Goal: Task Accomplishment & Management: Use online tool/utility

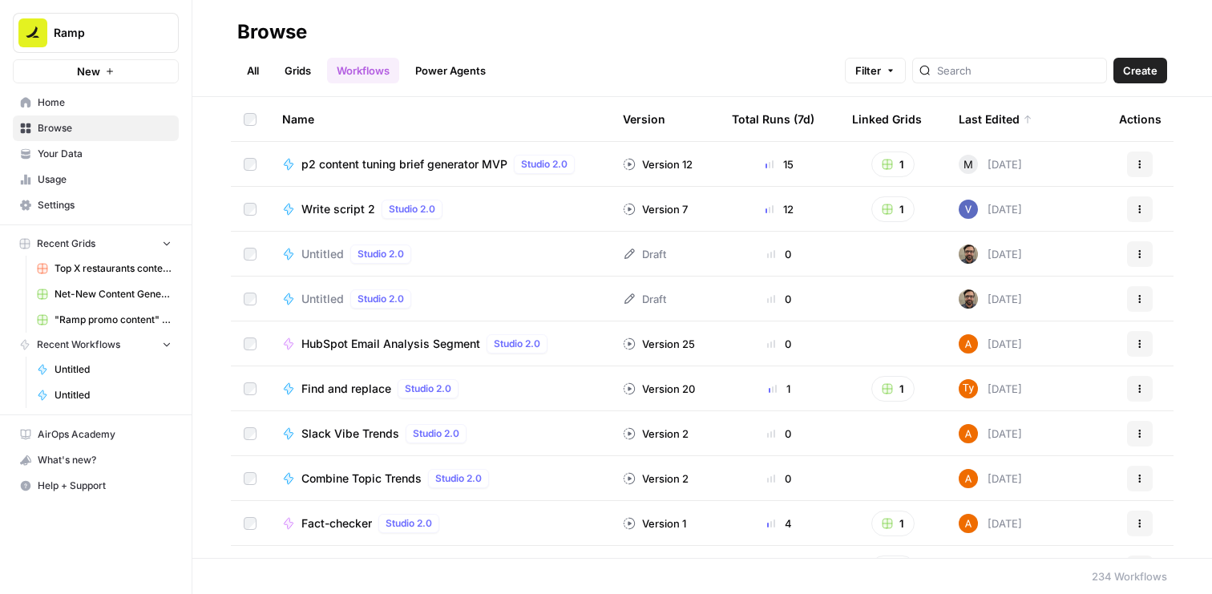
click at [361, 69] on link "Workflows" at bounding box center [363, 71] width 72 height 26
click at [1139, 80] on button "Create" at bounding box center [1140, 71] width 54 height 26
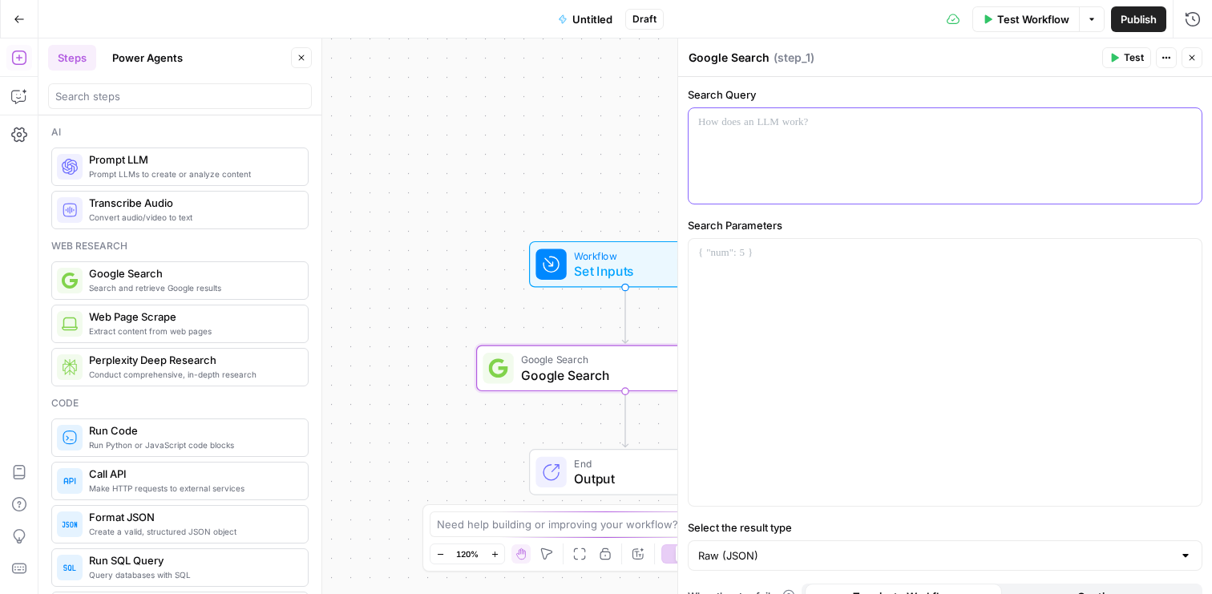
click at [805, 175] on div at bounding box center [944, 155] width 513 height 95
click at [779, 260] on p at bounding box center [945, 253] width 494 height 16
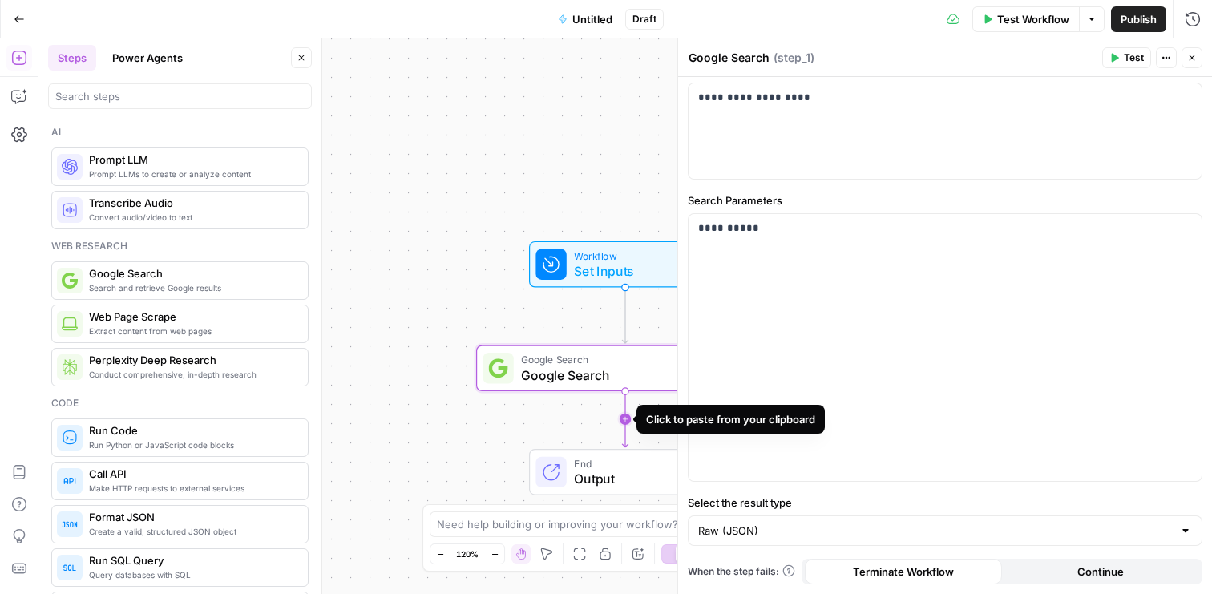
click at [627, 416] on icon "Edge from step_1 to end" at bounding box center [625, 419] width 6 height 56
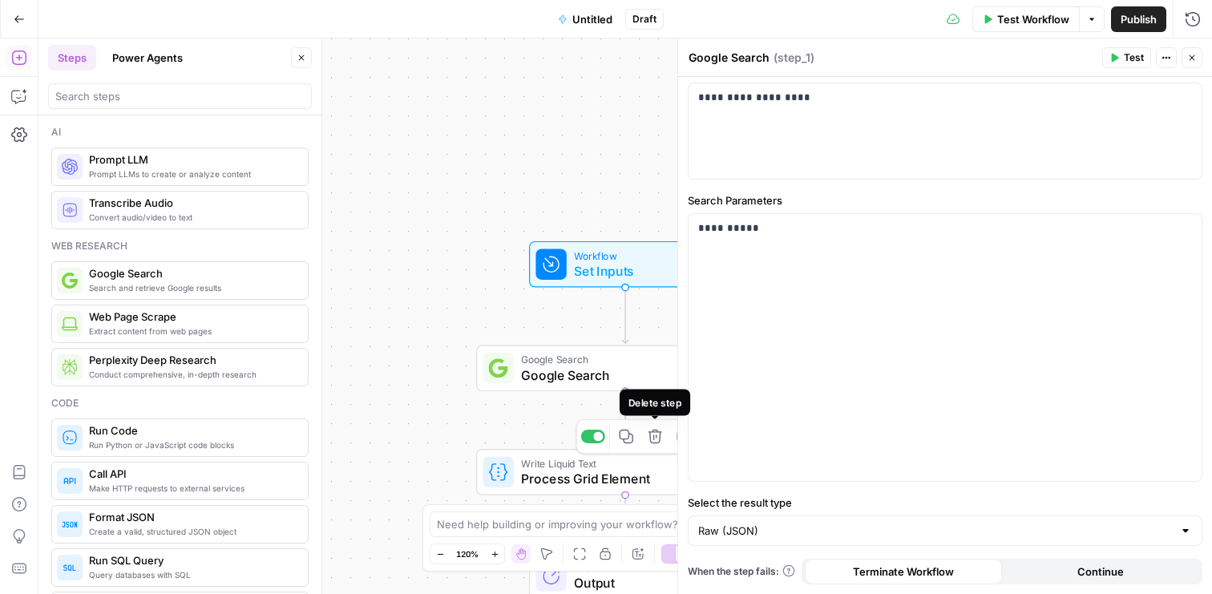
click at [659, 437] on icon "button" at bounding box center [655, 437] width 14 height 14
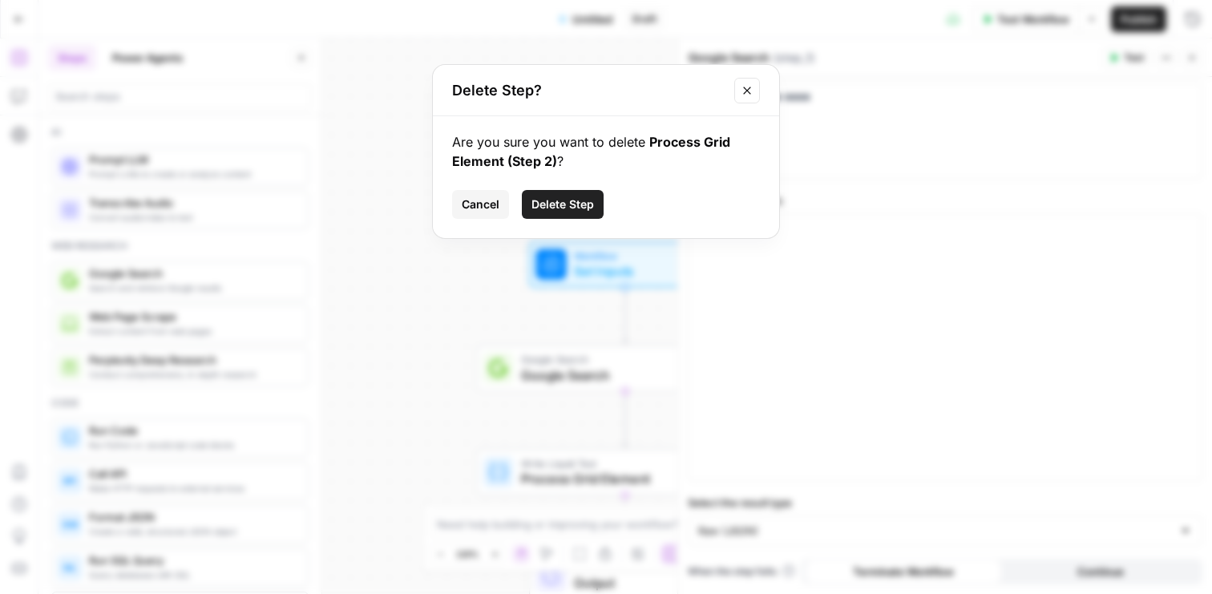
click at [562, 207] on span "Delete Step" at bounding box center [562, 204] width 63 height 16
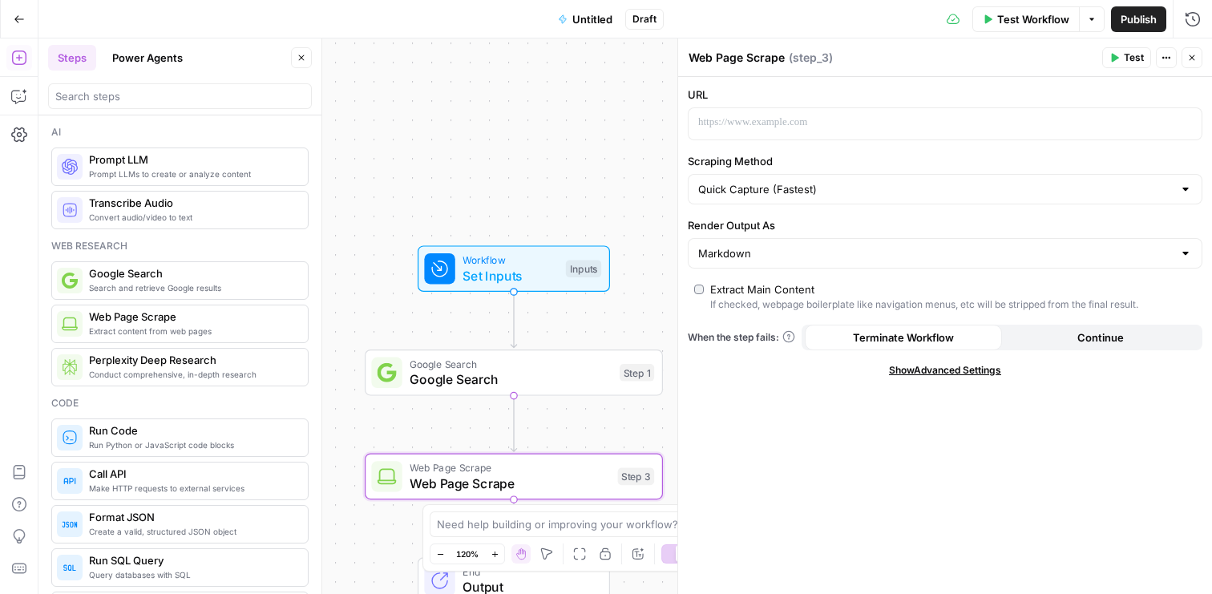
click at [640, 336] on div "Workflow Set Inputs Inputs Google Search Google Search Step 1 Copy step Delete …" at bounding box center [624, 315] width 1173 height 555
click at [637, 356] on div "Google Search Google Search Step 1 Copy step Delete step Add Note Test" at bounding box center [512, 372] width 283 height 33
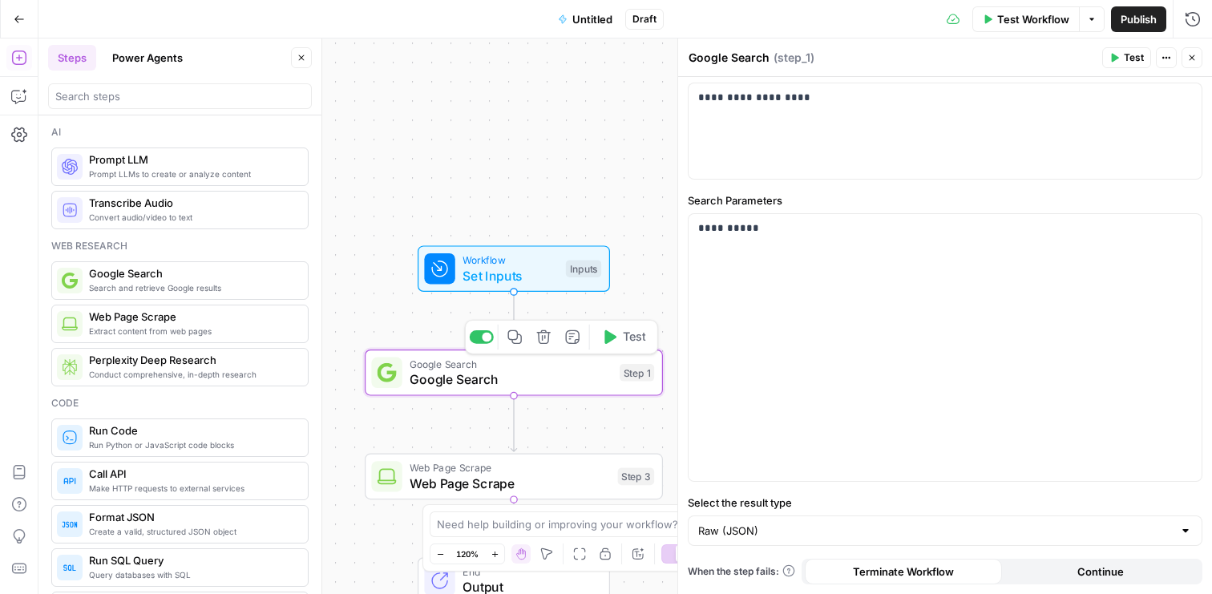
click at [634, 349] on div "Copy step Delete step Add Note Test" at bounding box center [561, 337] width 193 height 34
click at [634, 327] on button "Test" at bounding box center [623, 337] width 59 height 25
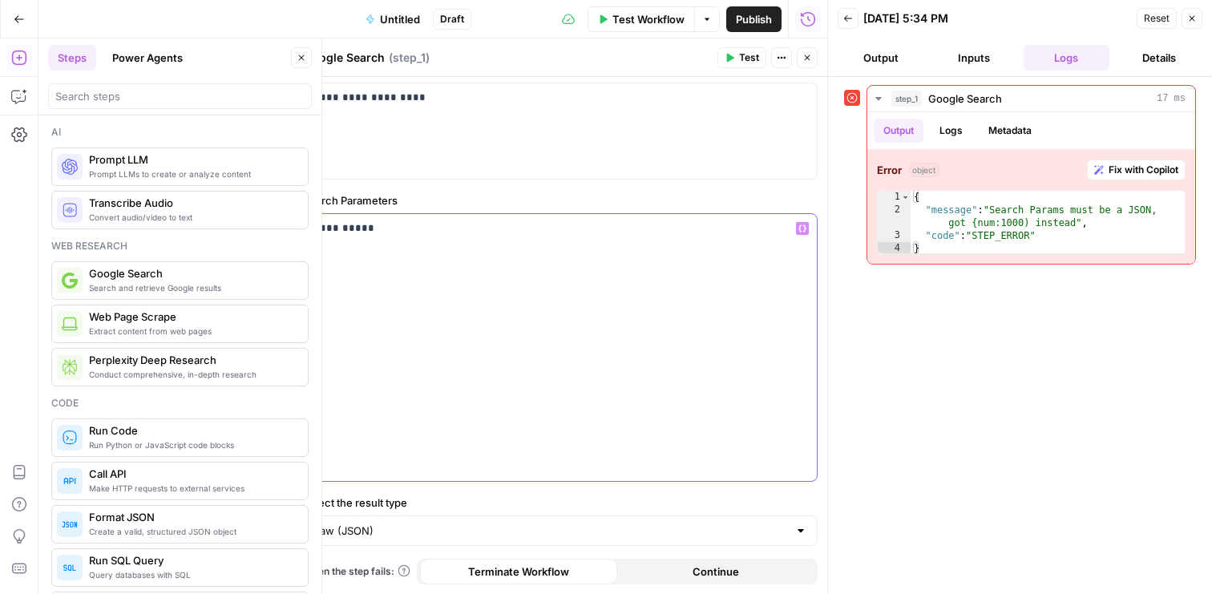
click at [341, 231] on p "**********" at bounding box center [560, 228] width 494 height 16
copy p "**********"
paste div
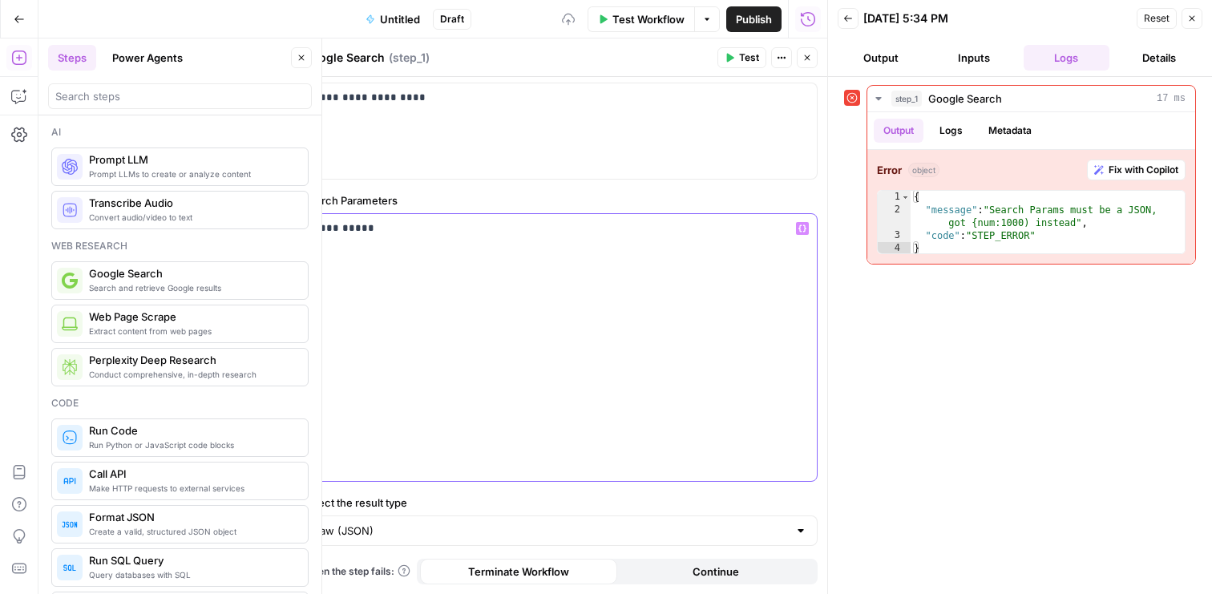
click at [336, 231] on p "**********" at bounding box center [560, 228] width 494 height 16
click at [319, 229] on p "**********" at bounding box center [560, 228] width 494 height 16
click at [749, 55] on span "Test" at bounding box center [749, 57] width 20 height 14
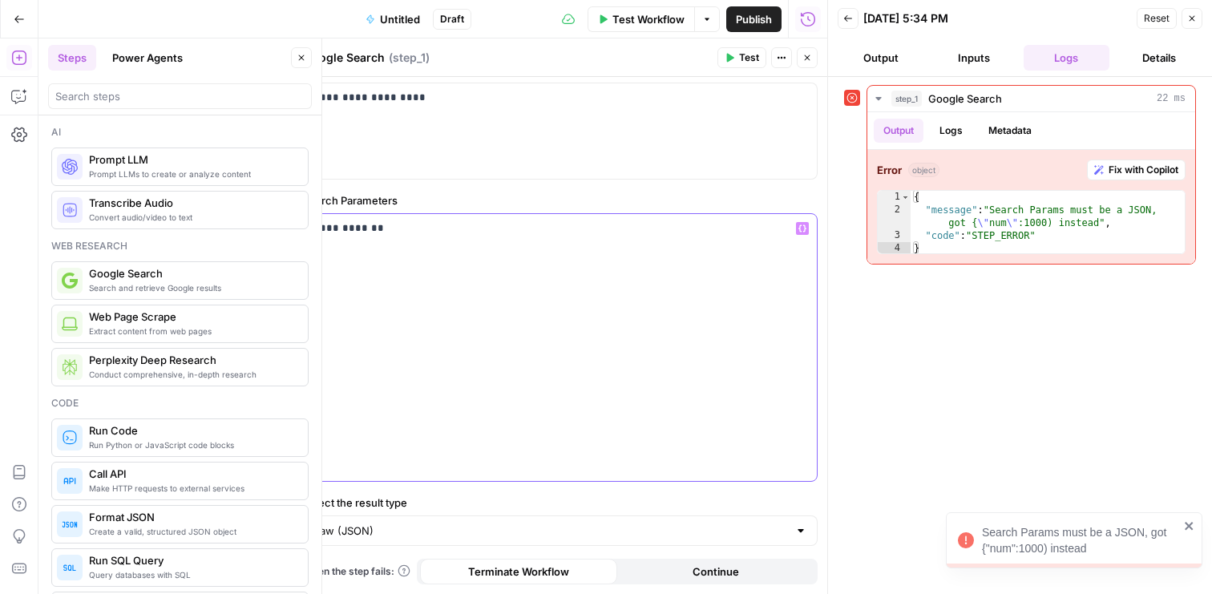
click at [468, 237] on div "**********" at bounding box center [560, 347] width 513 height 267
copy p "**********"
click at [744, 59] on span "Test" at bounding box center [749, 57] width 20 height 14
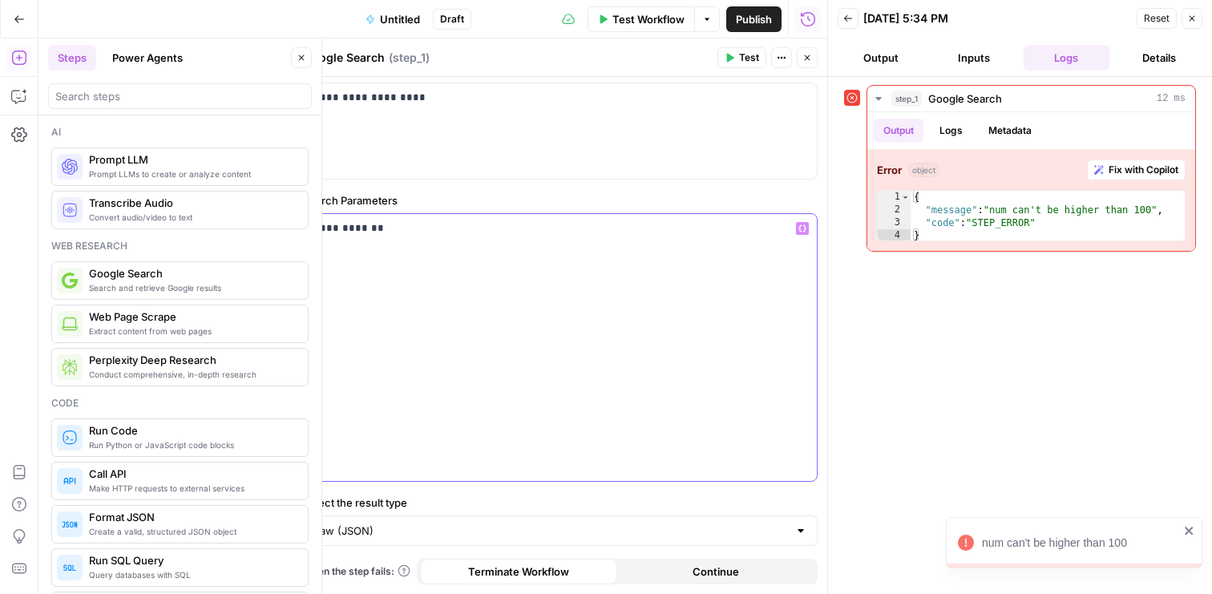
click at [361, 232] on p "**********" at bounding box center [560, 228] width 494 height 16
click at [753, 60] on span "Test" at bounding box center [749, 57] width 20 height 14
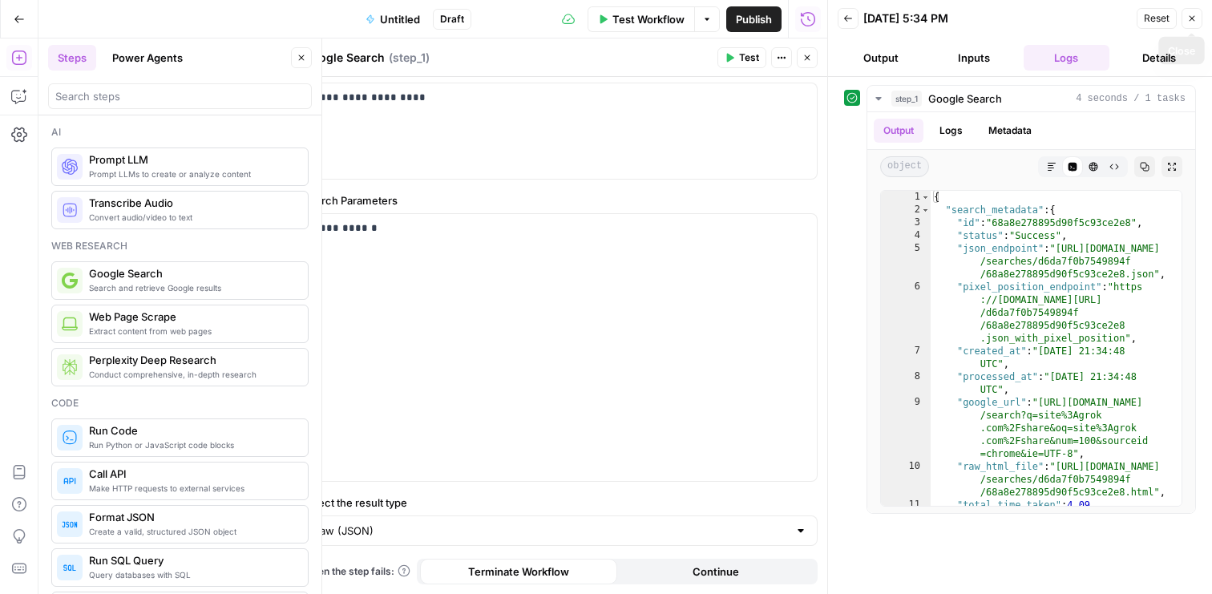
click at [1187, 18] on icon "button" at bounding box center [1192, 19] width 10 height 10
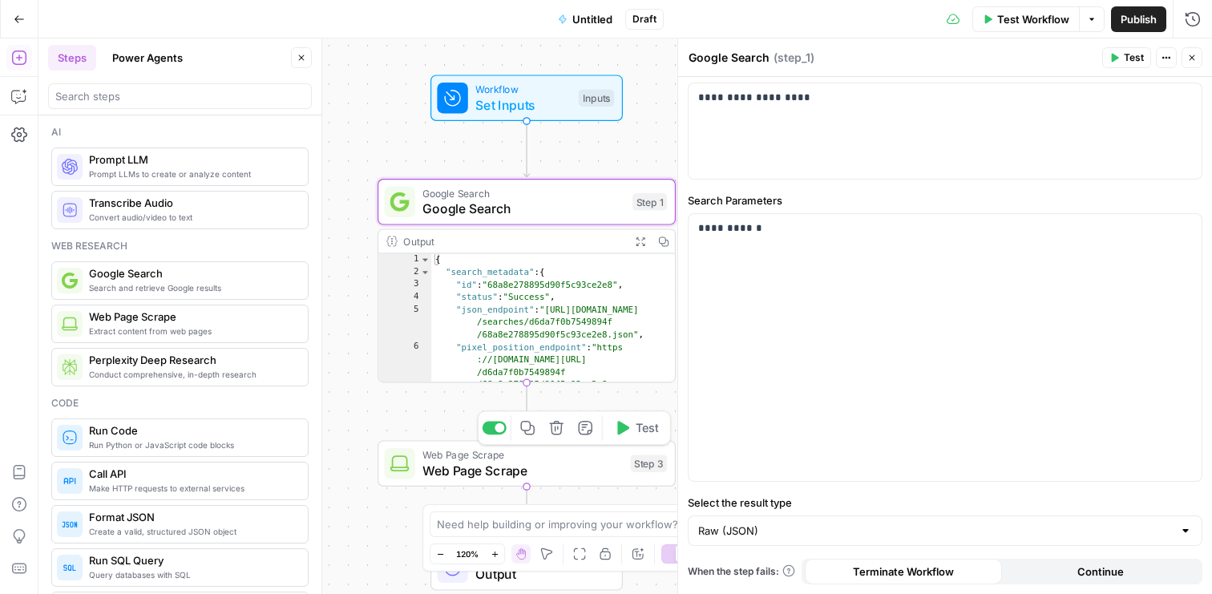
click at [522, 466] on span "Web Page Scrape" at bounding box center [522, 470] width 200 height 19
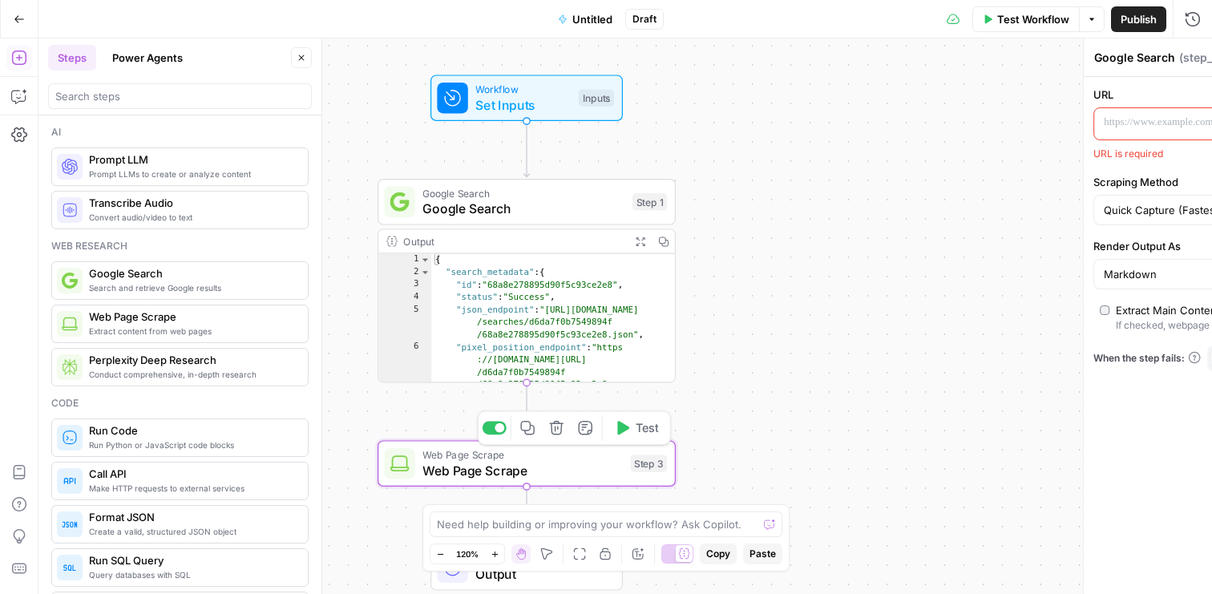
type textarea "Web Page Scrape"
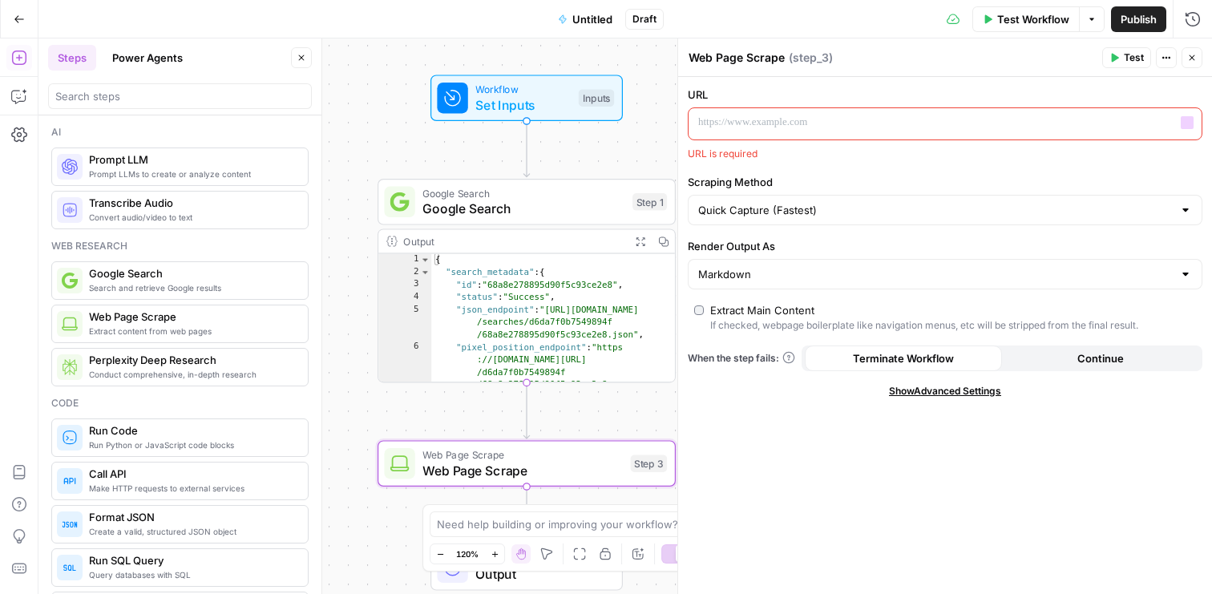
click at [799, 102] on label "URL" at bounding box center [945, 95] width 514 height 16
click at [799, 119] on p at bounding box center [932, 123] width 468 height 16
click at [1185, 123] on icon "button" at bounding box center [1187, 123] width 8 height 8
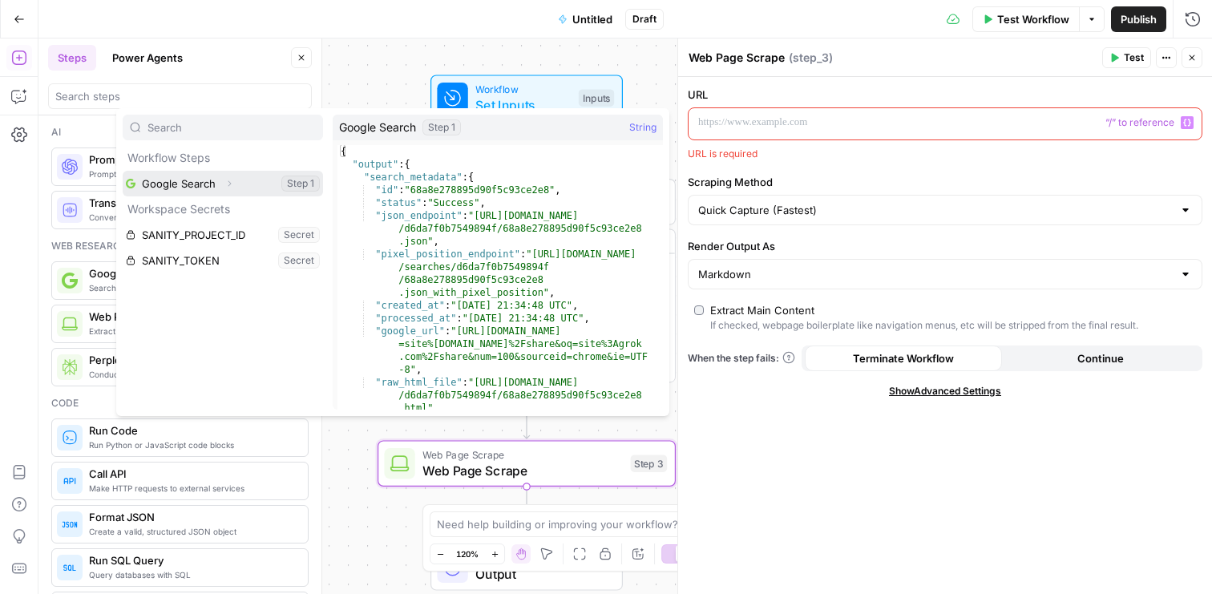
click at [245, 192] on button "Select variable Google Search" at bounding box center [223, 184] width 200 height 26
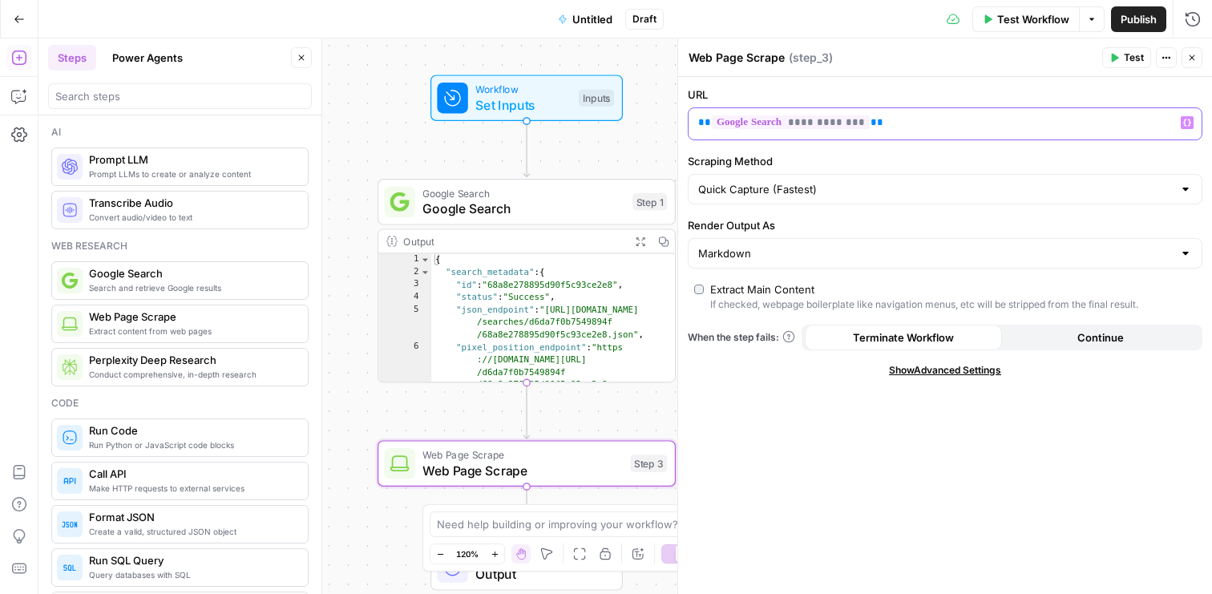
click at [902, 123] on p "**********" at bounding box center [932, 123] width 468 height 16
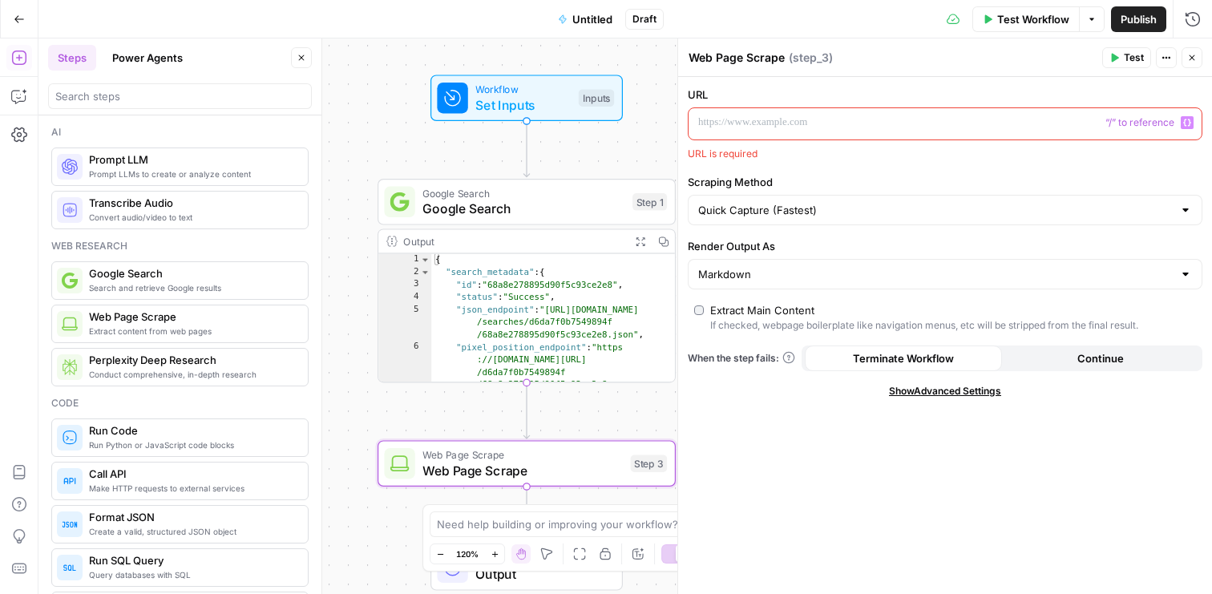
click at [1183, 127] on button "Variables Menu" at bounding box center [1186, 122] width 13 height 13
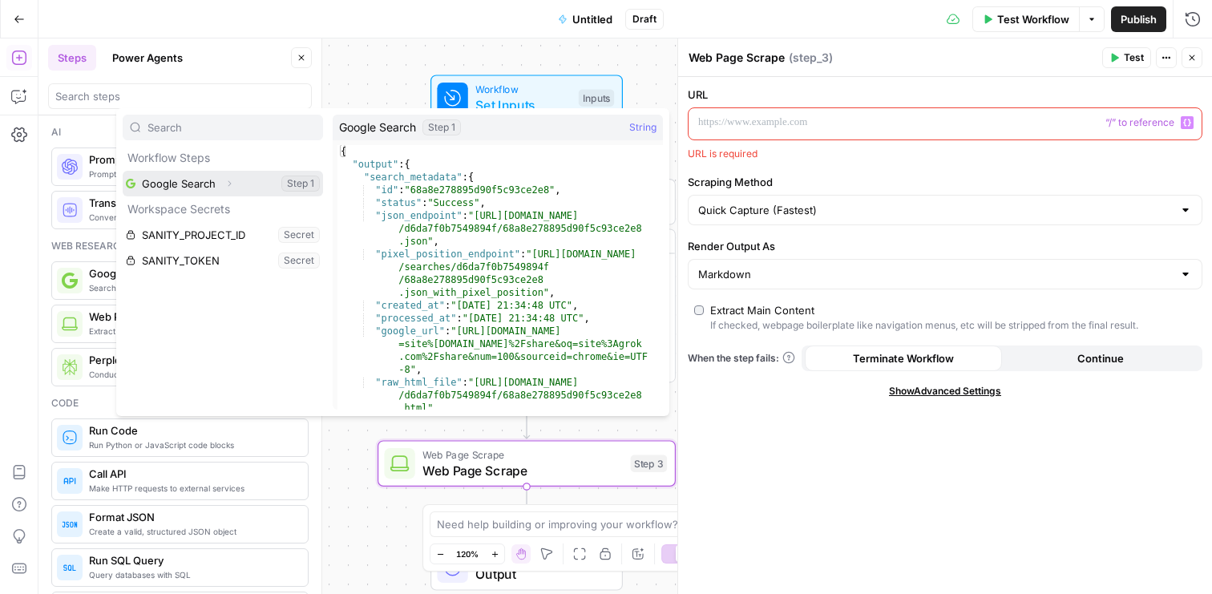
click at [230, 183] on icon "button" at bounding box center [229, 184] width 3 height 6
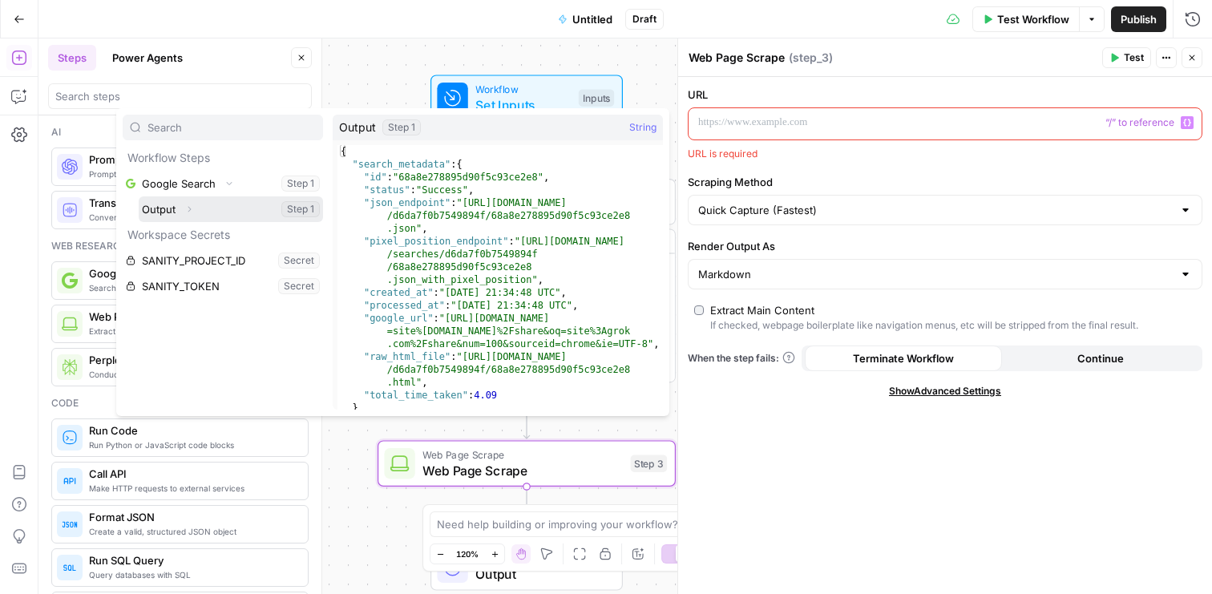
click at [188, 211] on icon "button" at bounding box center [189, 210] width 3 height 6
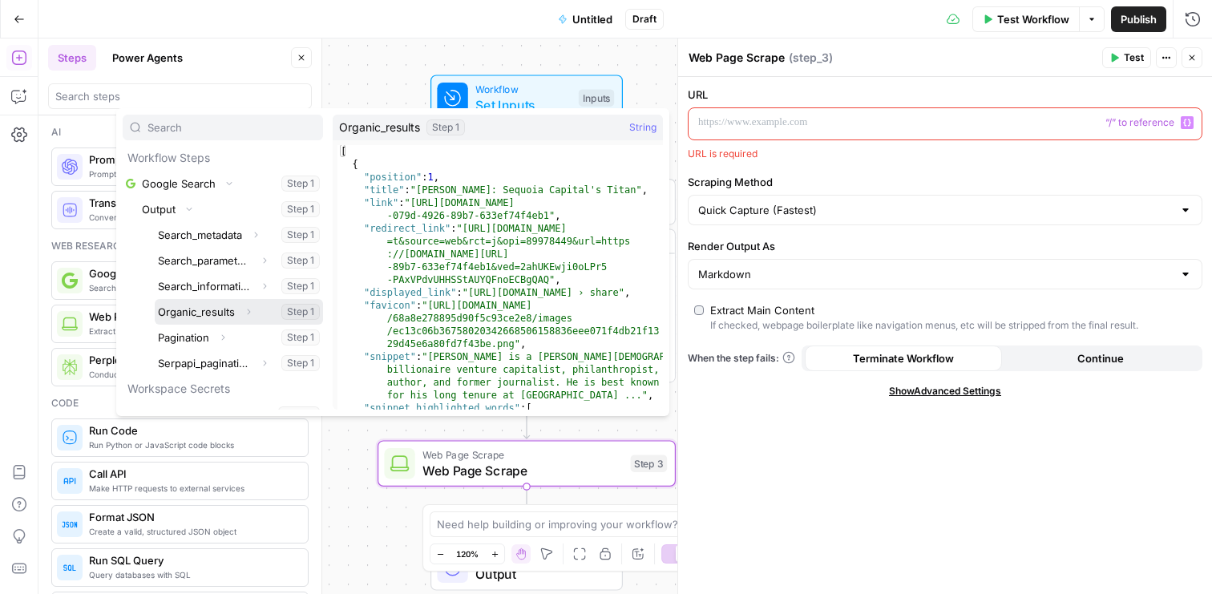
click at [250, 313] on icon "button" at bounding box center [249, 312] width 10 height 10
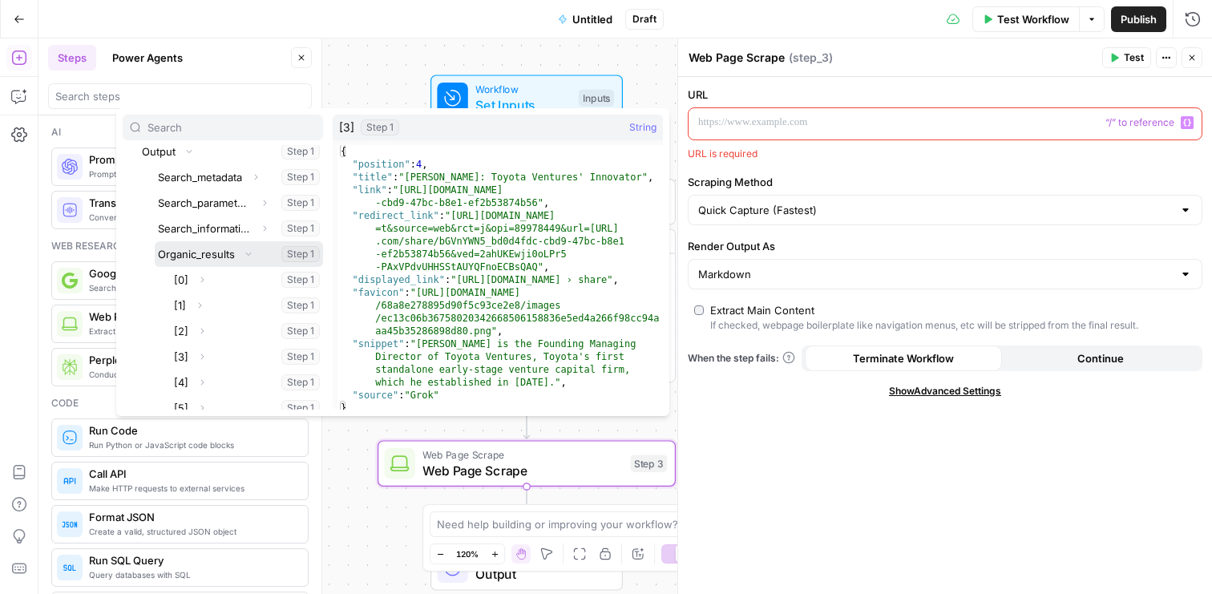
scroll to position [47, 0]
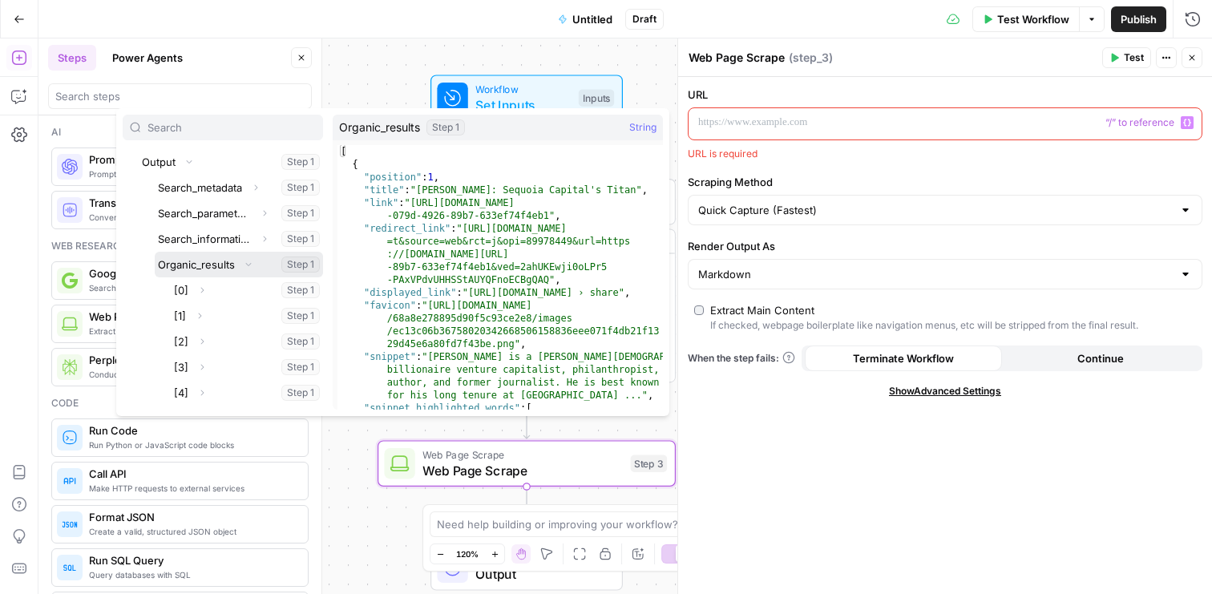
click at [260, 265] on button "Select variable Organic_results" at bounding box center [239, 265] width 168 height 26
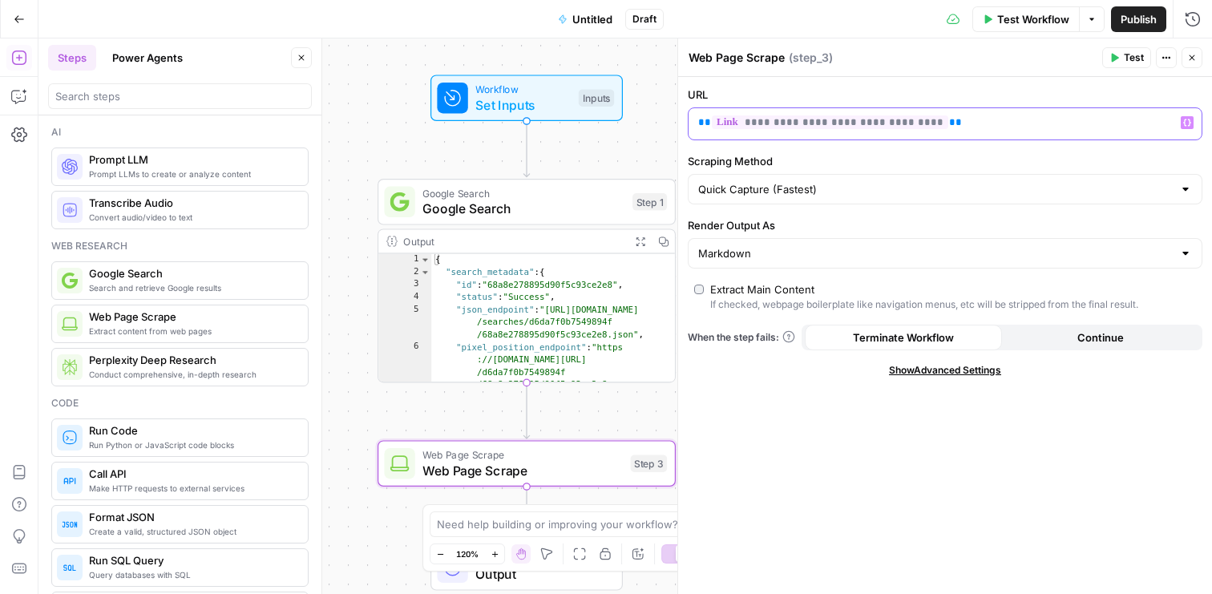
click at [968, 125] on p "**********" at bounding box center [932, 123] width 468 height 16
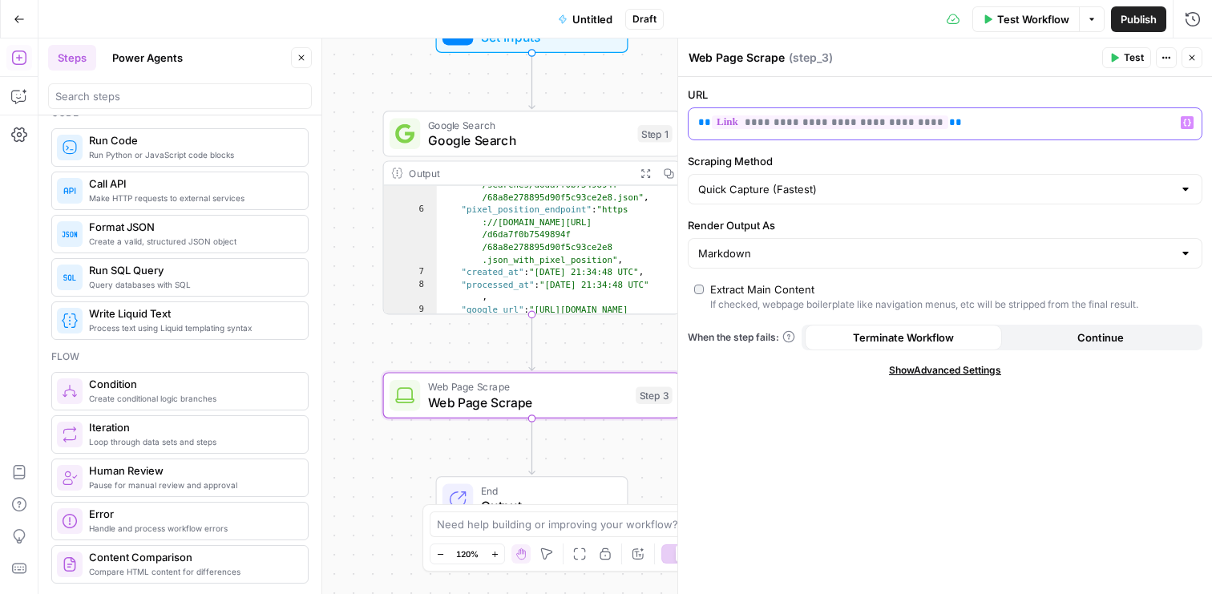
scroll to position [333, 0]
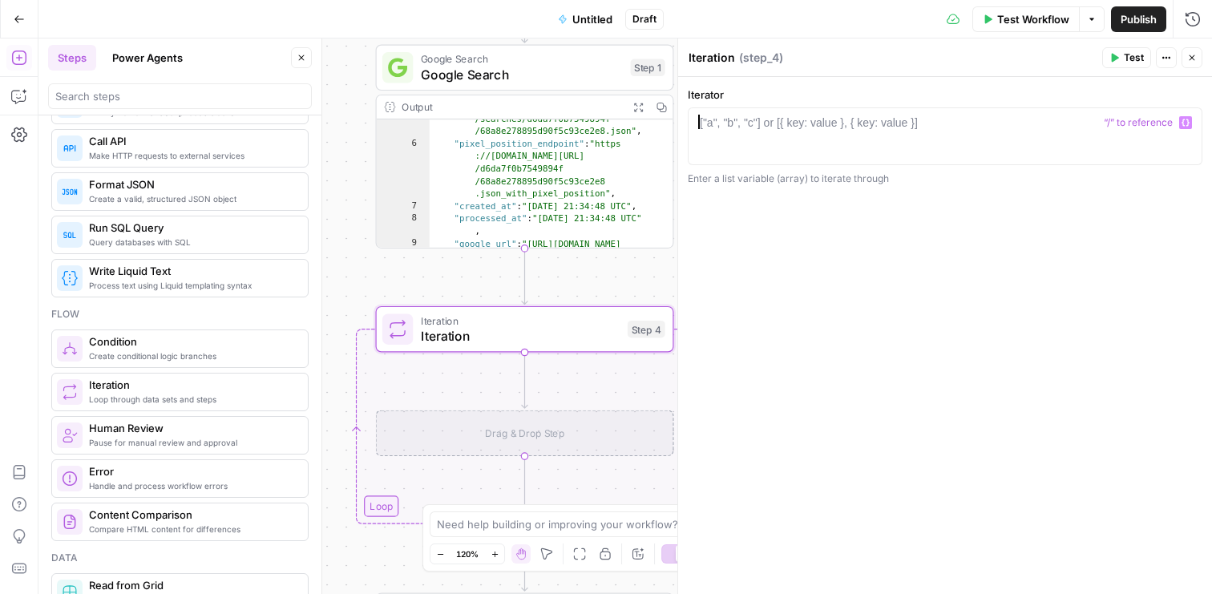
click at [795, 130] on div "["a", "b", "c"] or [{ key: value }, { key: value }]" at bounding box center [809, 123] width 218 height 16
paste textarea "**********"
type textarea "**********"
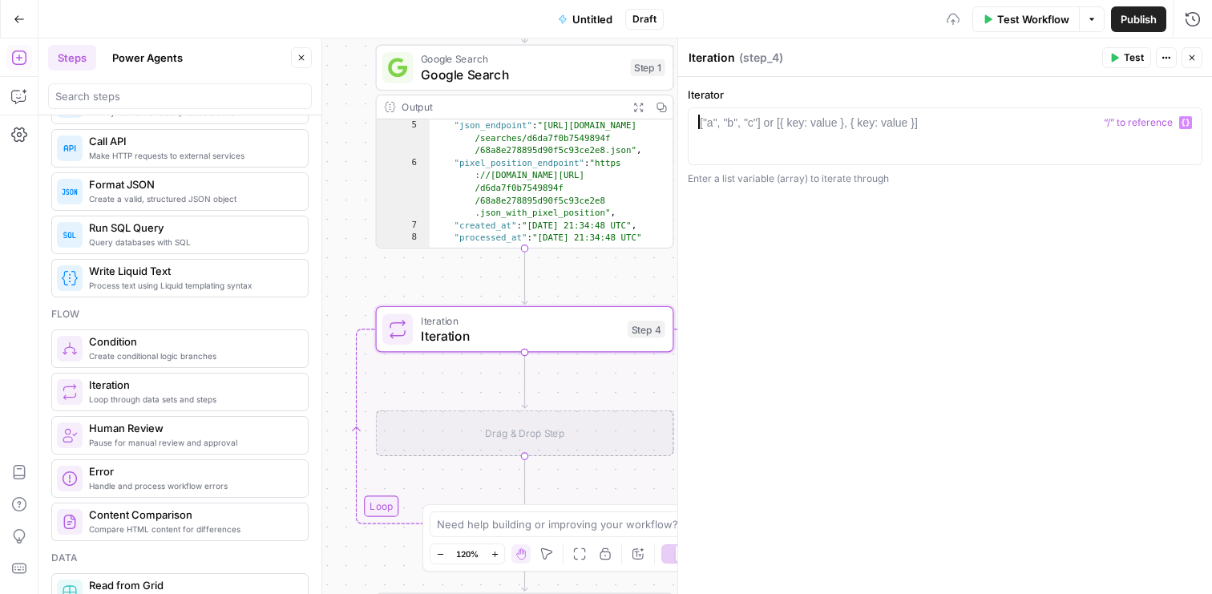
scroll to position [10, 0]
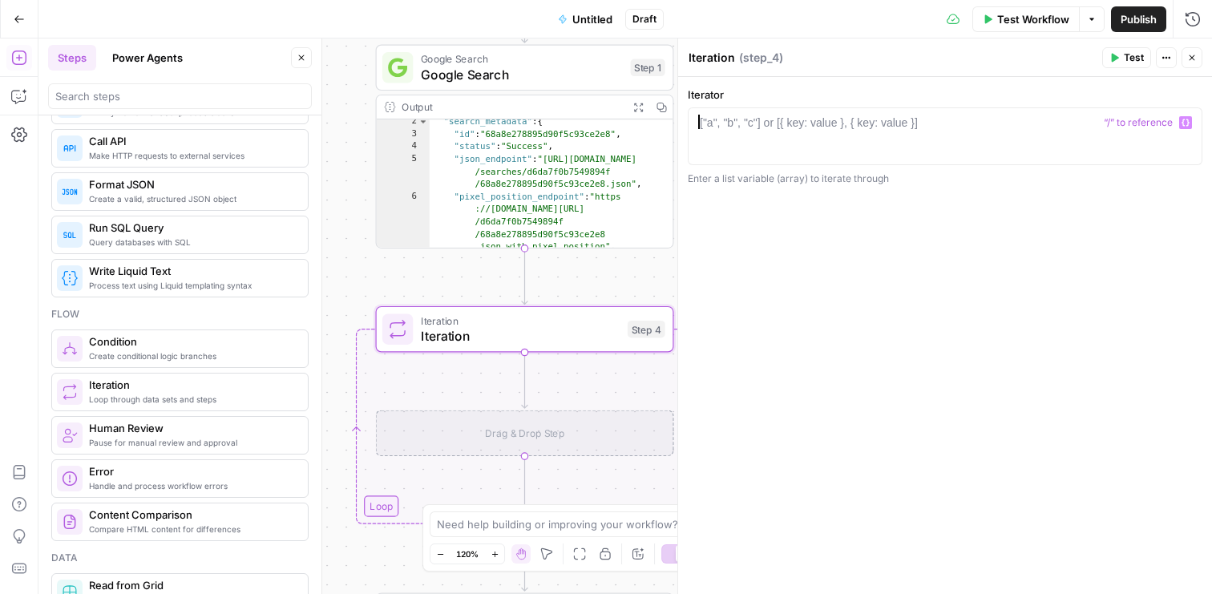
click at [565, 79] on span "Google Search" at bounding box center [522, 74] width 202 height 19
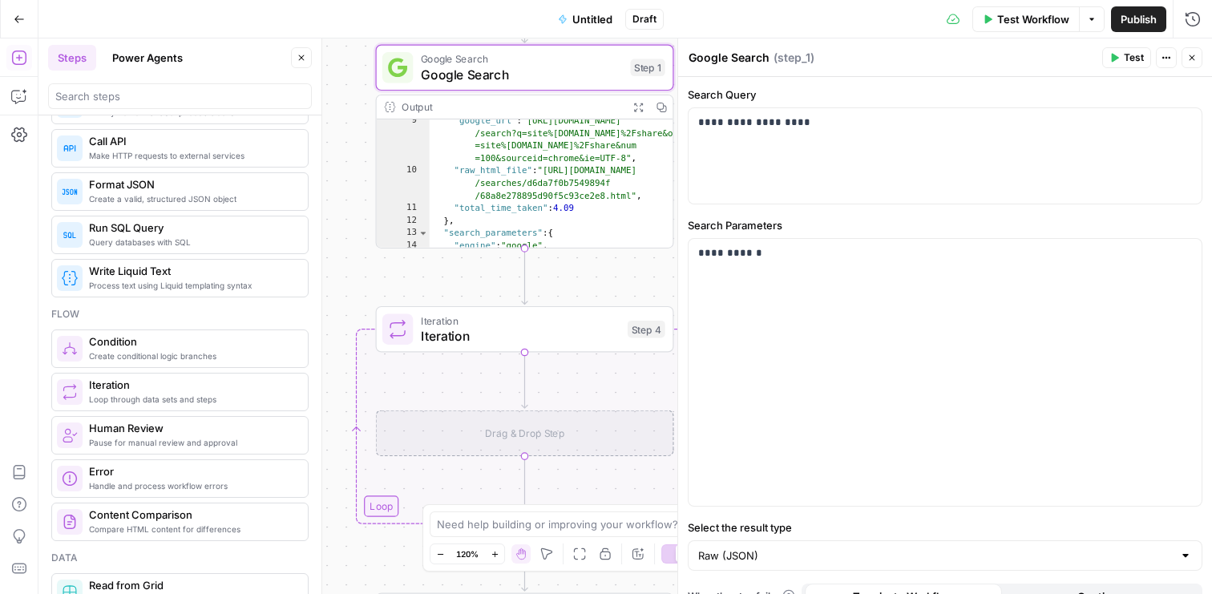
scroll to position [127, 0]
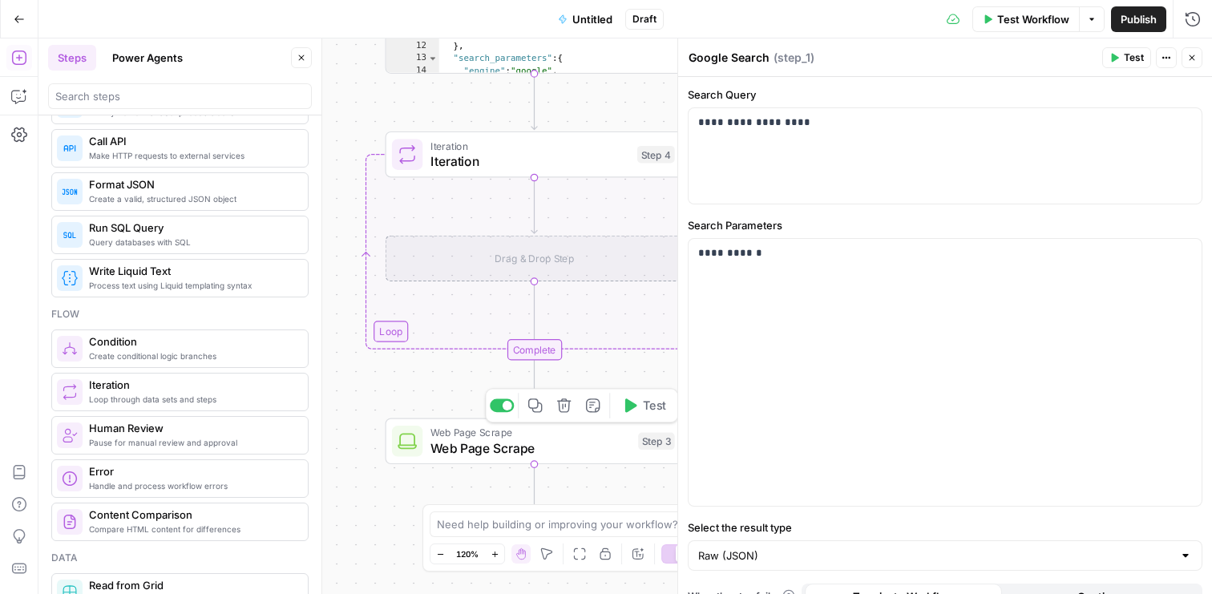
click at [538, 434] on span "Web Page Scrape" at bounding box center [530, 432] width 200 height 15
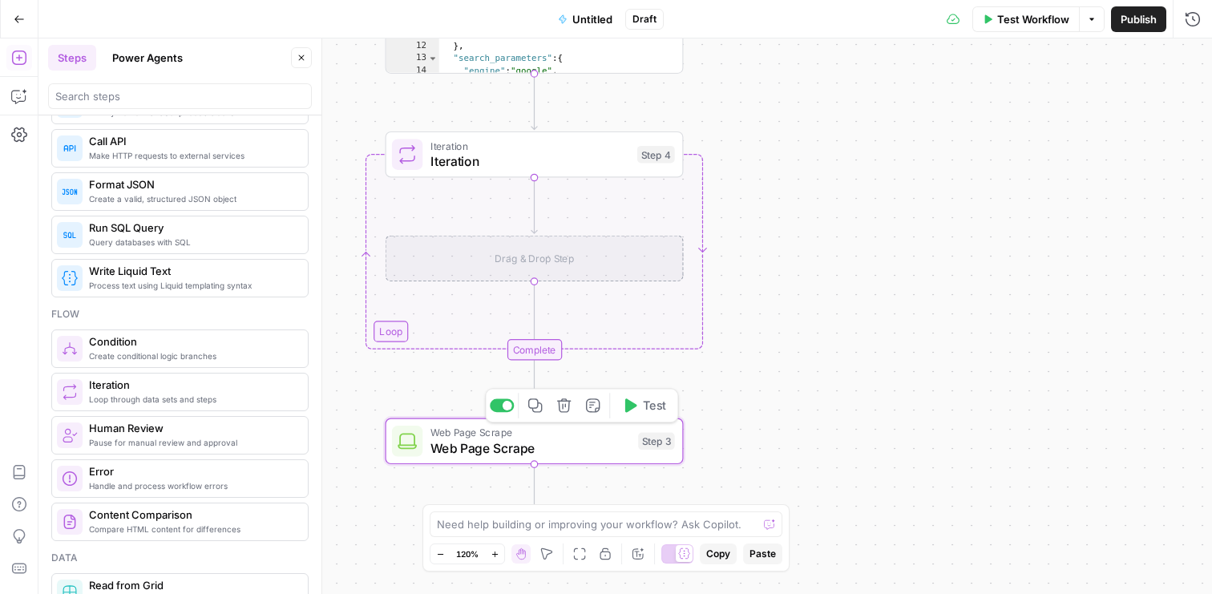
type textarea "Web Page Scrape"
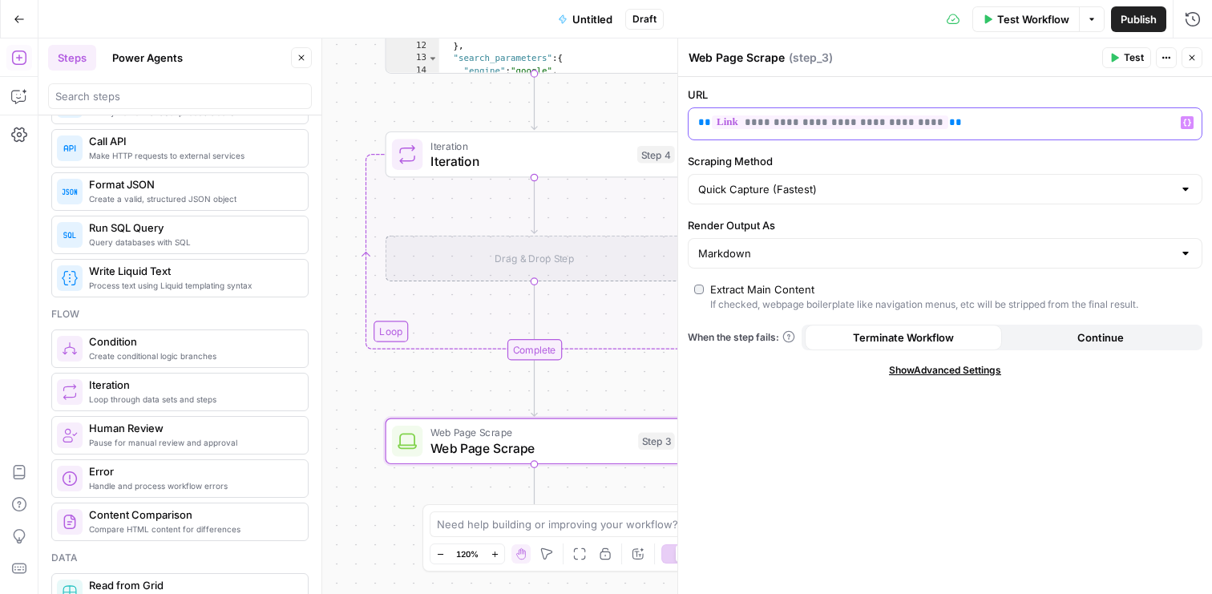
click at [928, 124] on p "**********" at bounding box center [932, 123] width 468 height 16
copy p "**********"
click at [518, 160] on span "Iteration" at bounding box center [529, 160] width 199 height 19
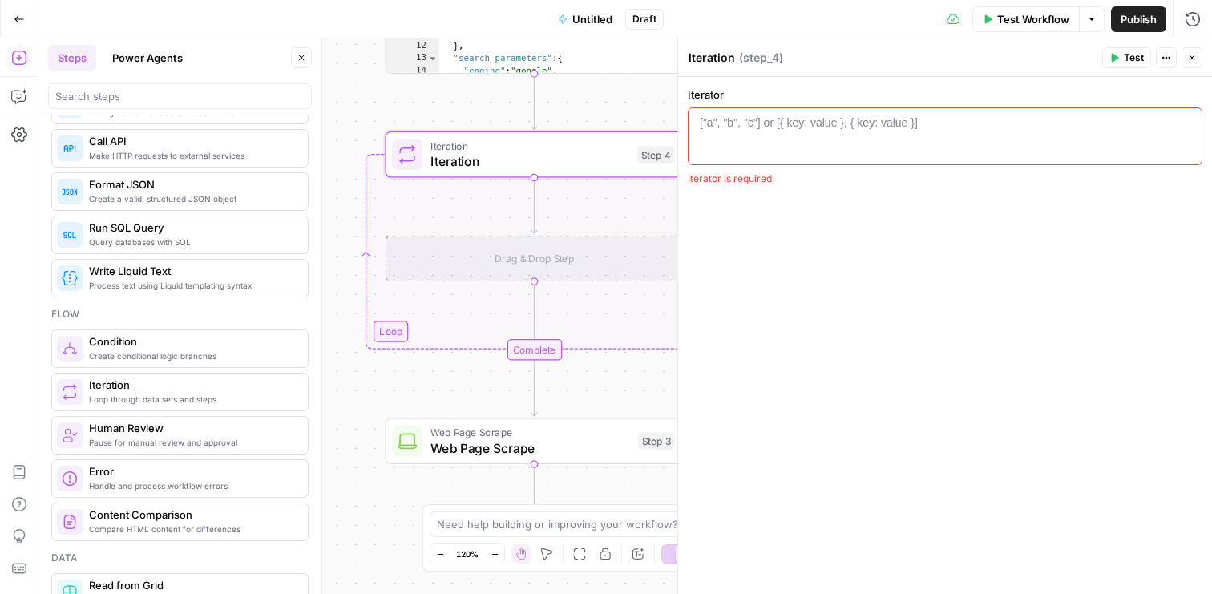
click at [817, 145] on div at bounding box center [945, 151] width 500 height 72
paste textarea "**********"
type textarea "**********"
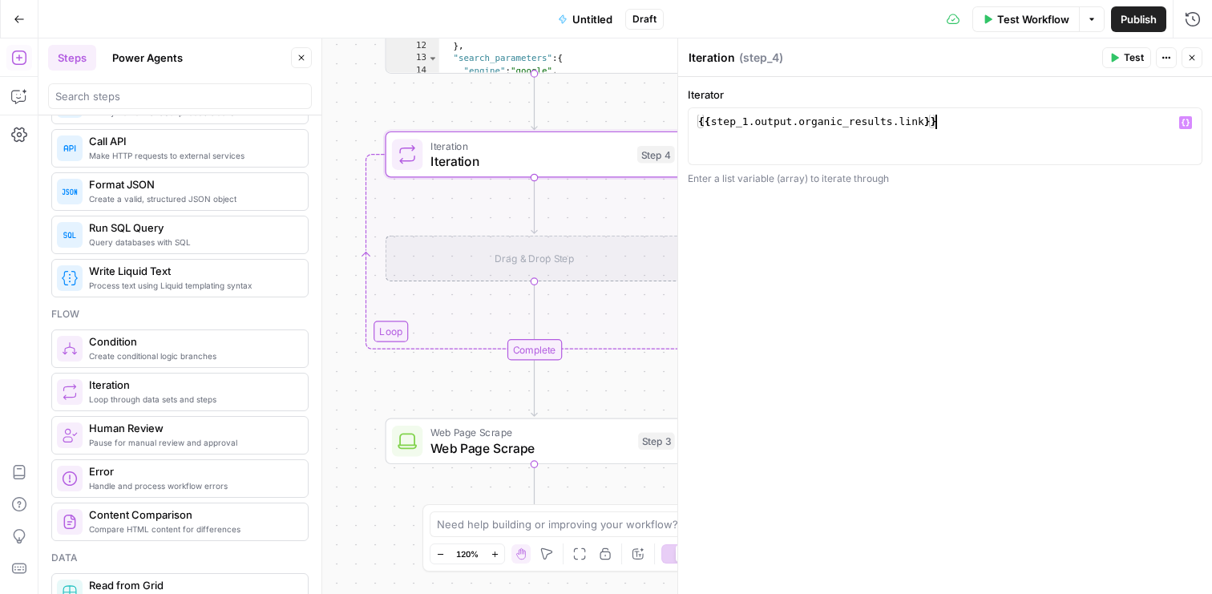
click at [781, 261] on div "**********" at bounding box center [945, 335] width 534 height 517
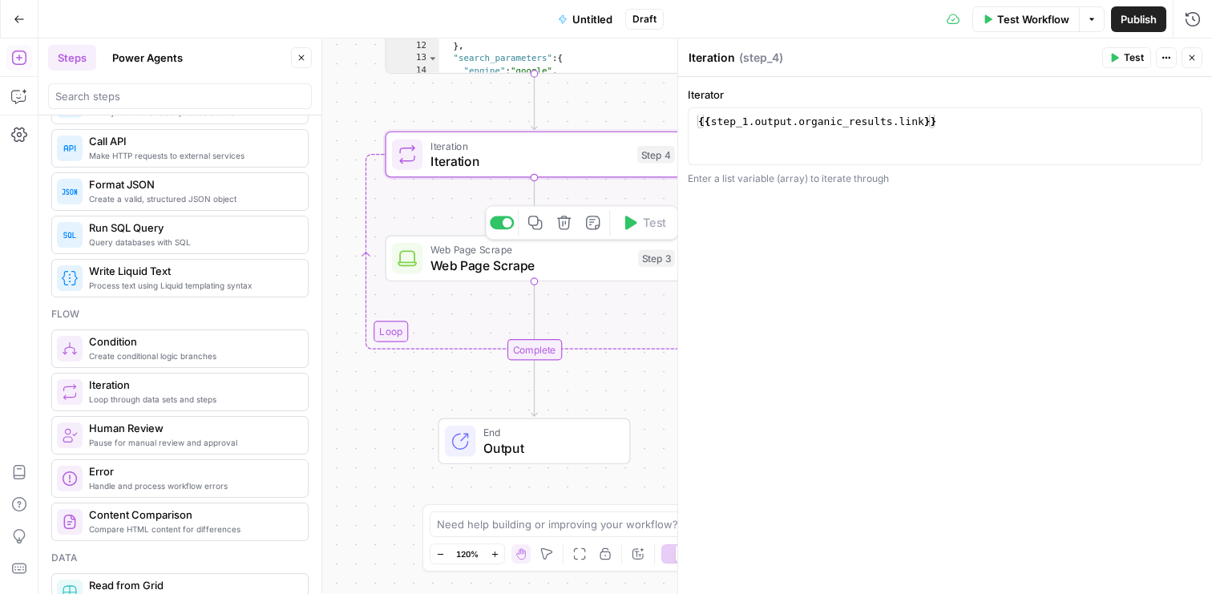
click at [591, 266] on span "Web Page Scrape" at bounding box center [530, 265] width 200 height 19
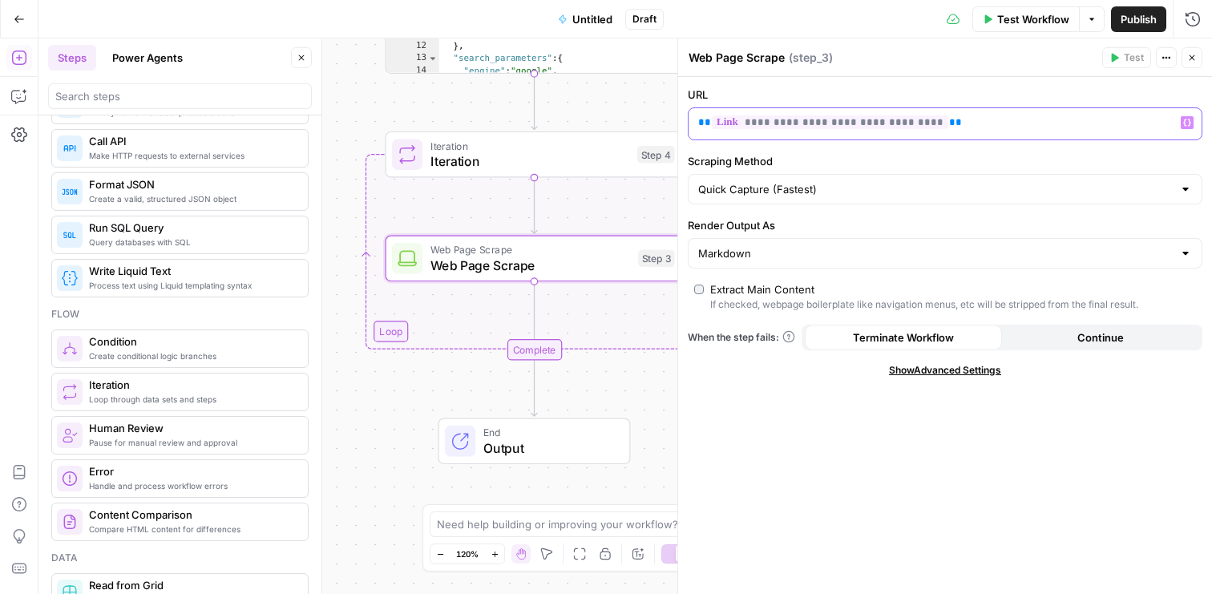
click at [942, 121] on p "**********" at bounding box center [932, 123] width 468 height 16
click at [964, 153] on label "Scraping Method" at bounding box center [945, 161] width 514 height 16
click at [964, 181] on input "Quick Capture (Fastest)" at bounding box center [935, 189] width 474 height 16
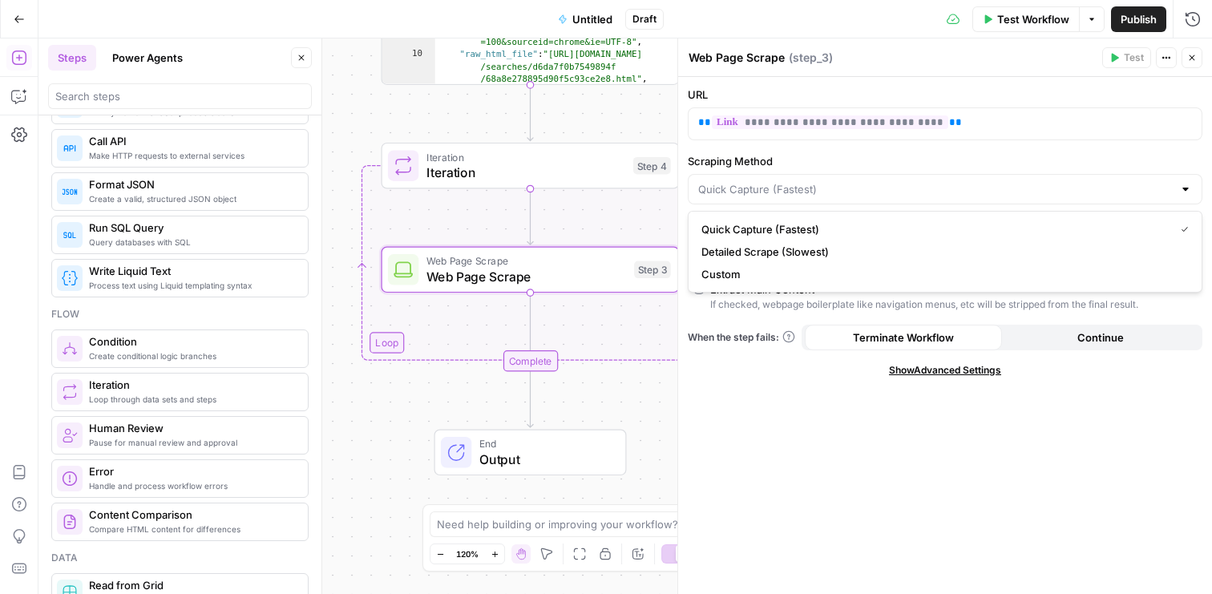
scroll to position [93, 0]
type input "Quick Capture (Fastest)"
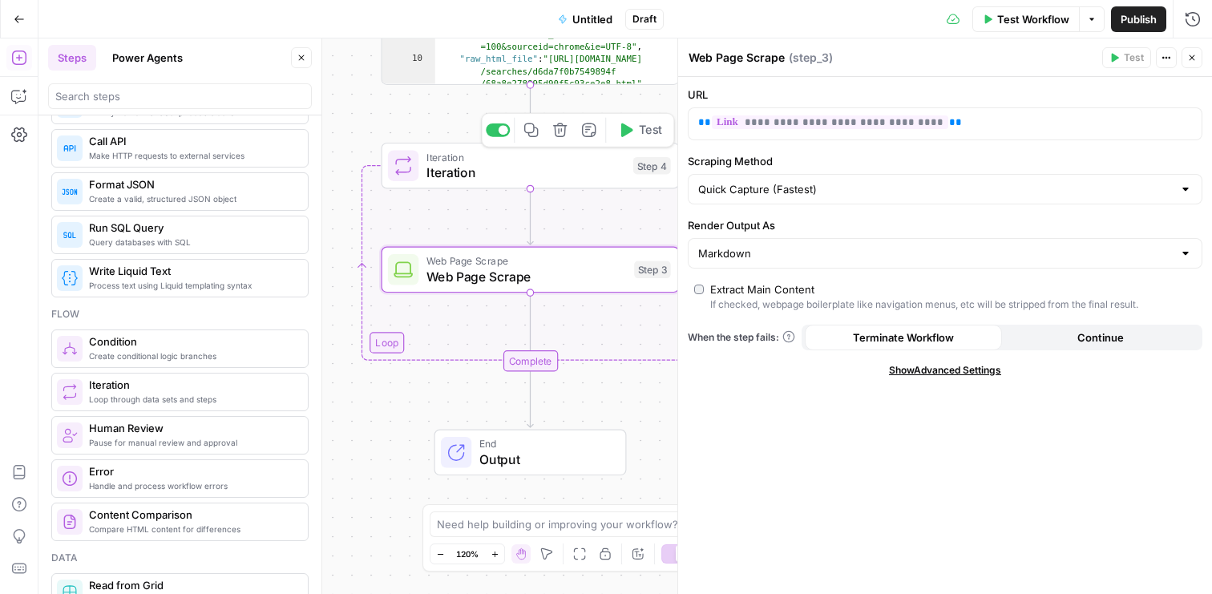
click at [516, 171] on span "Iteration" at bounding box center [525, 172] width 199 height 19
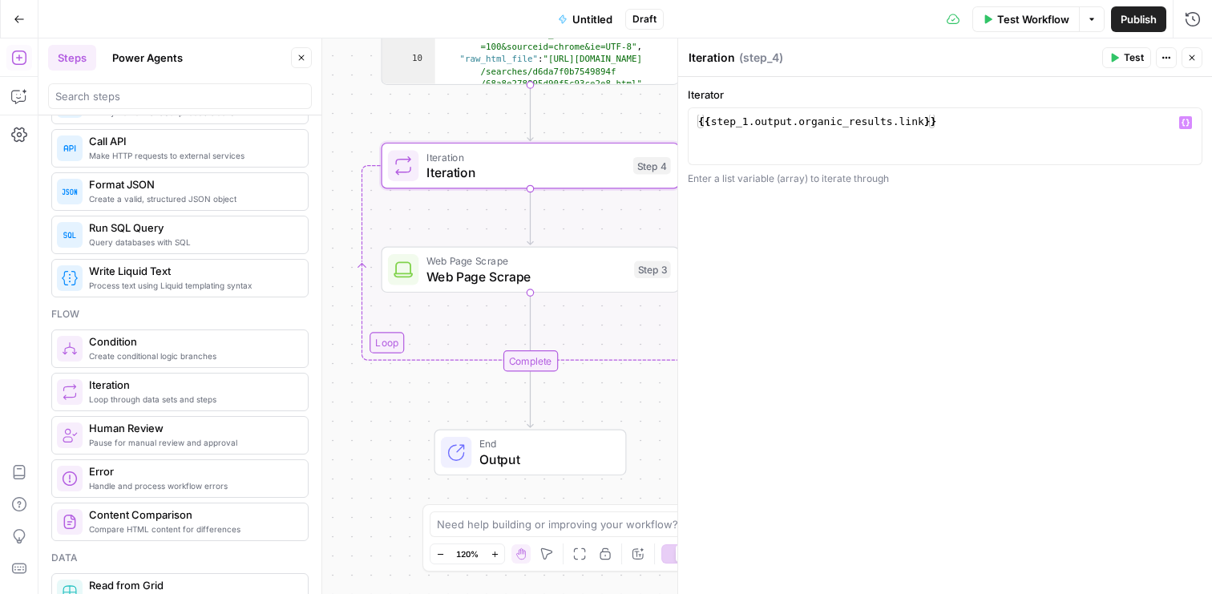
click at [916, 123] on div "{{ step_1 . output . organic_results . link }}" at bounding box center [945, 151] width 500 height 72
type textarea "**********"
click at [978, 96] on label "Iterator" at bounding box center [945, 95] width 514 height 16
click at [1128, 59] on span "Test" at bounding box center [1134, 57] width 20 height 14
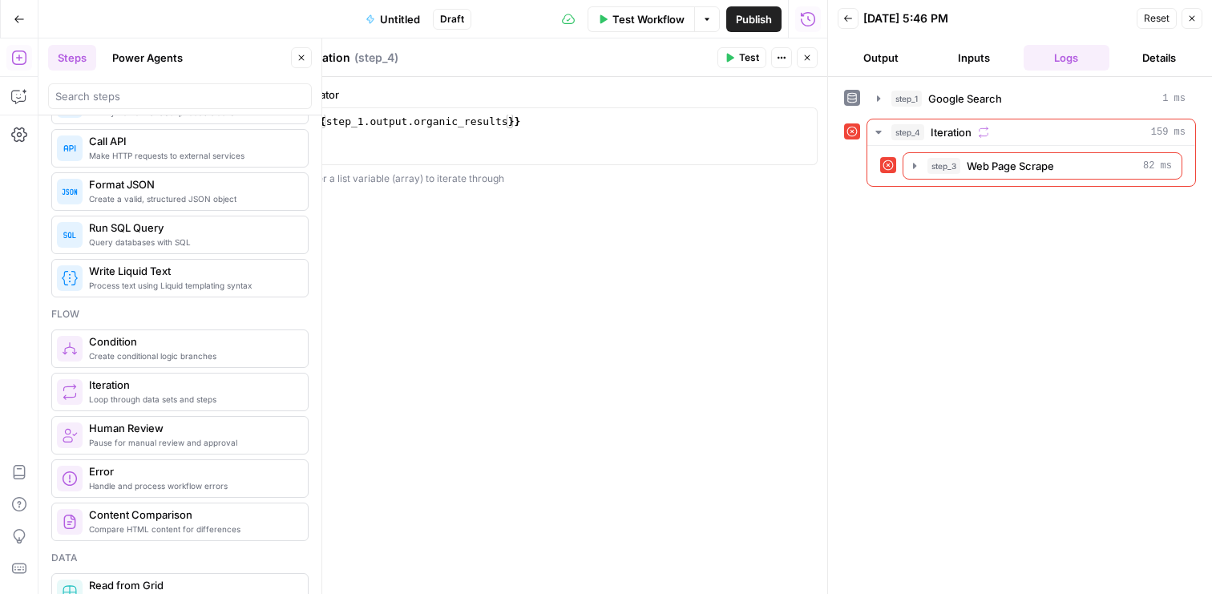
click at [1190, 20] on icon "button" at bounding box center [1192, 19] width 10 height 10
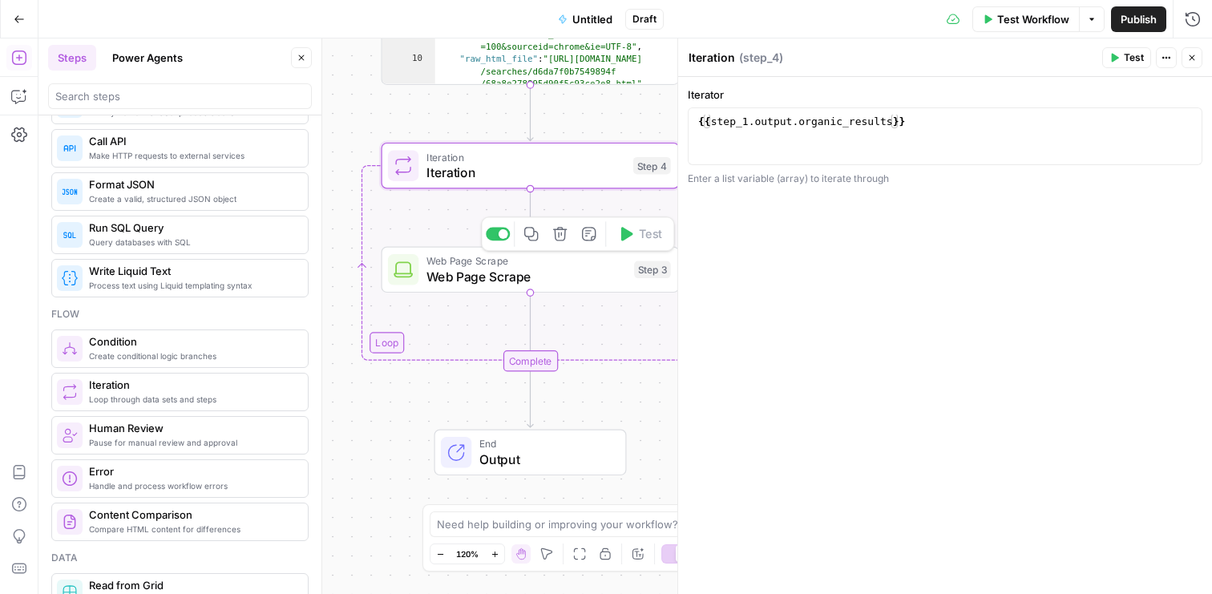
click at [568, 272] on span "Web Page Scrape" at bounding box center [526, 276] width 200 height 19
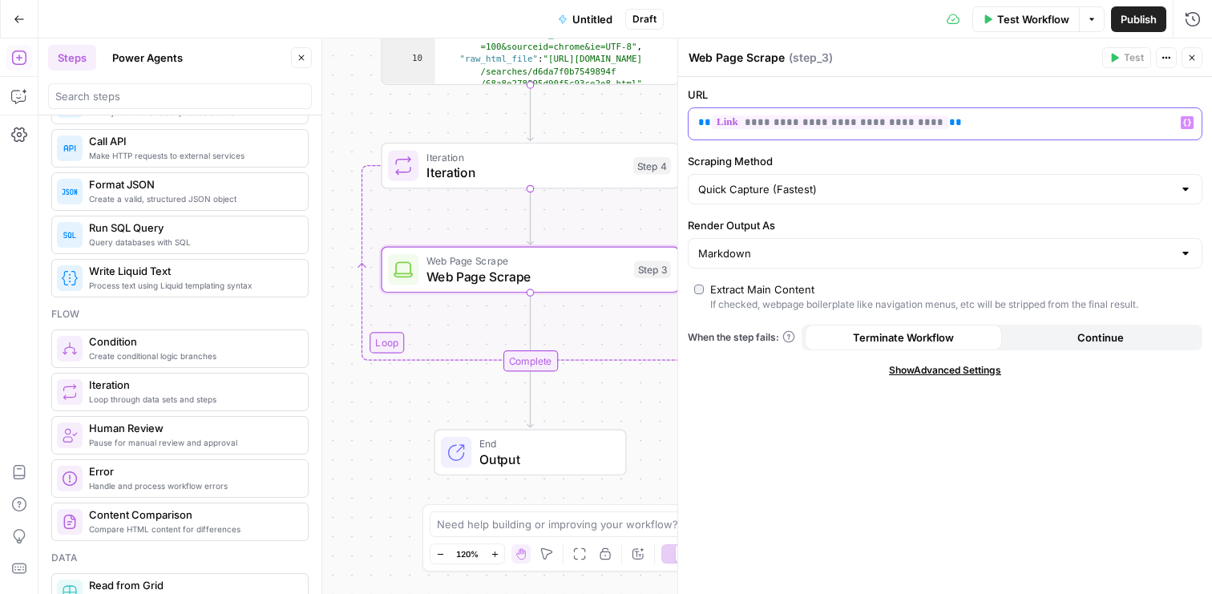
click at [929, 127] on p "**********" at bounding box center [932, 123] width 468 height 16
click at [549, 176] on span "Iteration" at bounding box center [525, 172] width 199 height 19
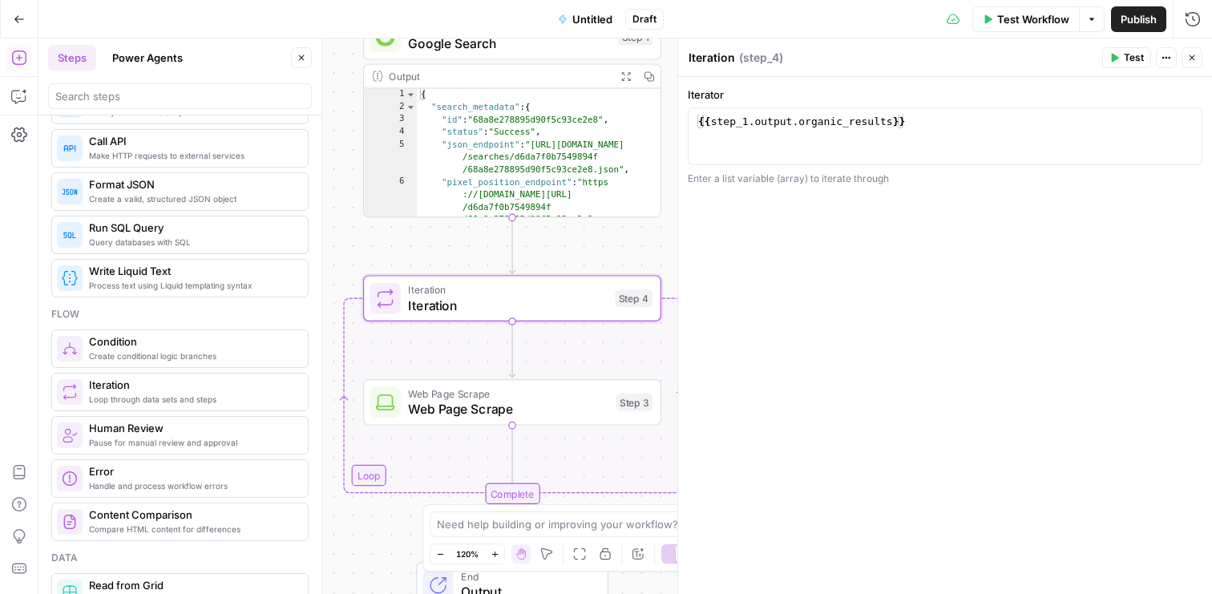
type textarea "*"
click at [482, 95] on div "{ "search_metadata" : { "id" : "68a8e278895d90f5c93ce2e8" , "status" : "Success…" at bounding box center [539, 191] width 244 height 205
click at [484, 48] on span "Google Search" at bounding box center [509, 43] width 202 height 19
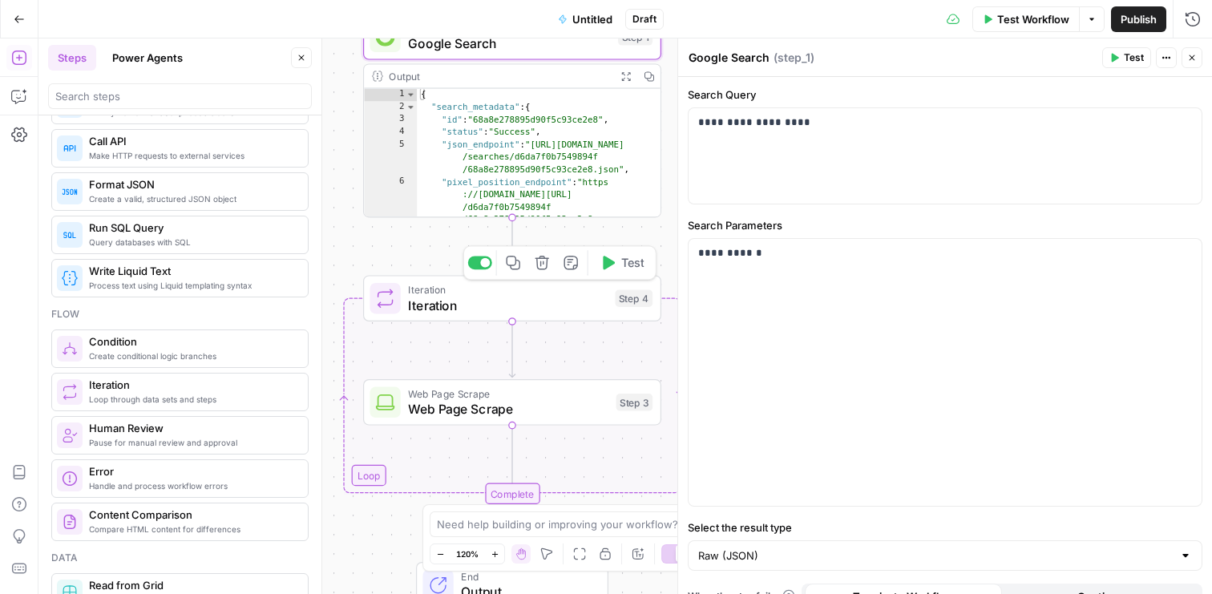
click at [570, 289] on span "Iteration" at bounding box center [507, 289] width 199 height 15
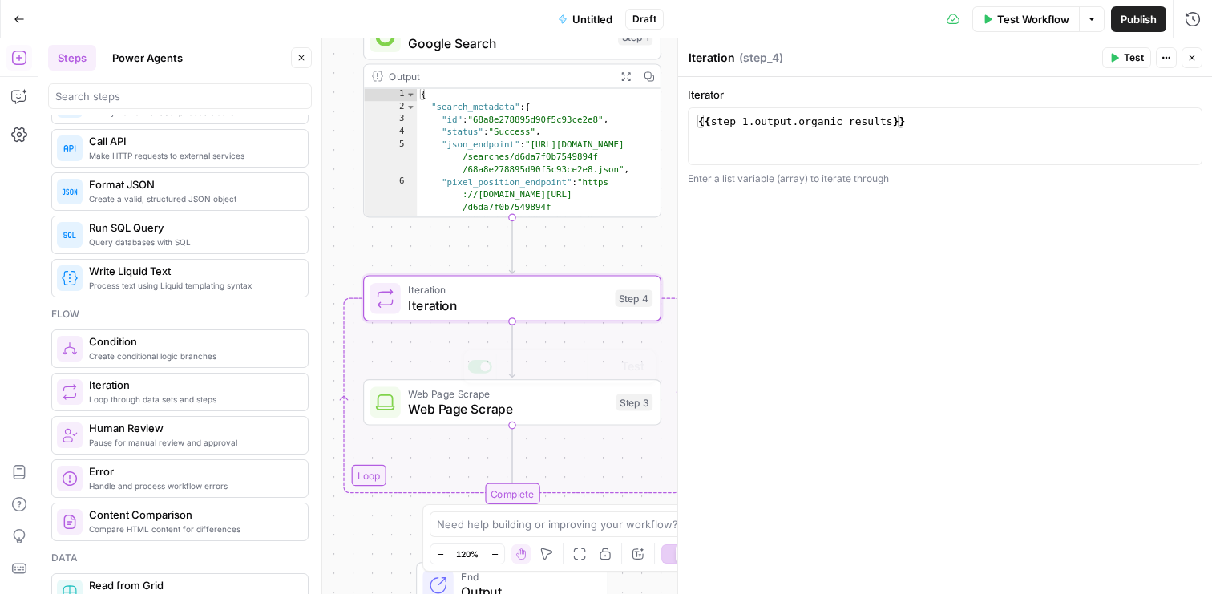
click at [586, 305] on span "Iteration" at bounding box center [507, 305] width 199 height 19
click at [618, 262] on button "Test" at bounding box center [621, 262] width 59 height 25
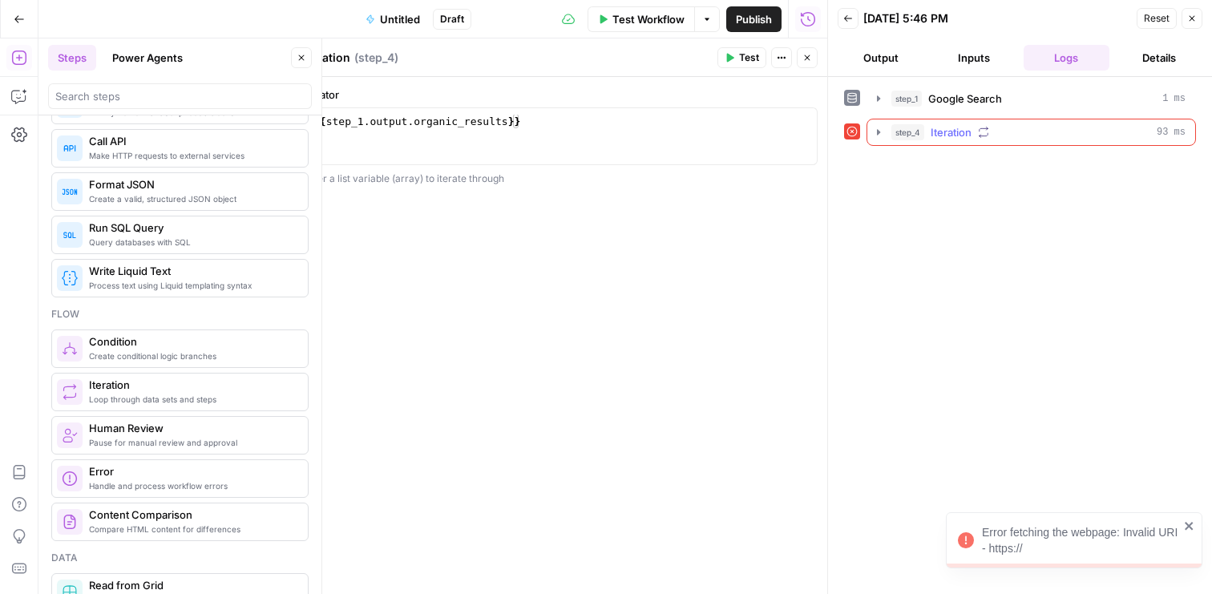
click at [881, 128] on icon "button" at bounding box center [878, 132] width 13 height 13
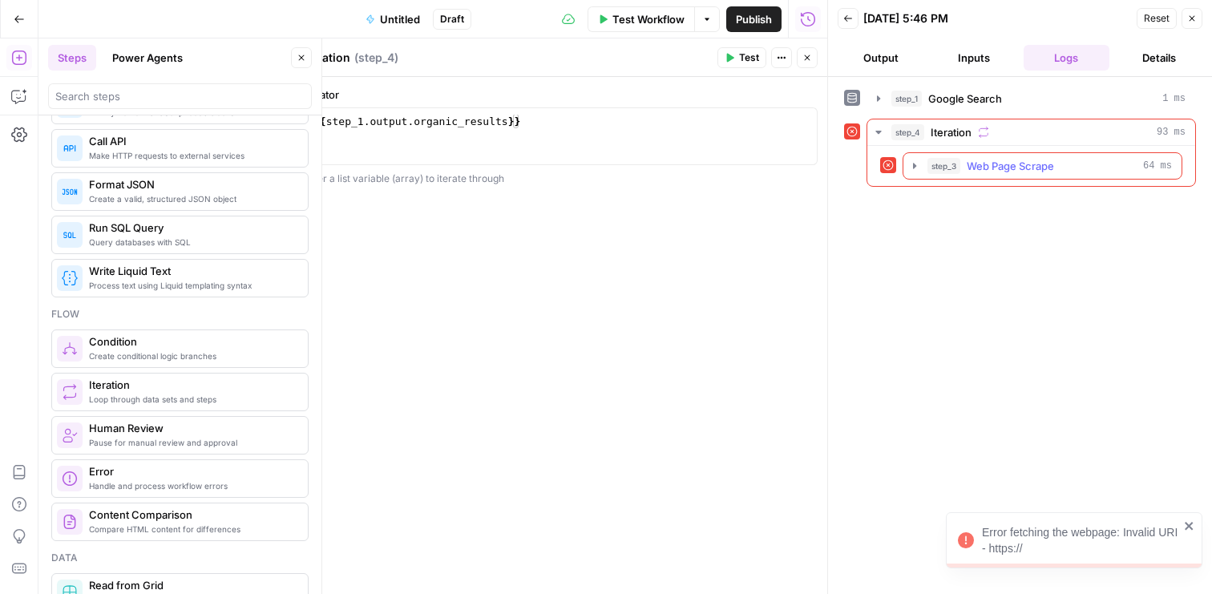
click at [912, 167] on icon "button" at bounding box center [914, 165] width 13 height 13
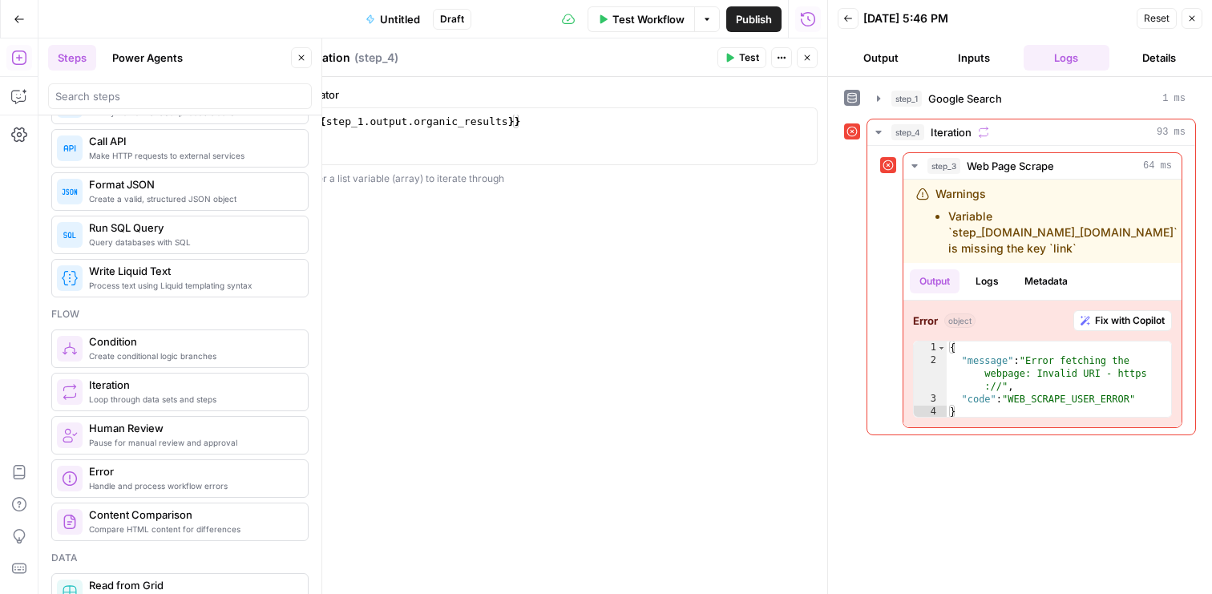
click at [1188, 20] on icon "button" at bounding box center [1192, 19] width 10 height 10
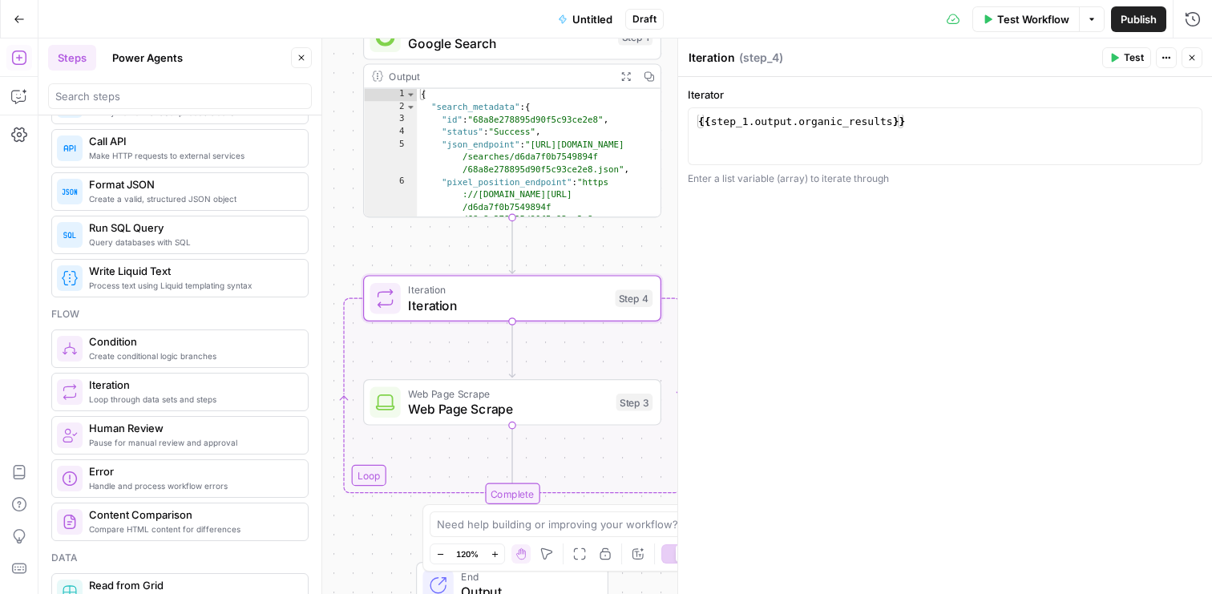
click at [520, 400] on span "Web Page Scrape" at bounding box center [508, 408] width 200 height 19
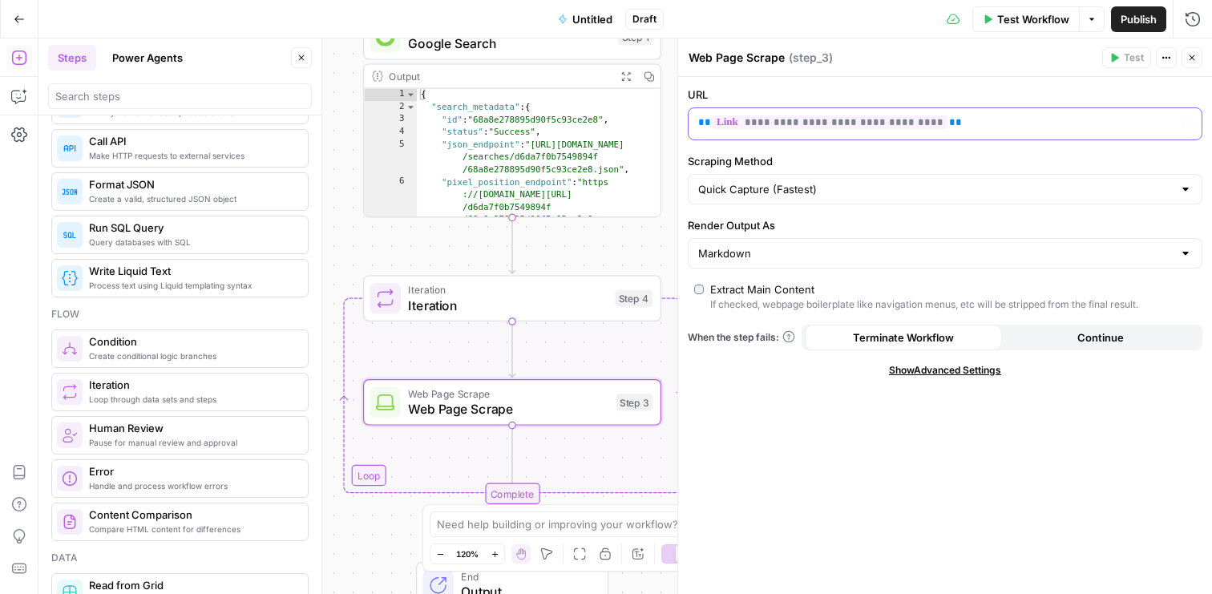
click at [1096, 122] on p "**********" at bounding box center [932, 123] width 468 height 16
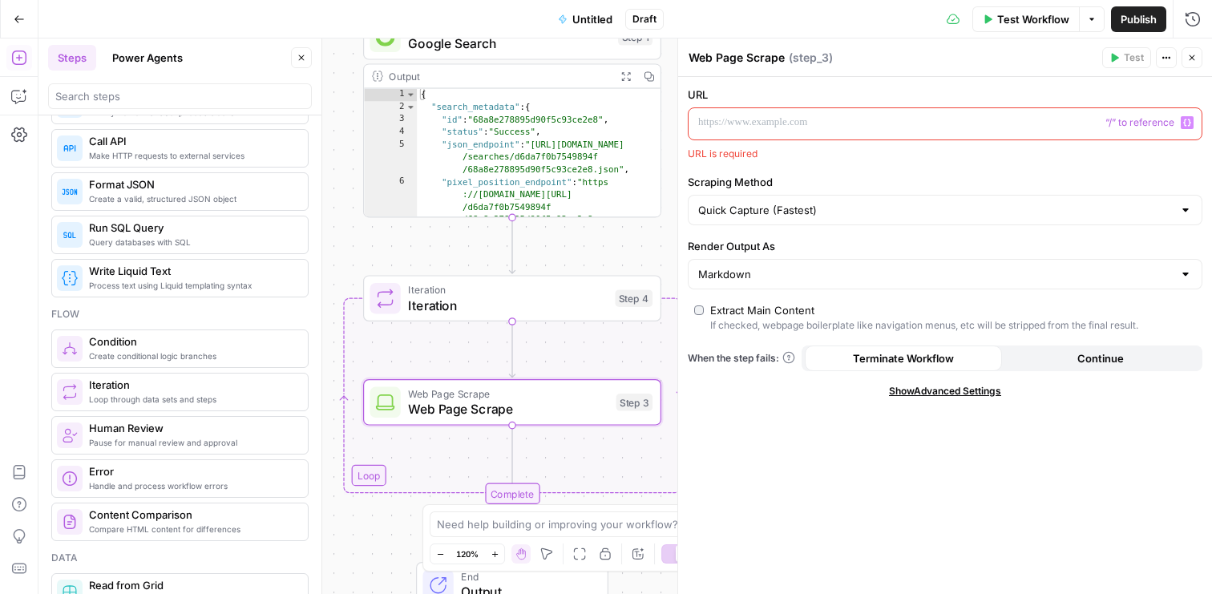
click at [1186, 119] on icon "button" at bounding box center [1187, 123] width 8 height 8
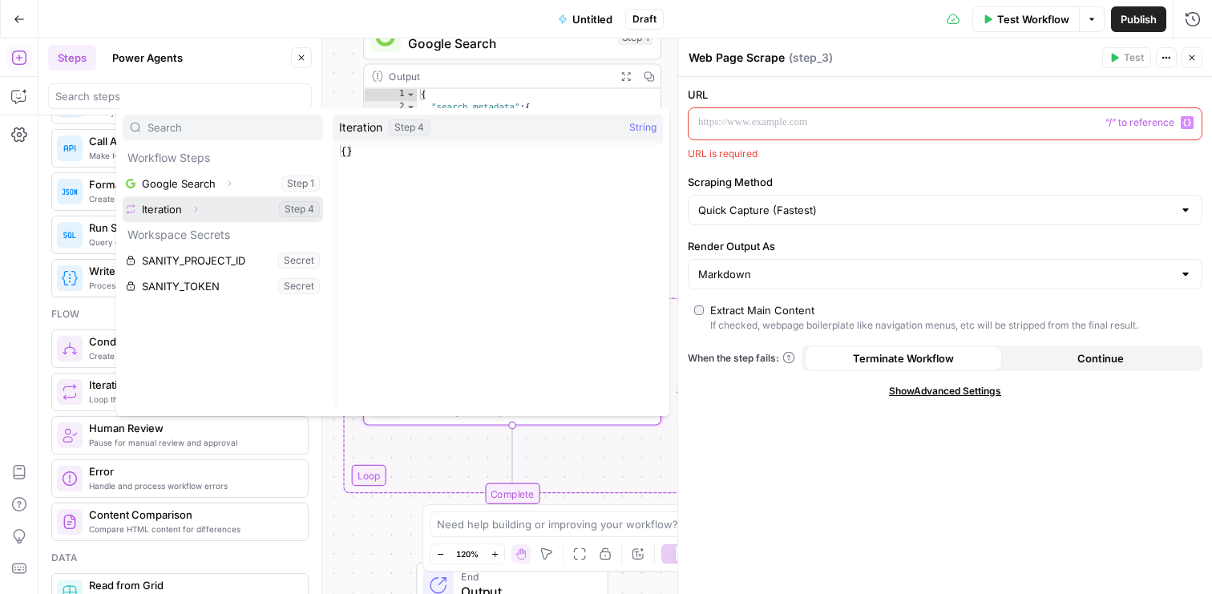
click at [196, 212] on icon "button" at bounding box center [196, 209] width 10 height 10
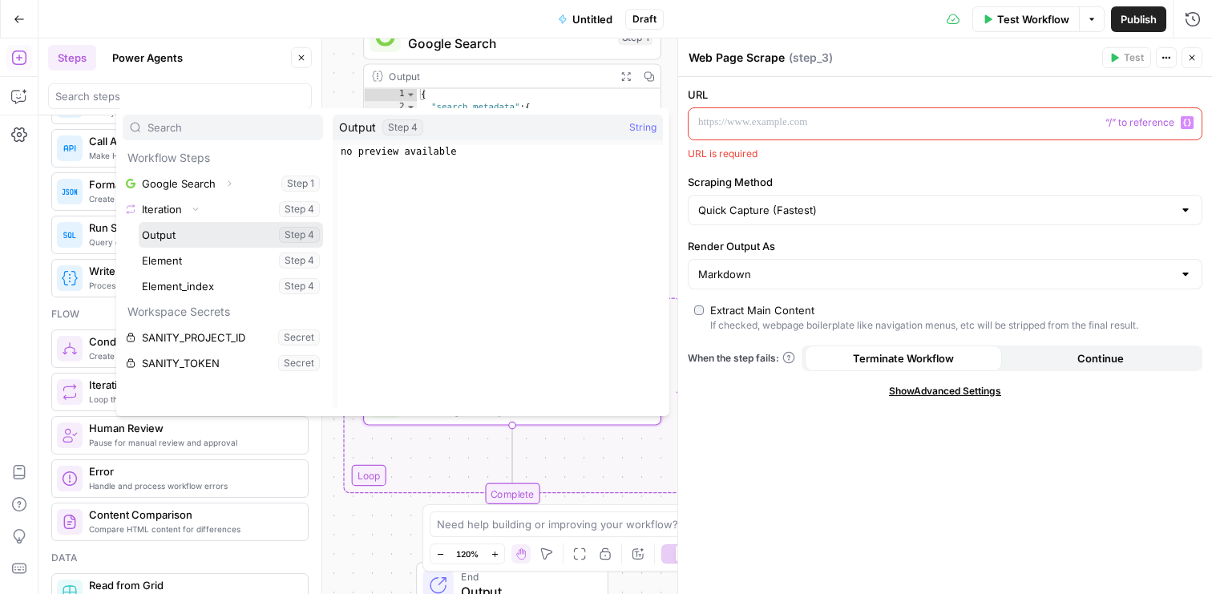
click at [196, 235] on button "Select variable Output" at bounding box center [231, 235] width 184 height 26
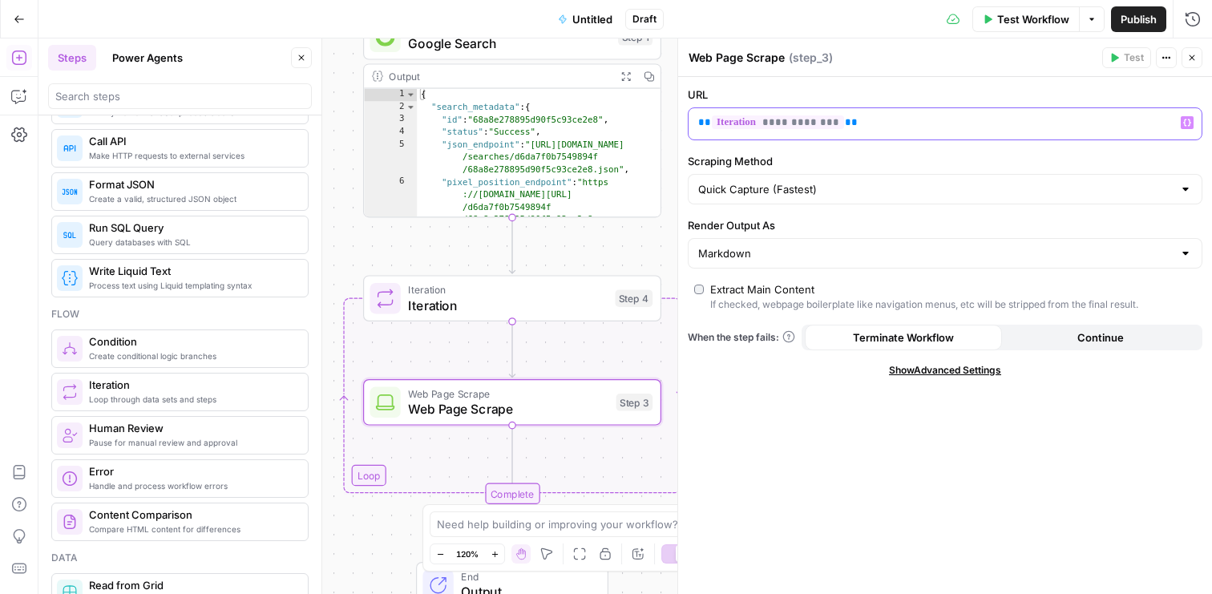
click at [868, 120] on p "**********" at bounding box center [932, 123] width 468 height 16
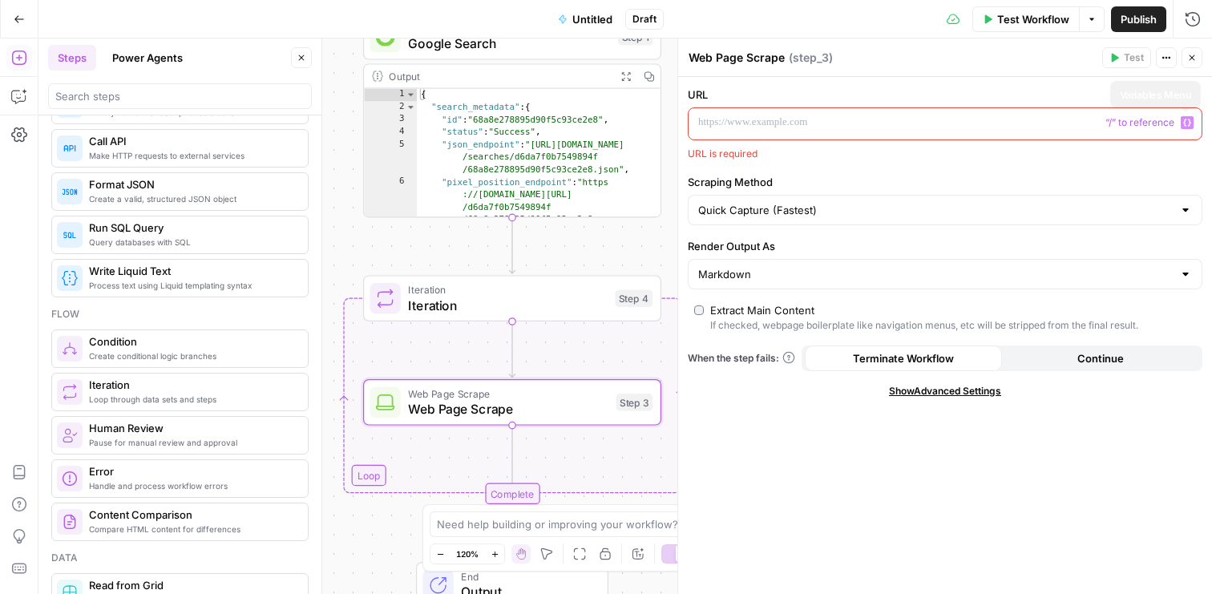
click at [1185, 123] on icon "button" at bounding box center [1187, 123] width 8 height 8
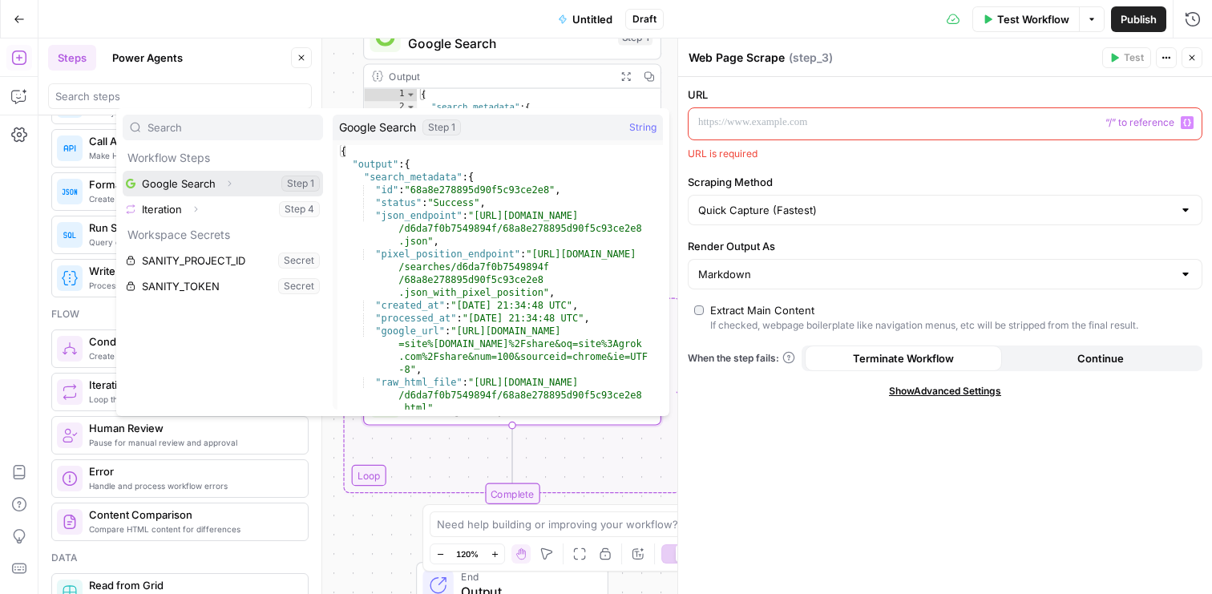
click at [228, 184] on icon "button" at bounding box center [229, 184] width 10 height 10
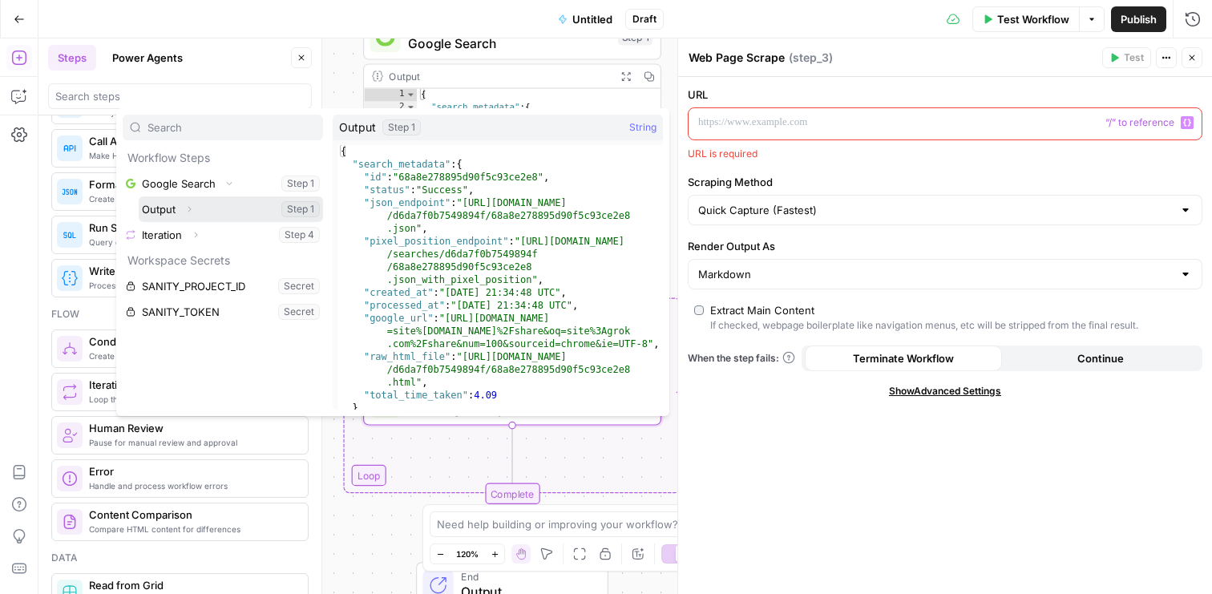
click at [185, 209] on icon "button" at bounding box center [189, 209] width 10 height 10
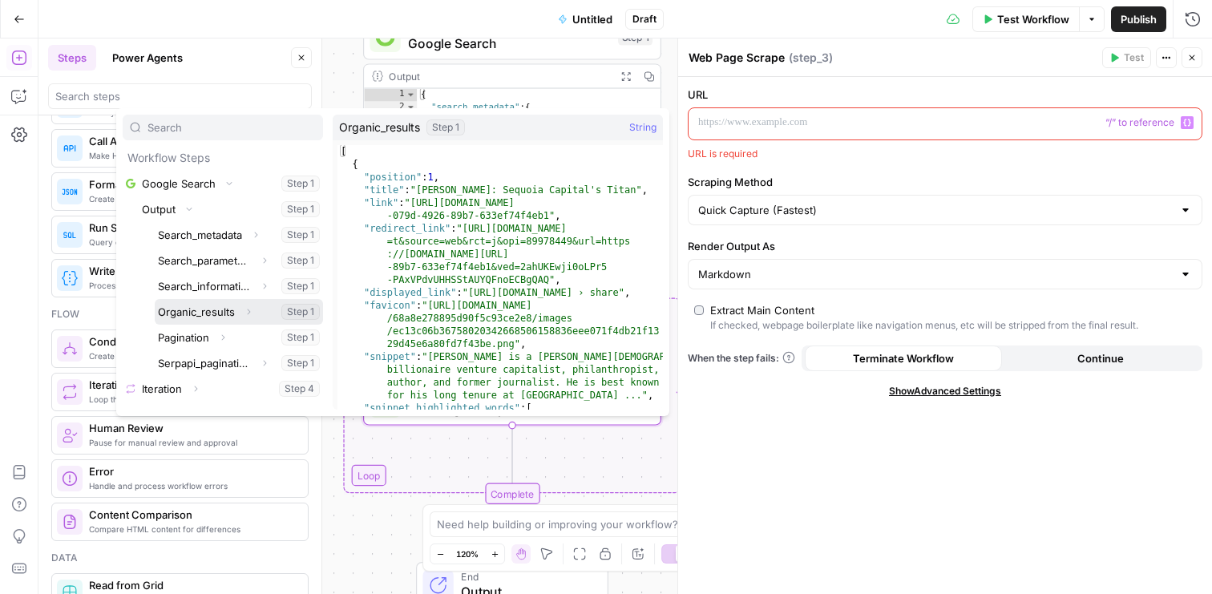
click at [248, 312] on icon "button" at bounding box center [249, 312] width 10 height 10
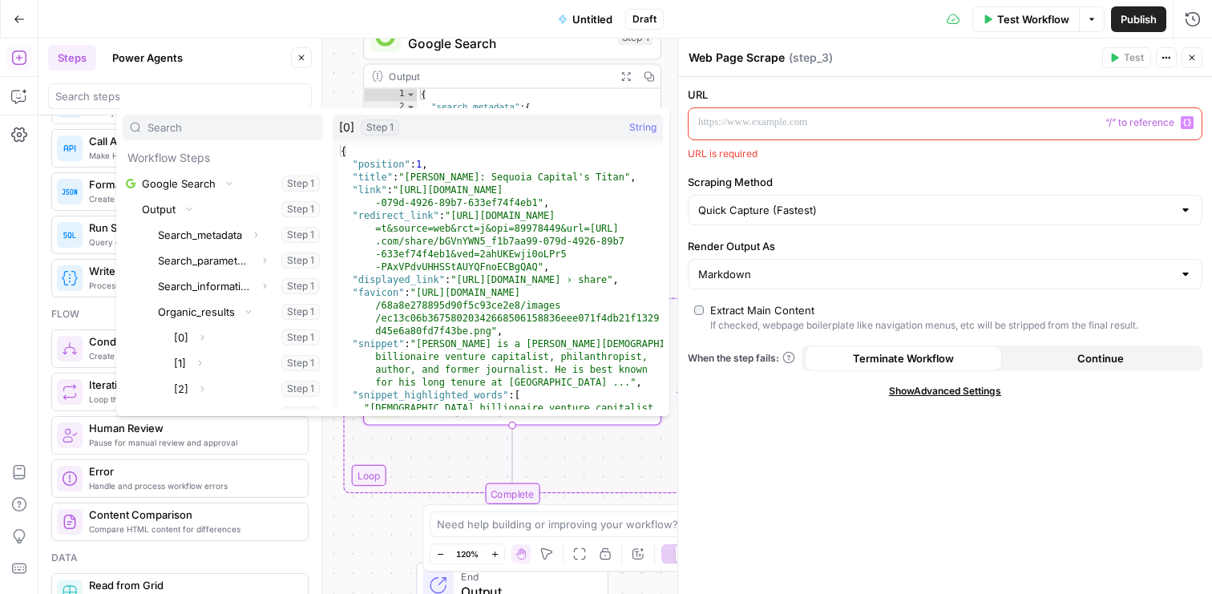
click at [578, 452] on div "Workflow Set Inputs Inputs Google Search Google Search Step 1 Output Expand Out…" at bounding box center [624, 315] width 1173 height 555
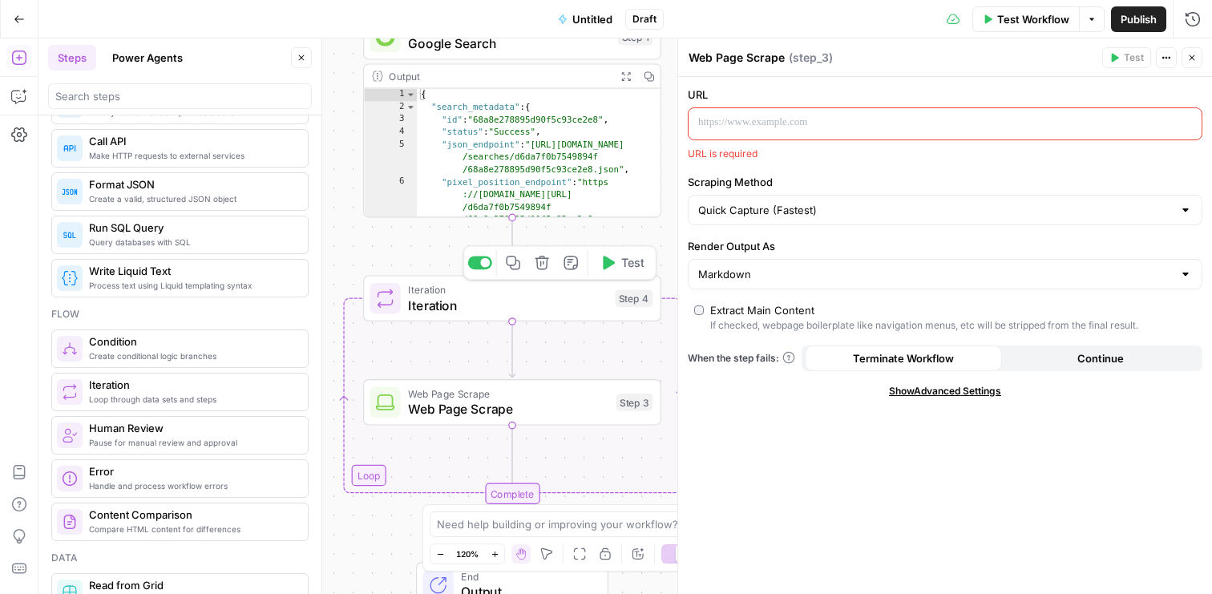
click at [519, 291] on span "Iteration" at bounding box center [507, 289] width 199 height 15
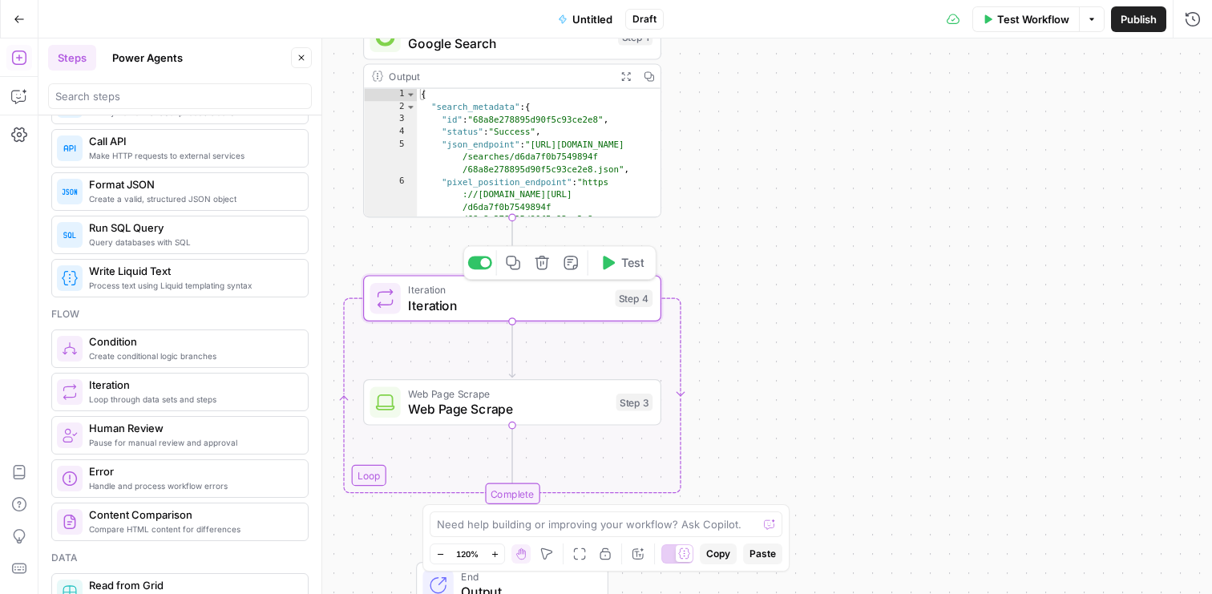
type textarea "Iteration"
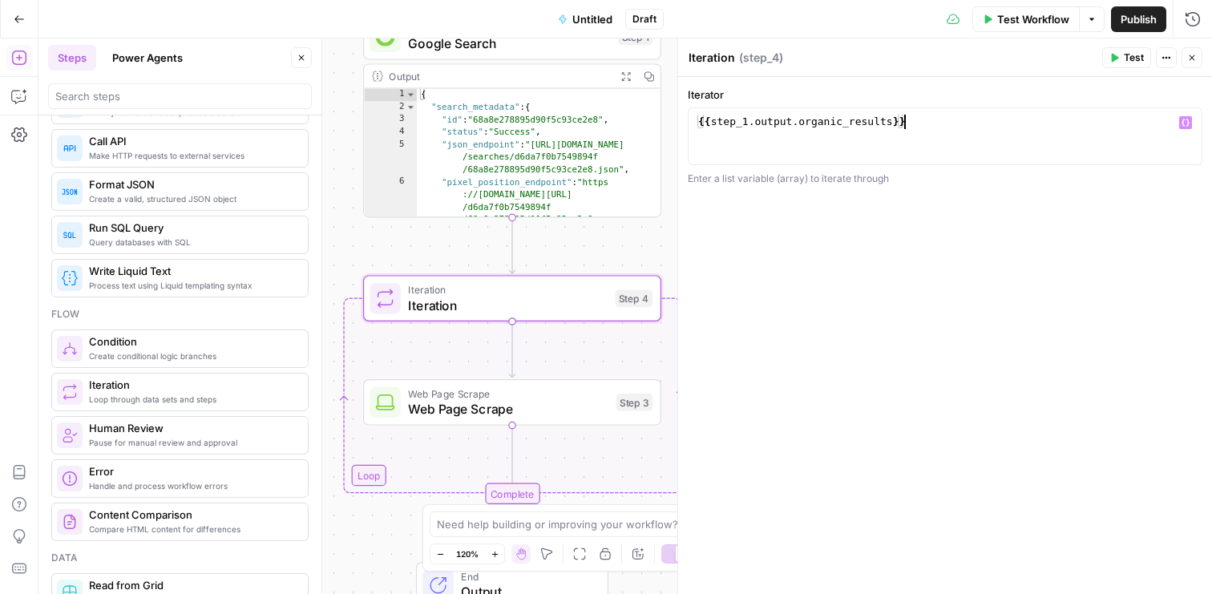
click at [934, 132] on div "{{ step_1 . output . organic_results }}" at bounding box center [945, 151] width 500 height 72
click at [890, 126] on div "{{ step_1 . output . organic_results }}" at bounding box center [945, 151] width 500 height 72
click at [1120, 58] on button "Test" at bounding box center [1126, 57] width 49 height 21
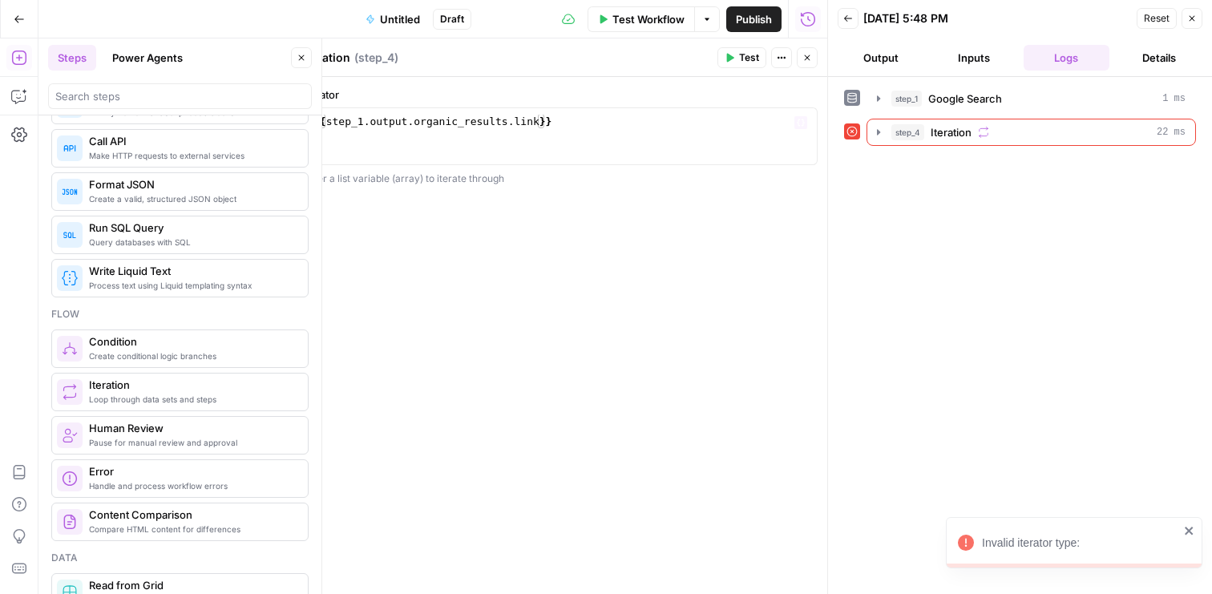
click at [523, 120] on div "{{ step_1 . output . organic_results . link }}" at bounding box center [560, 151] width 500 height 72
type textarea "**********"
click at [737, 59] on button "Test" at bounding box center [741, 57] width 49 height 21
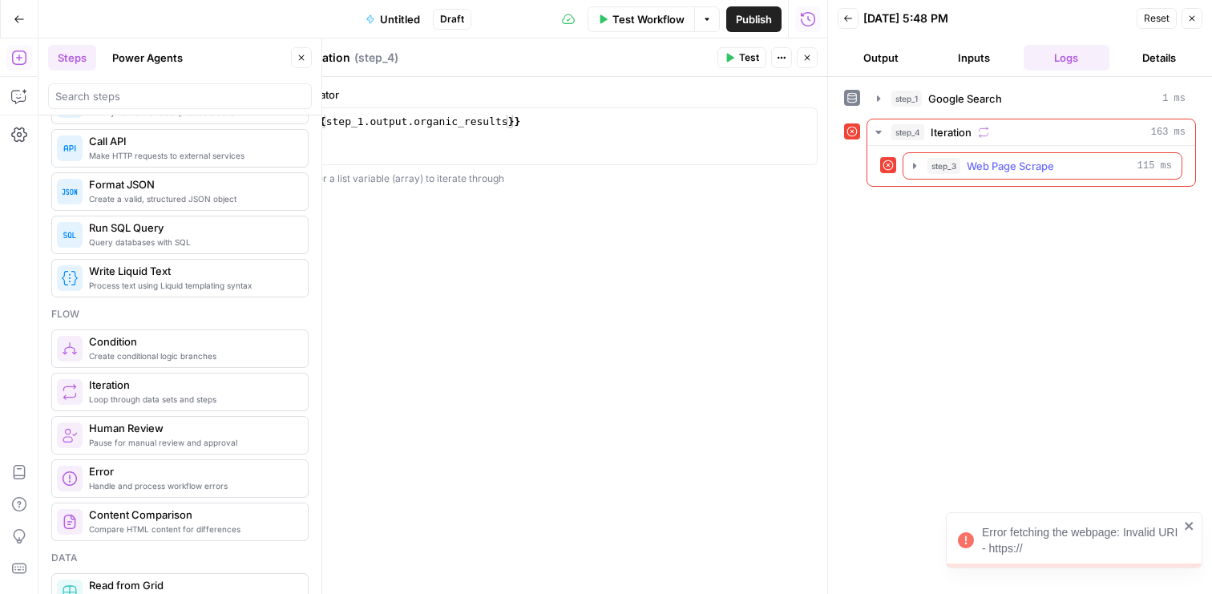
click at [994, 161] on span "Web Page Scrape" at bounding box center [1009, 166] width 87 height 16
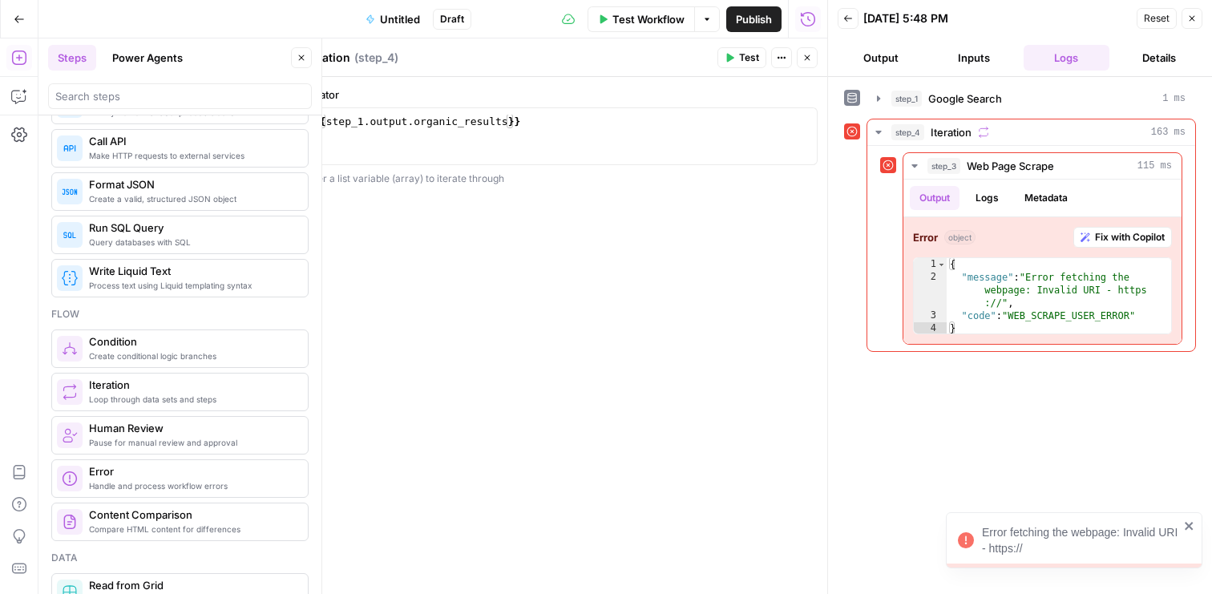
click at [1192, 26] on button "Close" at bounding box center [1191, 18] width 21 height 21
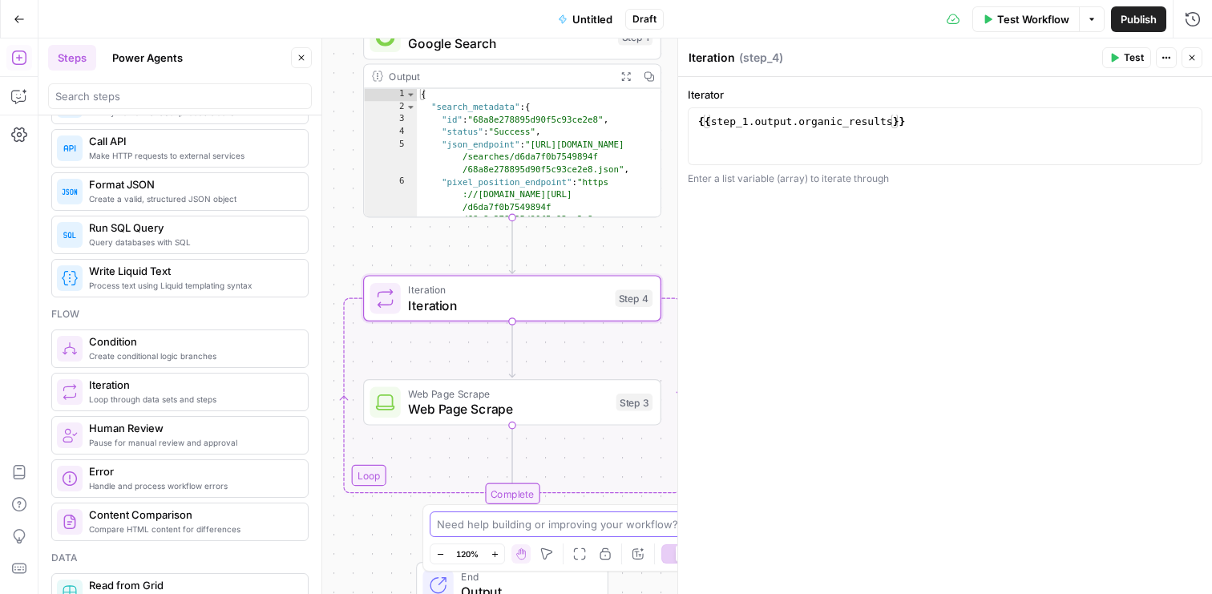
click at [542, 519] on textarea at bounding box center [597, 524] width 321 height 16
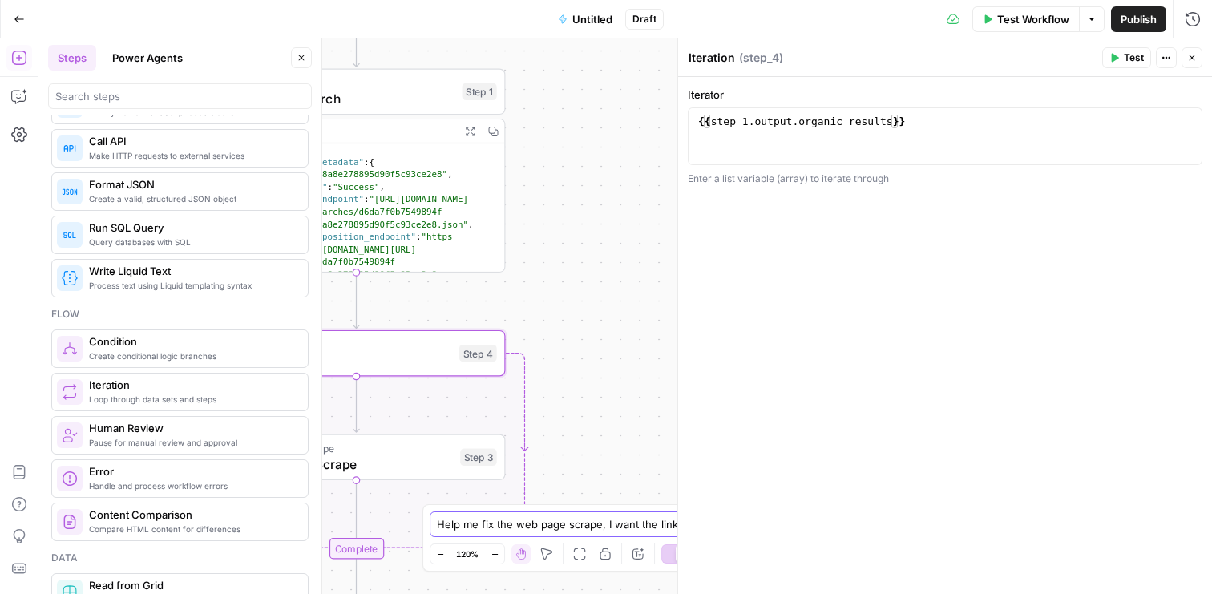
type textarea "Help me fix the web page scrape, I want the links from step 1"
click at [1196, 60] on icon "button" at bounding box center [1192, 58] width 10 height 10
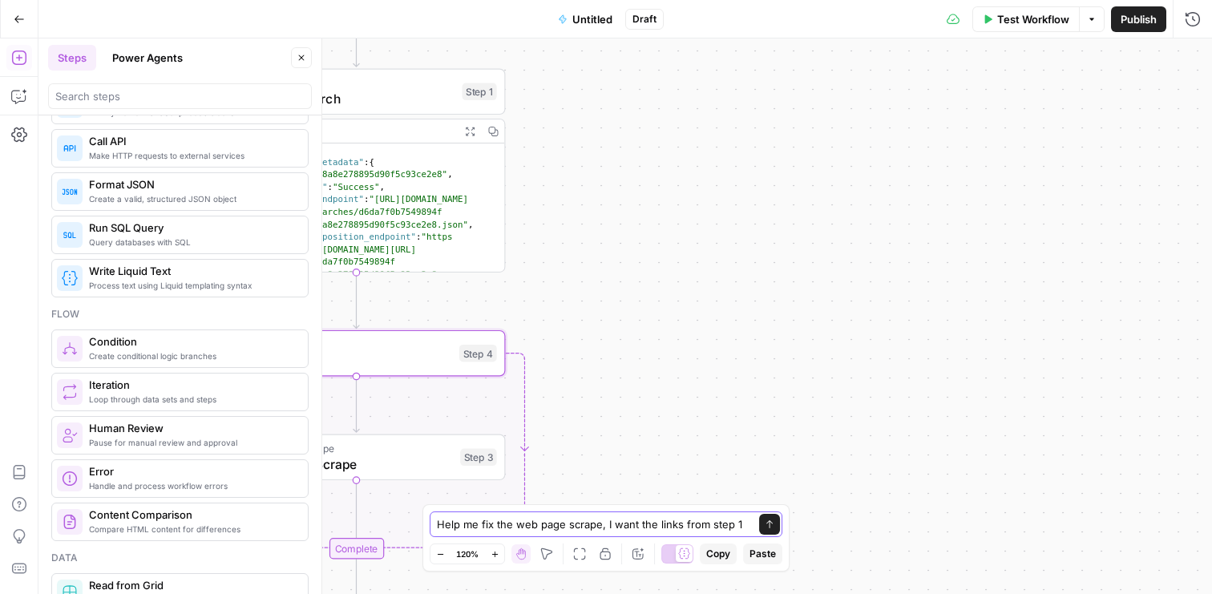
click at [779, 523] on button "Send" at bounding box center [769, 524] width 21 height 21
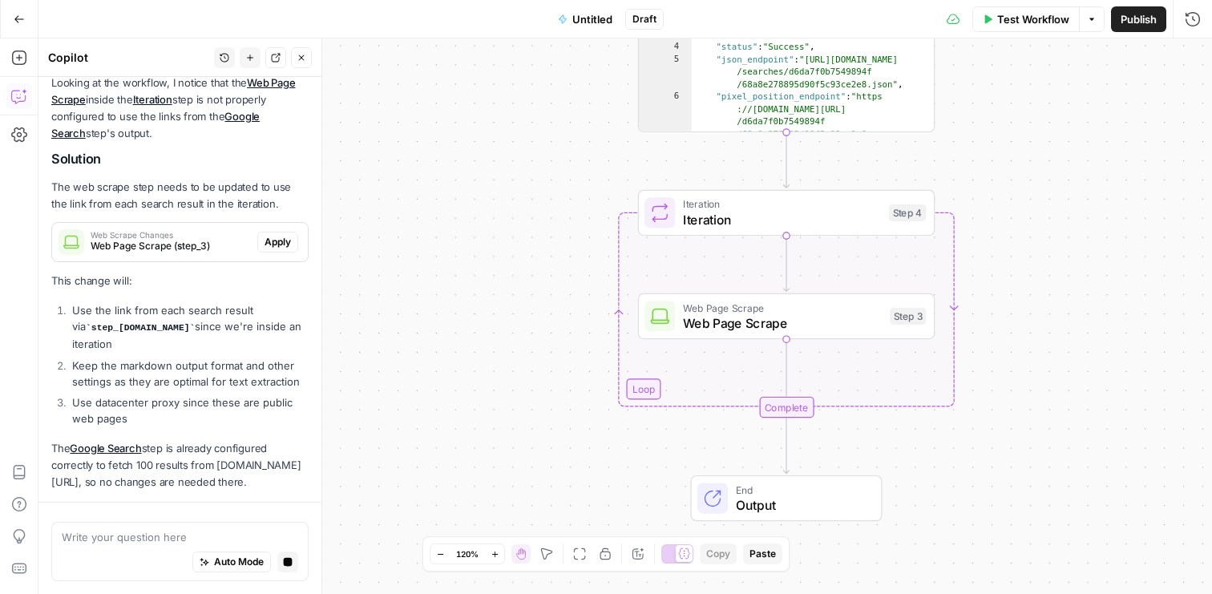
scroll to position [228, 0]
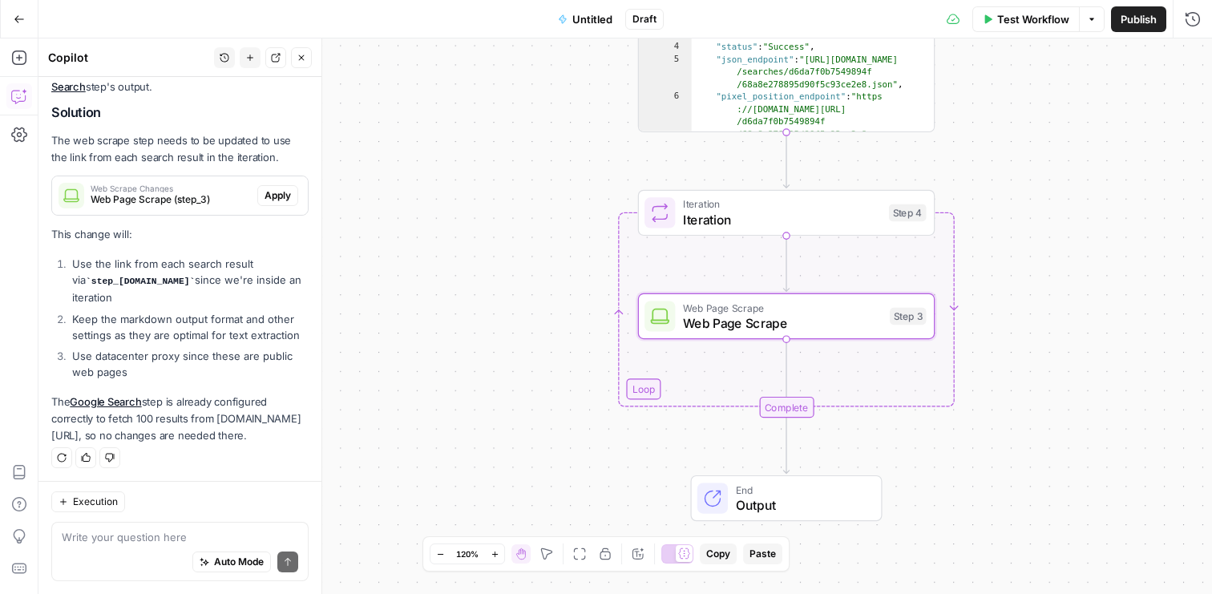
click at [269, 196] on span "Apply" at bounding box center [277, 195] width 26 height 14
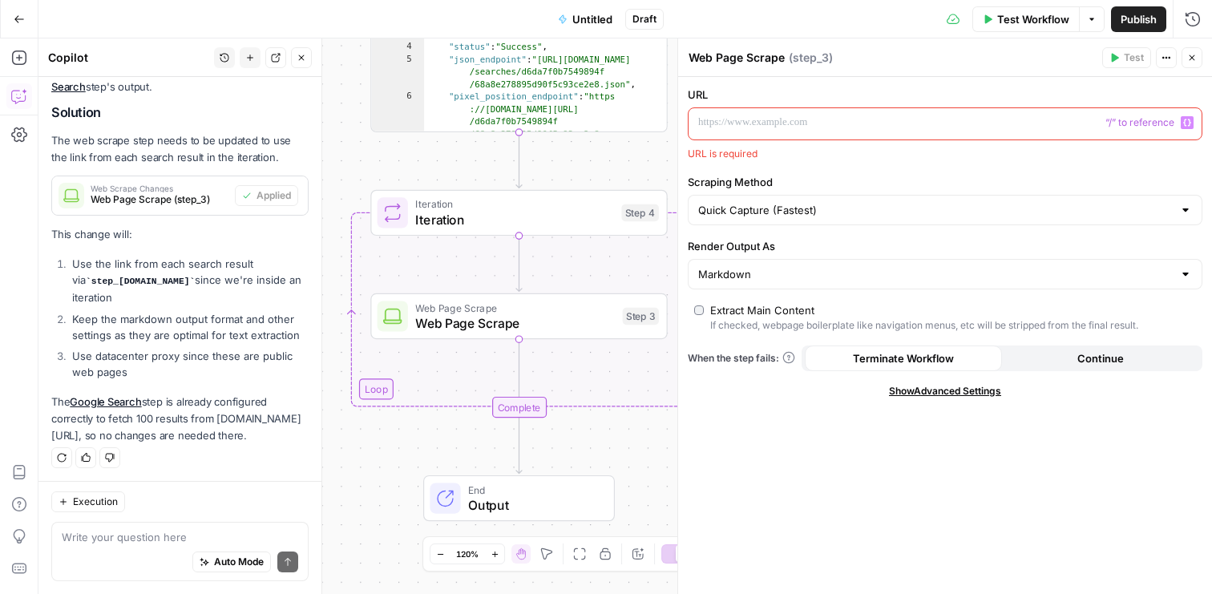
click at [785, 132] on div at bounding box center [931, 123] width 487 height 31
drag, startPoint x: 79, startPoint y: 281, endPoint x: 180, endPoint y: 280, distance: 100.2
click at [180, 280] on code "step_[DOMAIN_NAME]" at bounding box center [140, 281] width 109 height 10
copy code "step_[DOMAIN_NAME]"
click at [826, 119] on p at bounding box center [932, 123] width 468 height 16
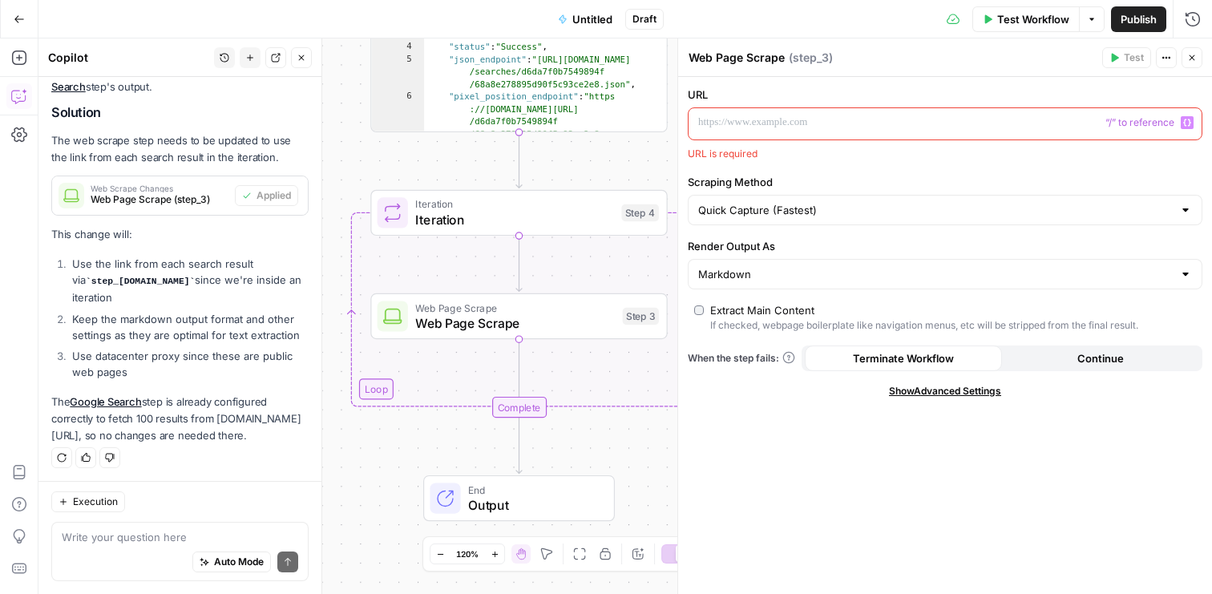
click at [1187, 116] on button "Variables Menu" at bounding box center [1186, 122] width 13 height 13
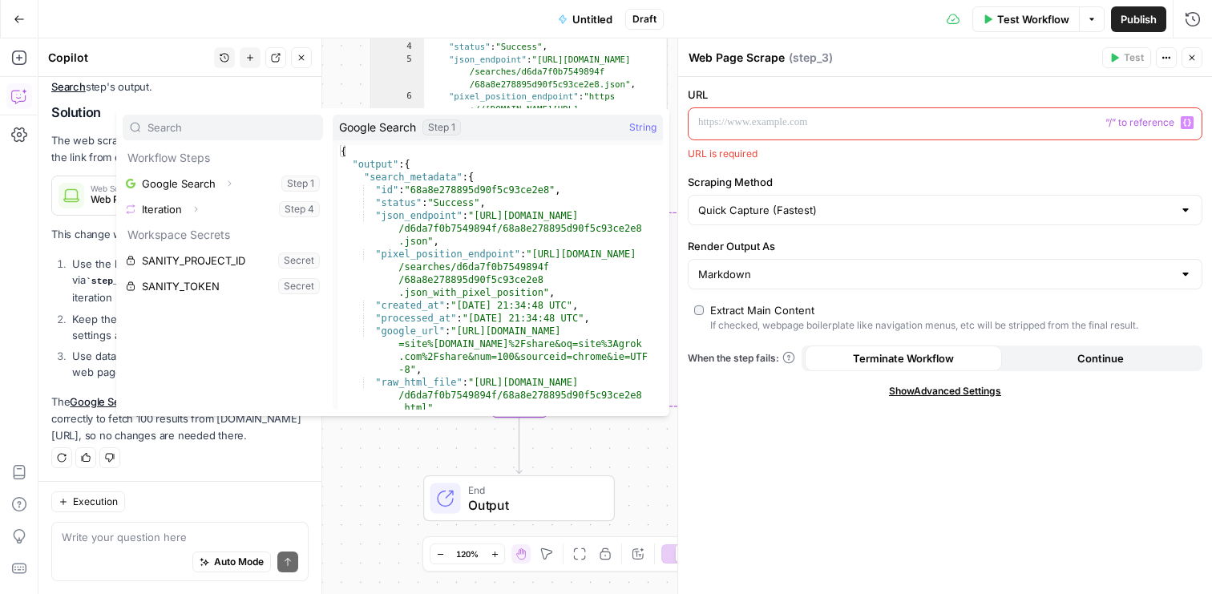
click at [898, 133] on div at bounding box center [931, 123] width 487 height 31
paste div
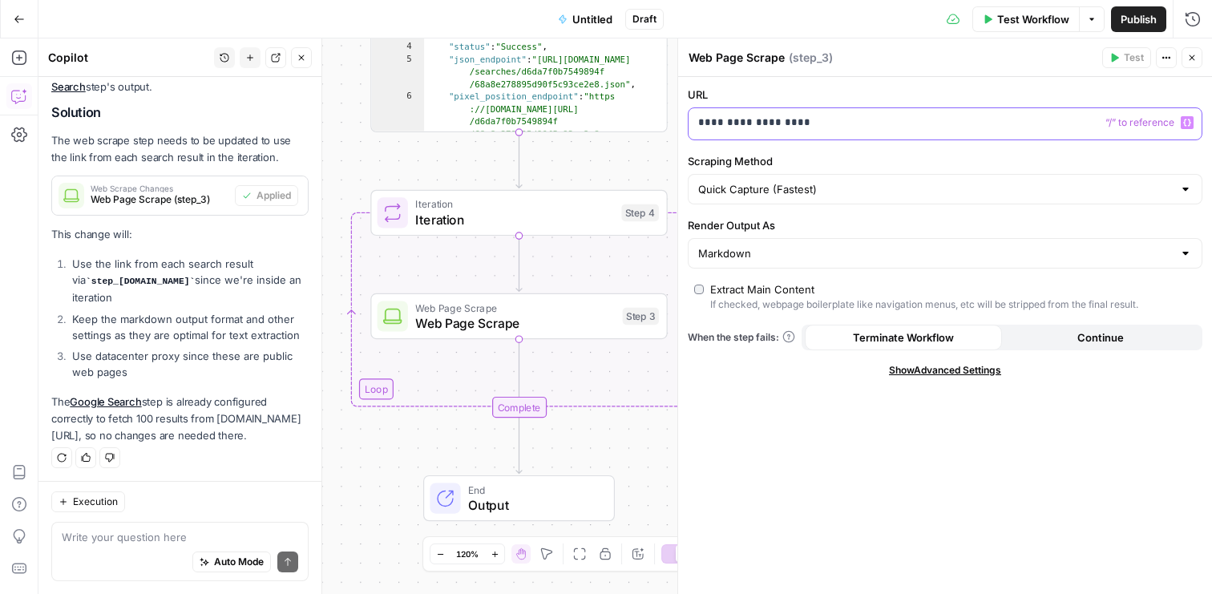
scroll to position [254, 0]
click at [693, 121] on div "**********" at bounding box center [931, 123] width 487 height 31
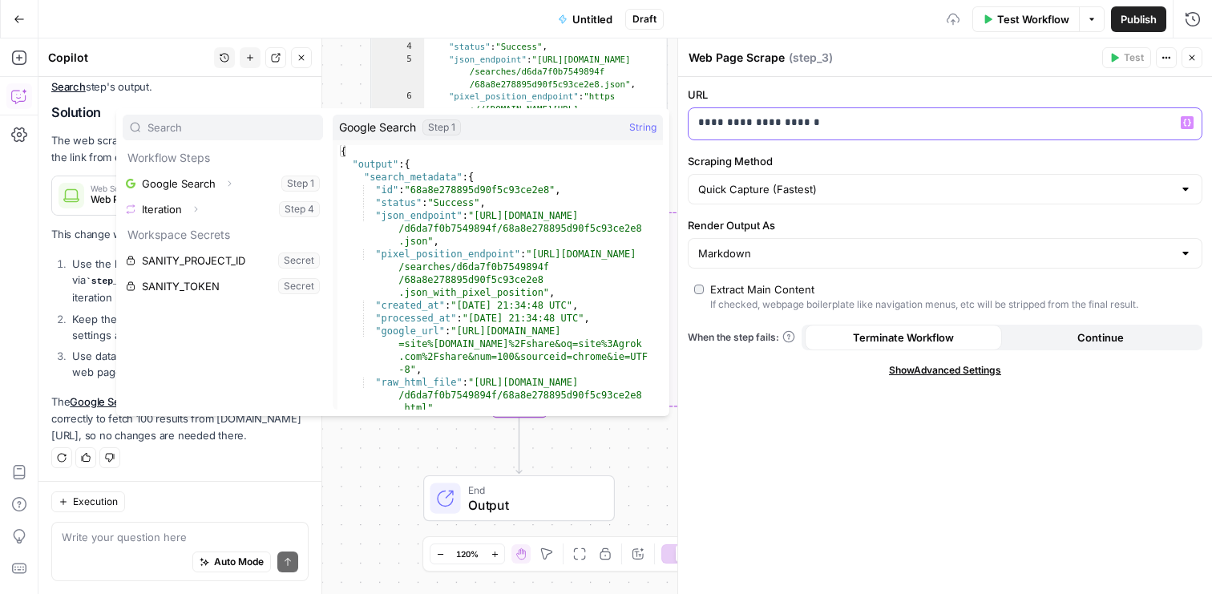
click at [815, 122] on p "**********" at bounding box center [945, 123] width 494 height 16
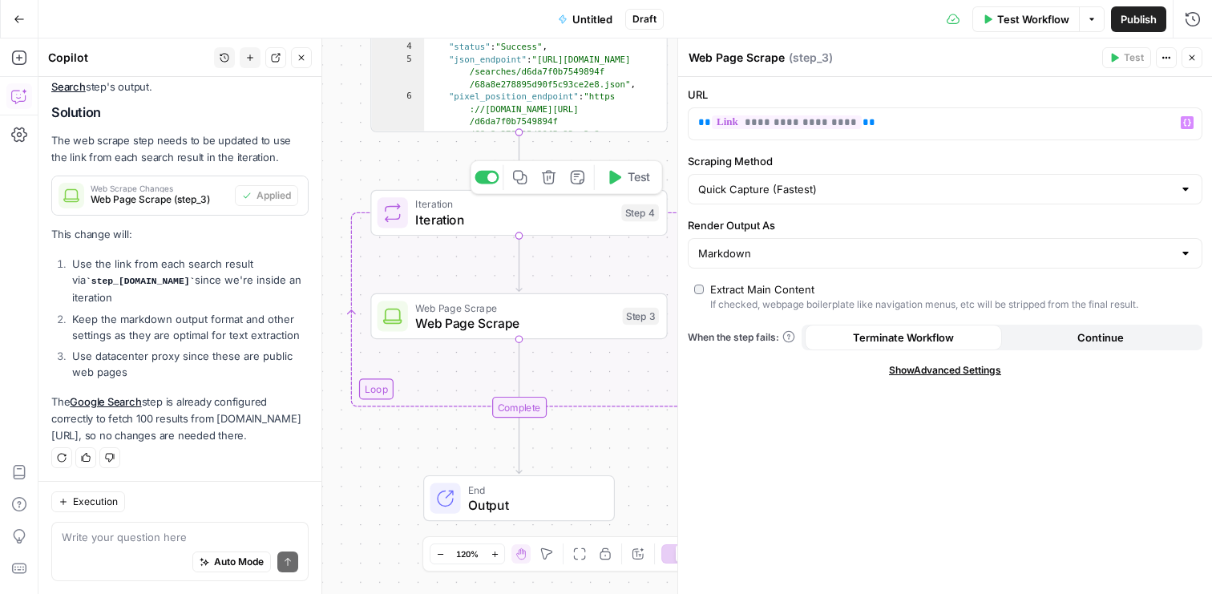
click at [618, 184] on icon "button" at bounding box center [613, 177] width 15 height 15
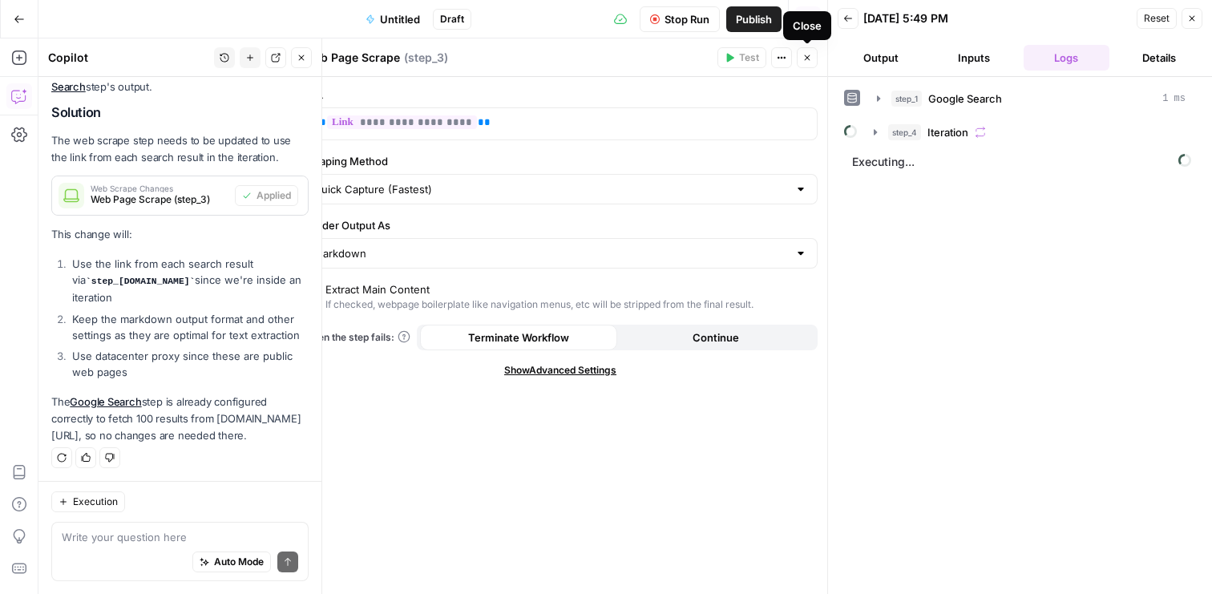
click at [803, 57] on icon "button" at bounding box center [807, 58] width 10 height 10
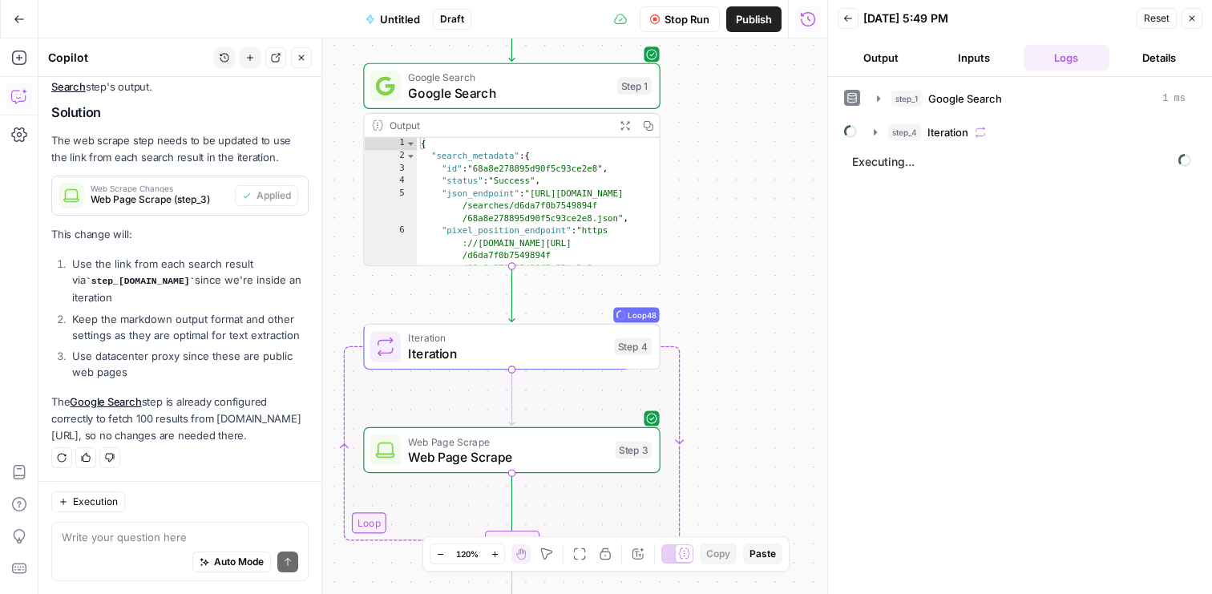
drag, startPoint x: 681, startPoint y: 109, endPoint x: 673, endPoint y: 242, distance: 133.3
click at [674, 243] on div "Workflow Set Inputs Inputs Google Search Google Search Step 1 Output Expand Out…" at bounding box center [432, 315] width 789 height 555
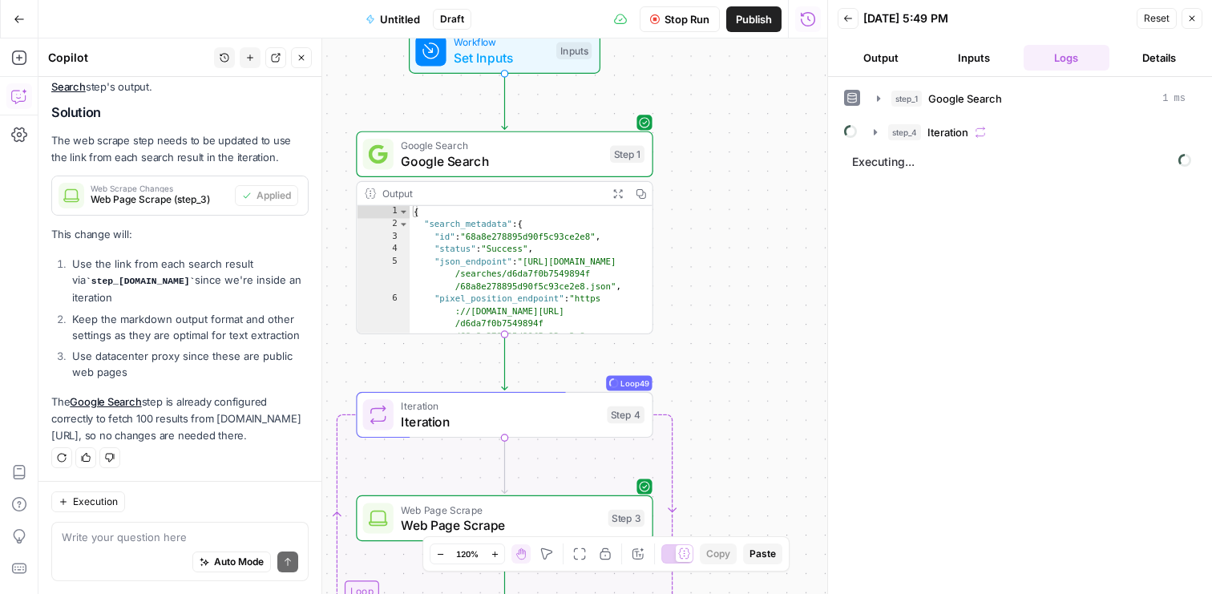
click at [548, 155] on span "Google Search" at bounding box center [501, 160] width 201 height 19
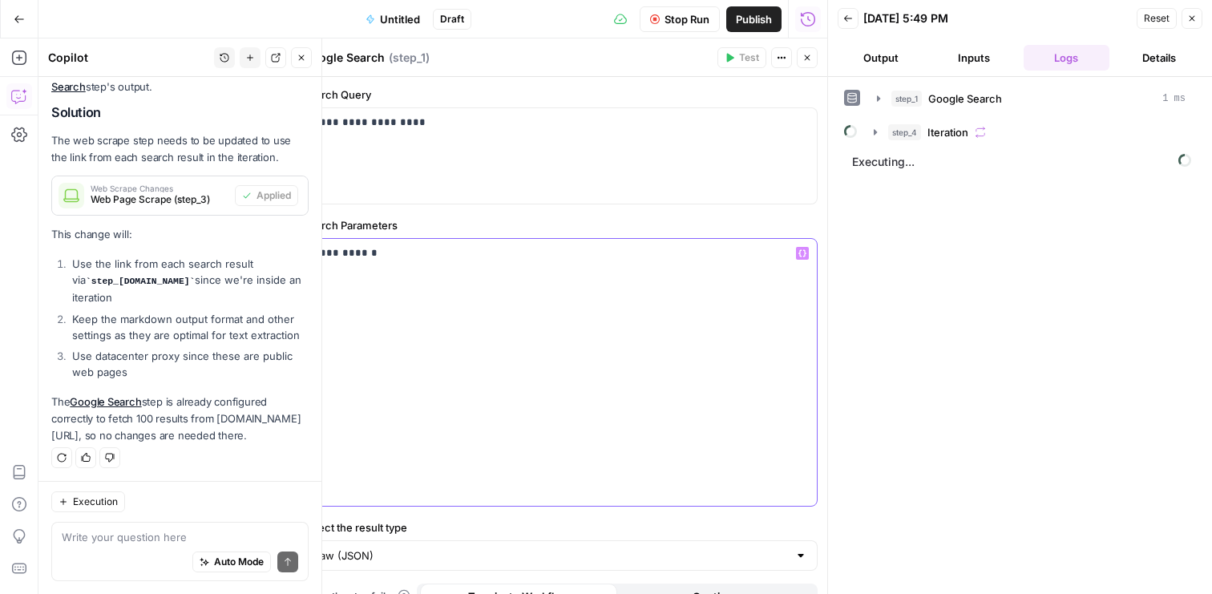
click at [540, 270] on div "**********" at bounding box center [560, 372] width 513 height 267
click at [782, 59] on icon "button" at bounding box center [782, 58] width 10 height 10
click at [808, 56] on icon "button" at bounding box center [808, 58] width 6 height 6
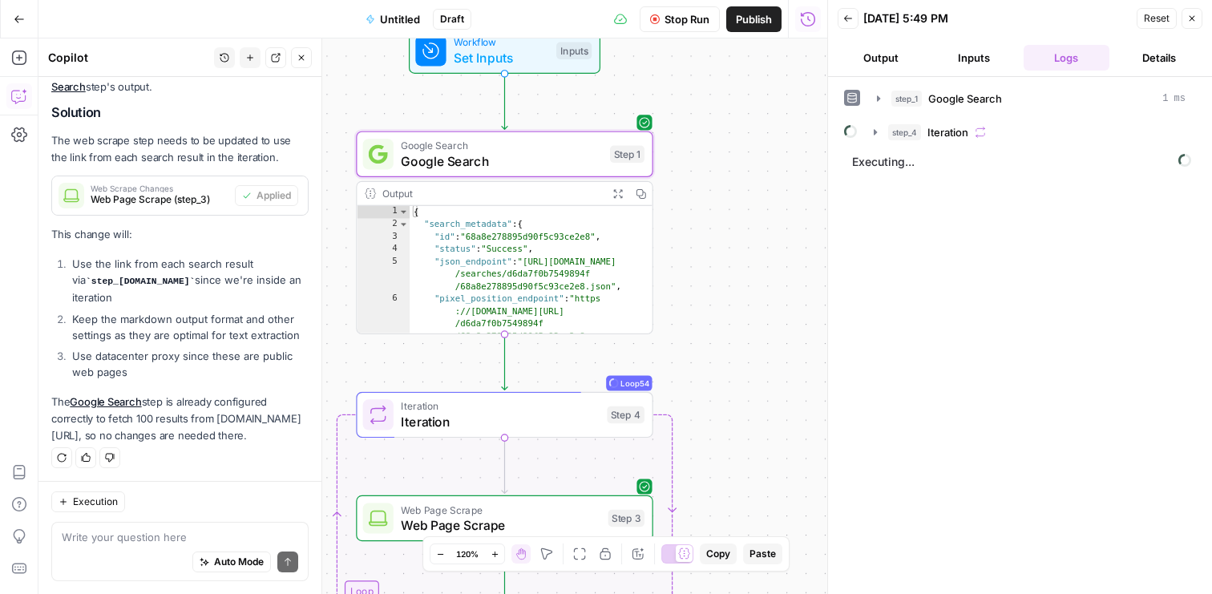
click at [686, 167] on div "Workflow Set Inputs Inputs Google Search Google Search Step 1 Output Expand Out…" at bounding box center [432, 315] width 789 height 555
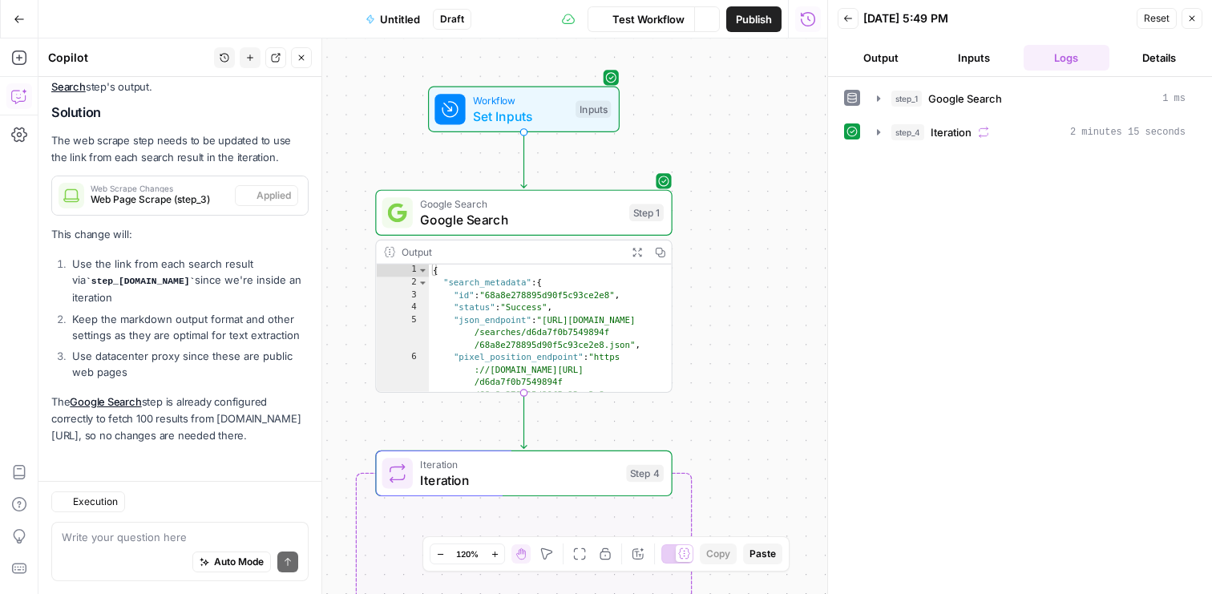
scroll to position [254, 0]
click at [882, 63] on button "Output" at bounding box center [880, 58] width 87 height 26
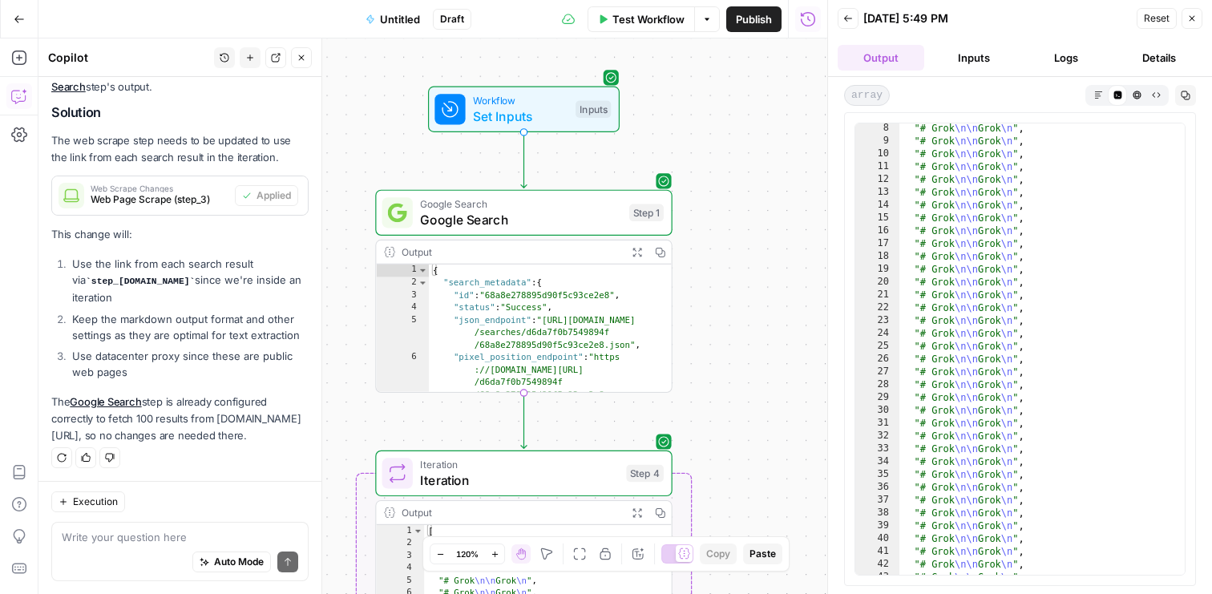
scroll to position [0, 0]
click at [962, 56] on button "Inputs" at bounding box center [973, 58] width 87 height 26
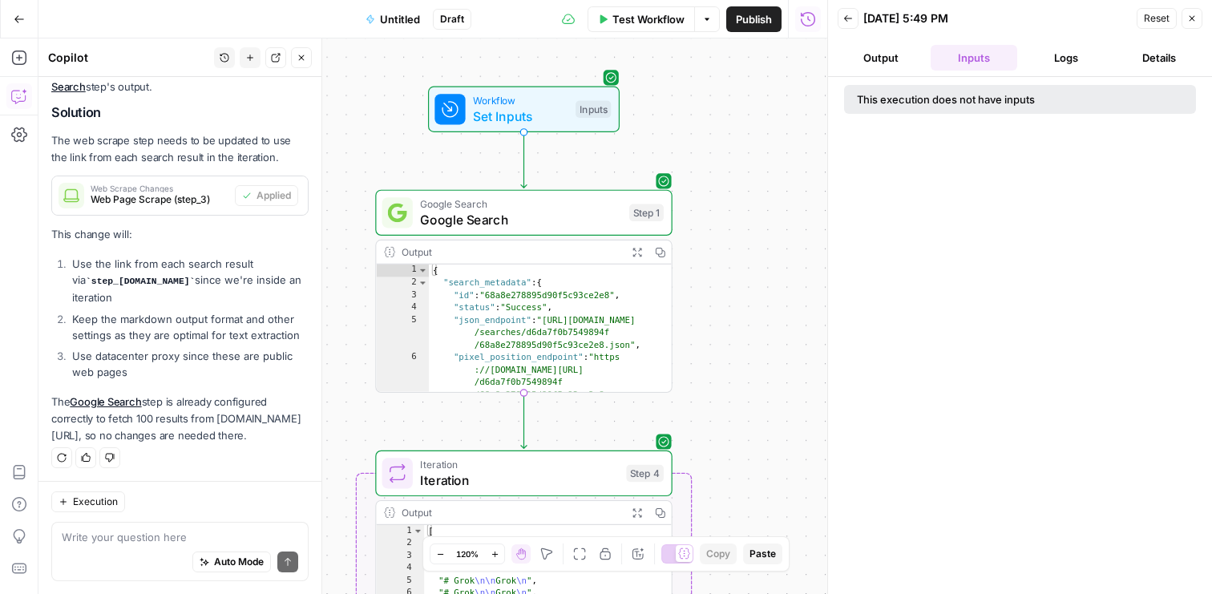
click at [958, 92] on div "This execution does not have inputs" at bounding box center [983, 99] width 252 height 16
click at [1055, 54] on button "Logs" at bounding box center [1066, 58] width 87 height 26
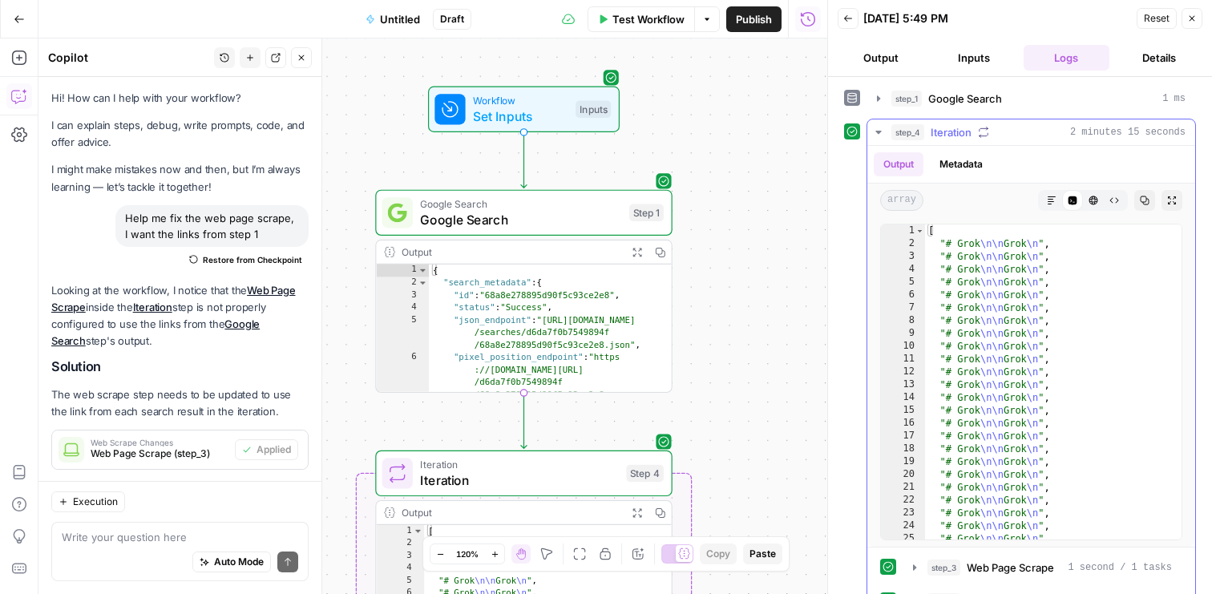
scroll to position [254, 0]
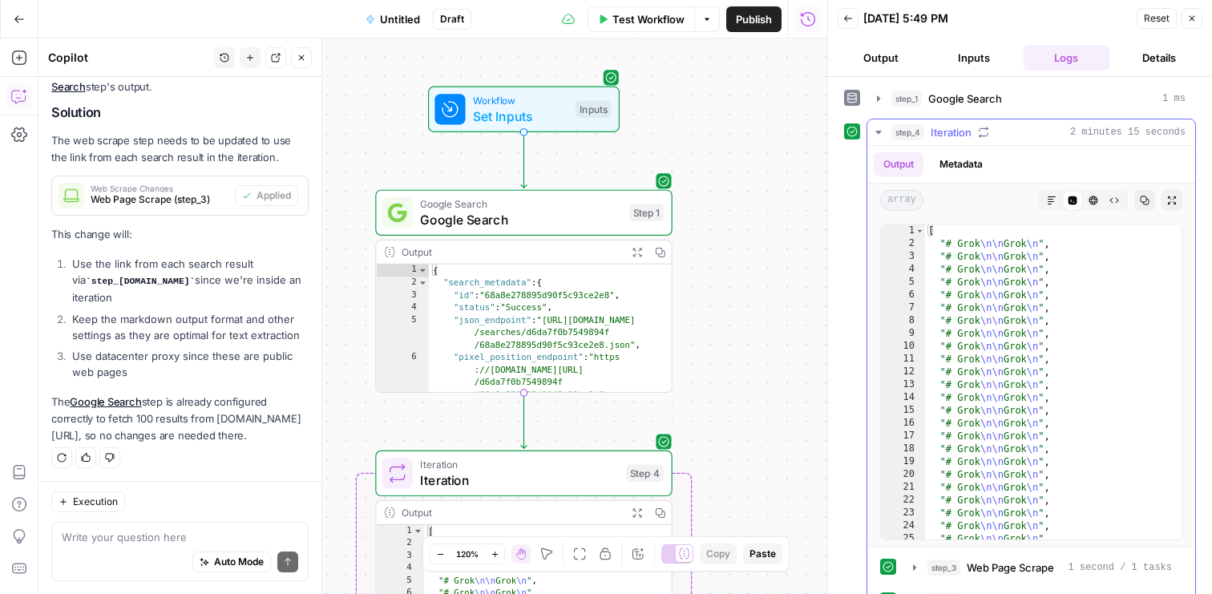
click at [946, 161] on button "Metadata" at bounding box center [961, 164] width 63 height 24
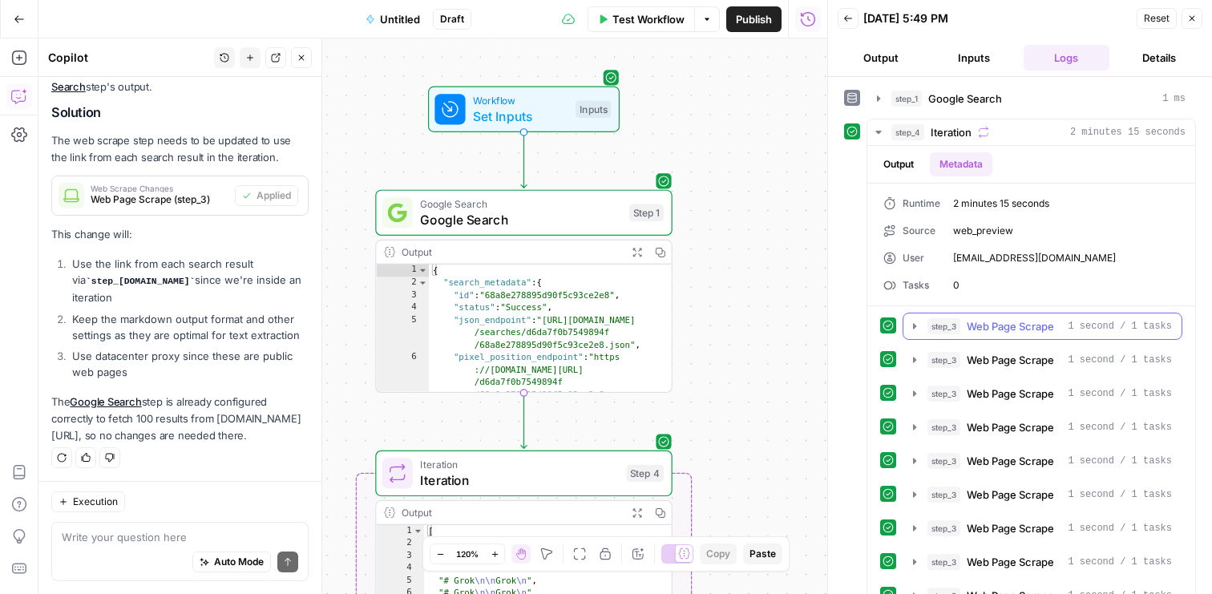
click at [915, 333] on button "step_3 Web Page Scrape 1 second / 1 tasks" at bounding box center [1042, 326] width 278 height 26
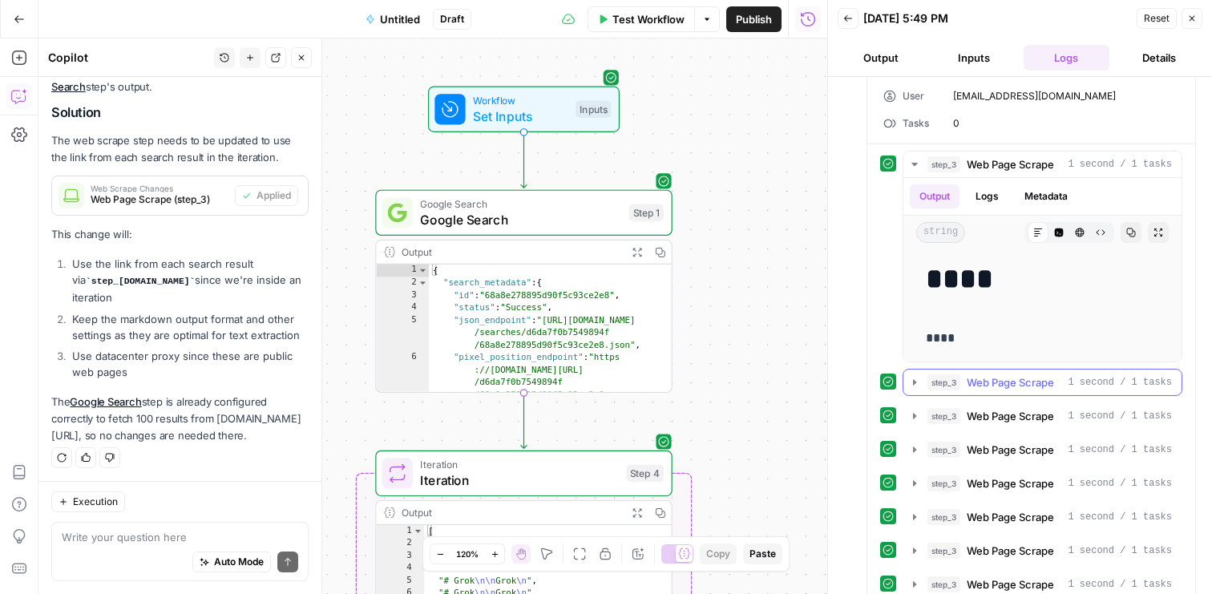
scroll to position [159, 0]
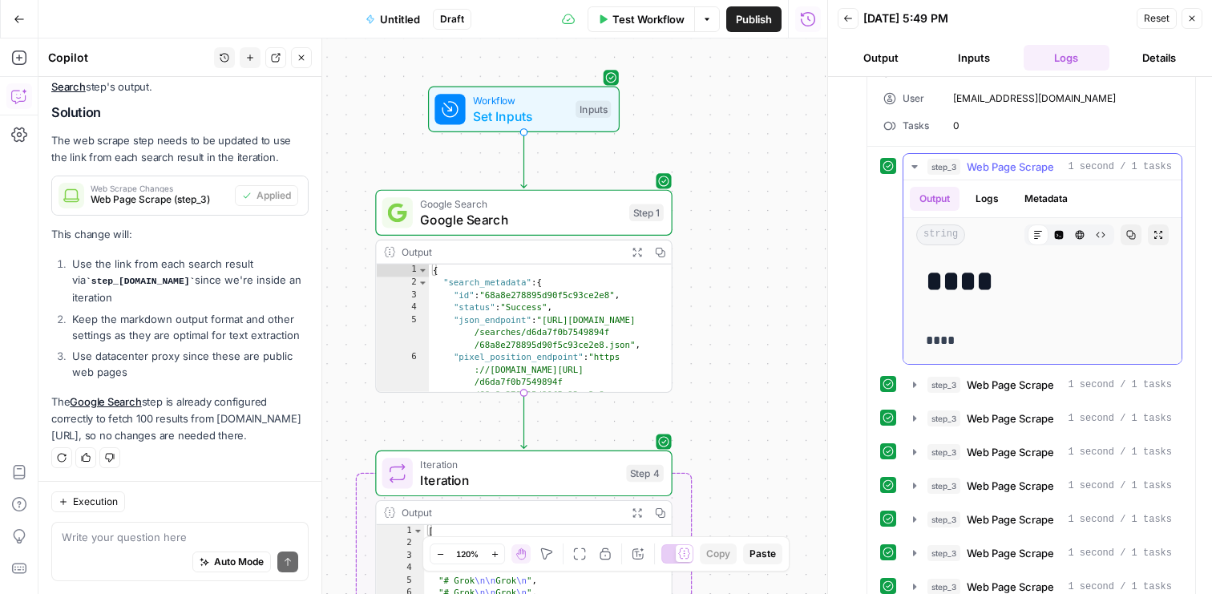
click at [1047, 194] on button "Metadata" at bounding box center [1046, 199] width 63 height 24
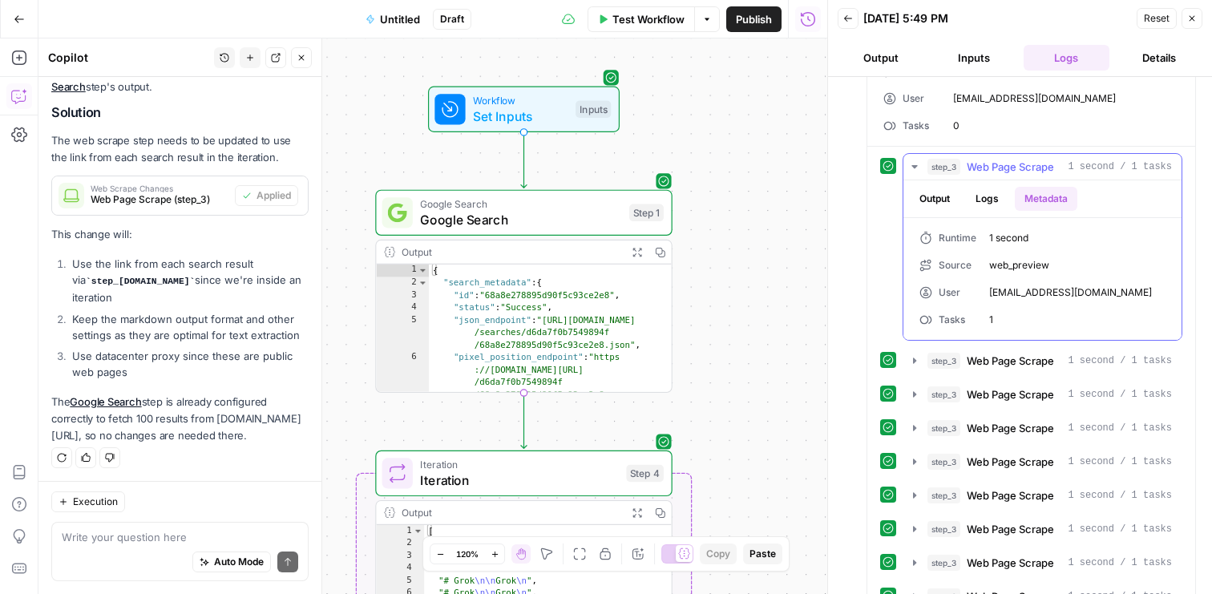
click at [1001, 195] on button "Logs" at bounding box center [987, 199] width 42 height 24
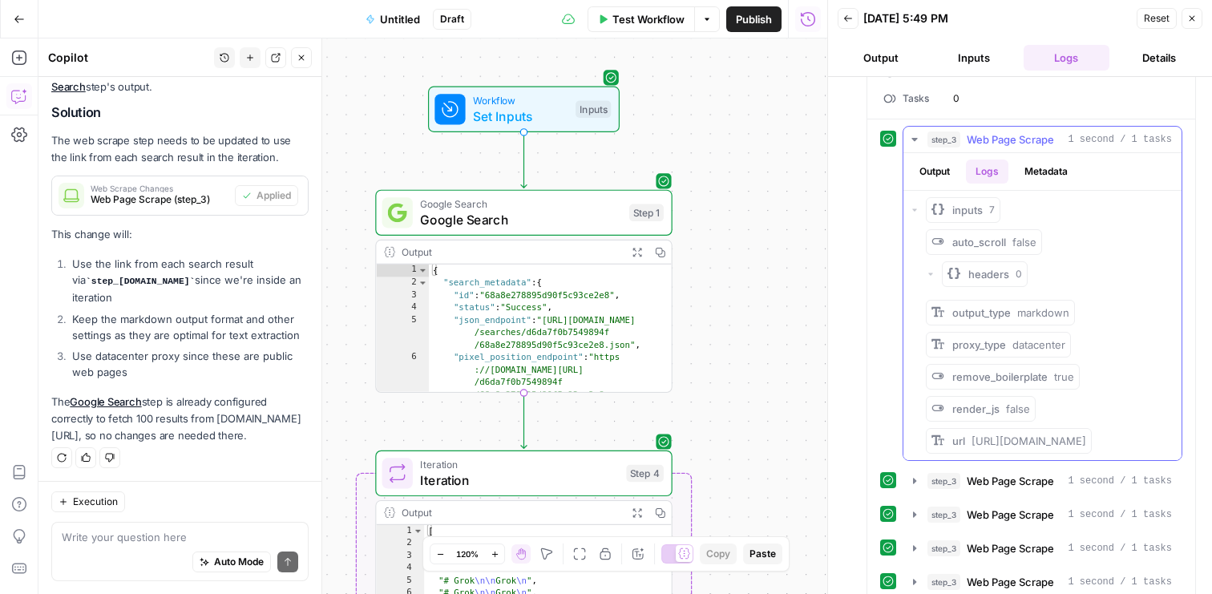
scroll to position [192, 0]
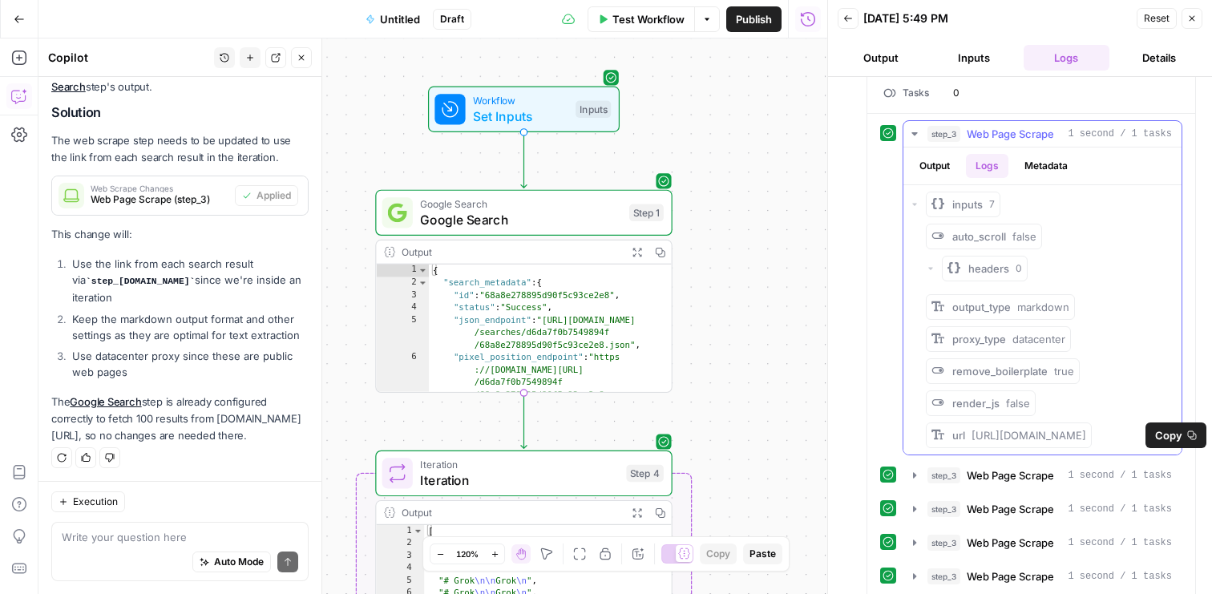
drag, startPoint x: 974, startPoint y: 435, endPoint x: 1150, endPoint y: 448, distance: 176.0
click at [1086, 443] on div "url https://grok.com/share/bGVnYWN5_f1b7aa99-079d-4926-89b7-633ef74f4eb1" at bounding box center [1019, 435] width 134 height 16
click at [1172, 436] on span "Copy" at bounding box center [1168, 435] width 27 height 16
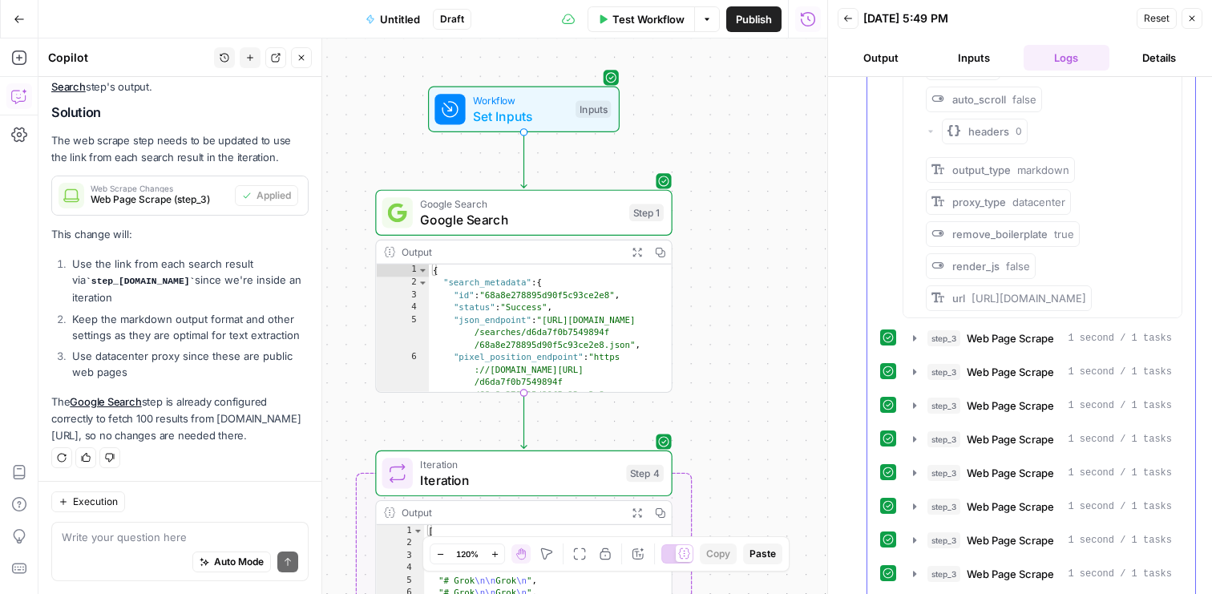
scroll to position [340, 0]
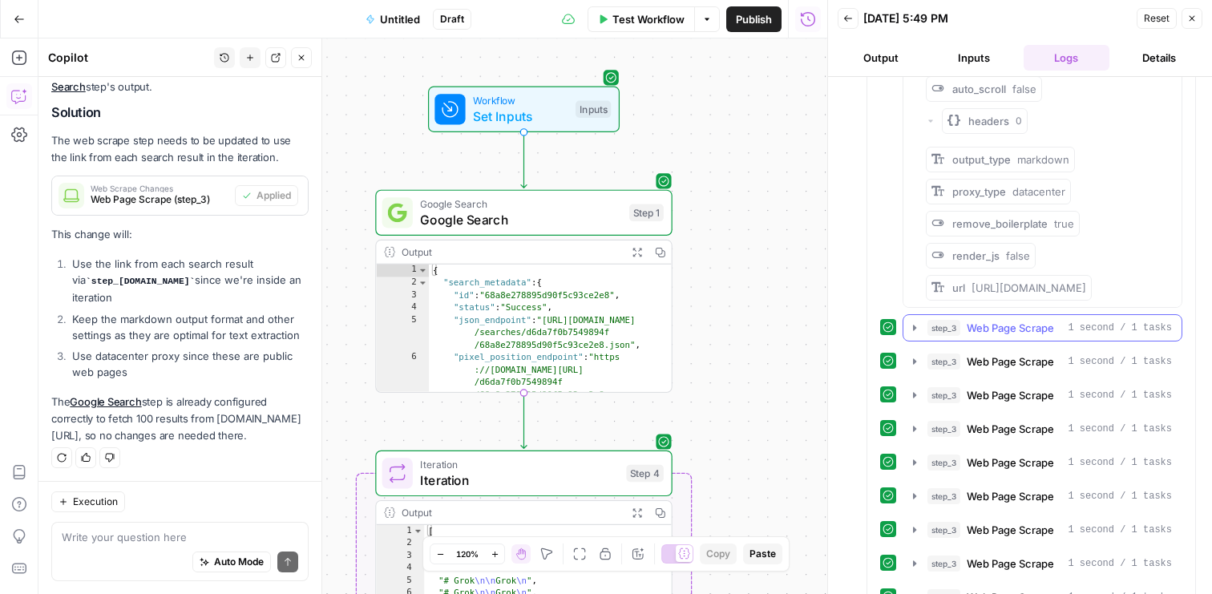
click at [915, 334] on icon "button" at bounding box center [914, 327] width 13 height 13
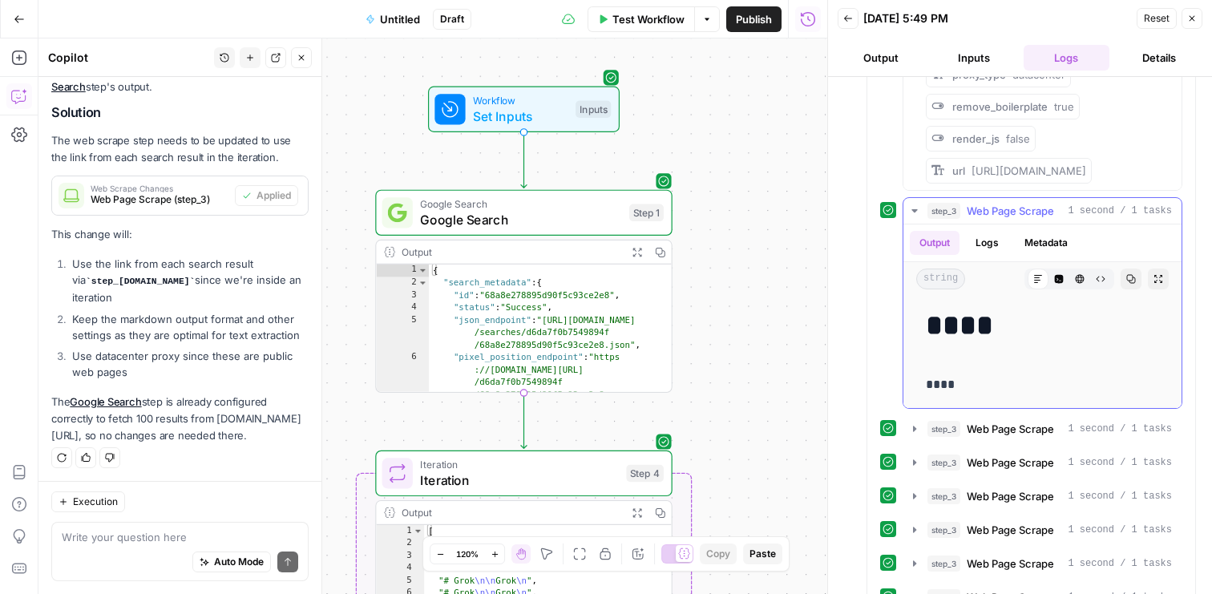
scroll to position [458, 0]
click at [966, 341] on h1 "****" at bounding box center [1042, 325] width 233 height 34
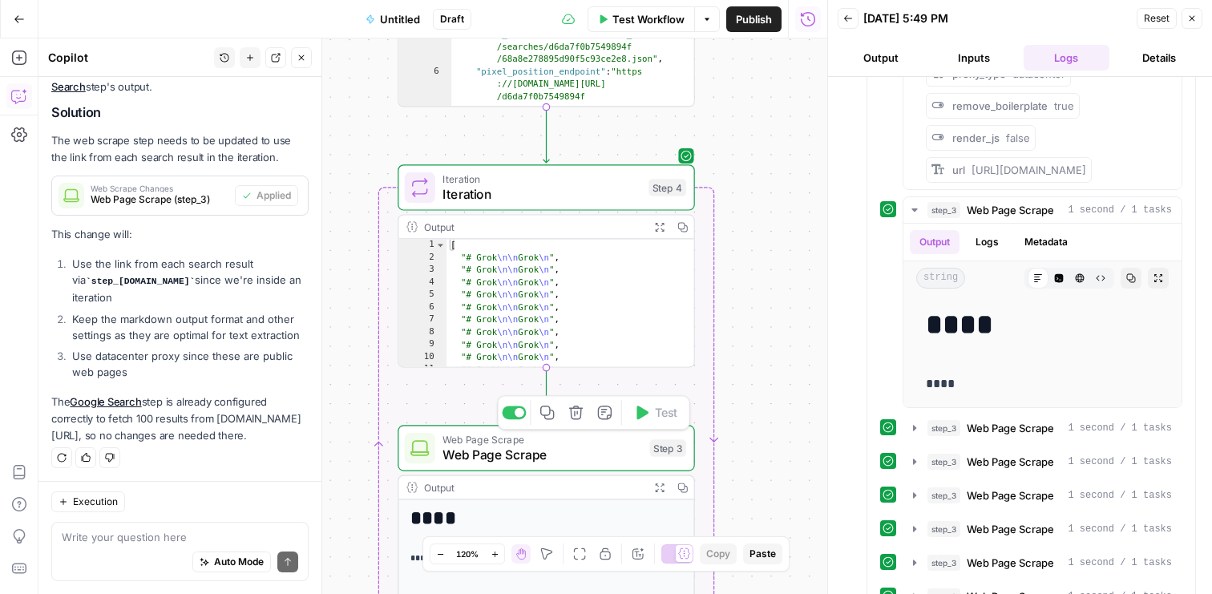
click at [584, 454] on span "Web Page Scrape" at bounding box center [542, 454] width 200 height 19
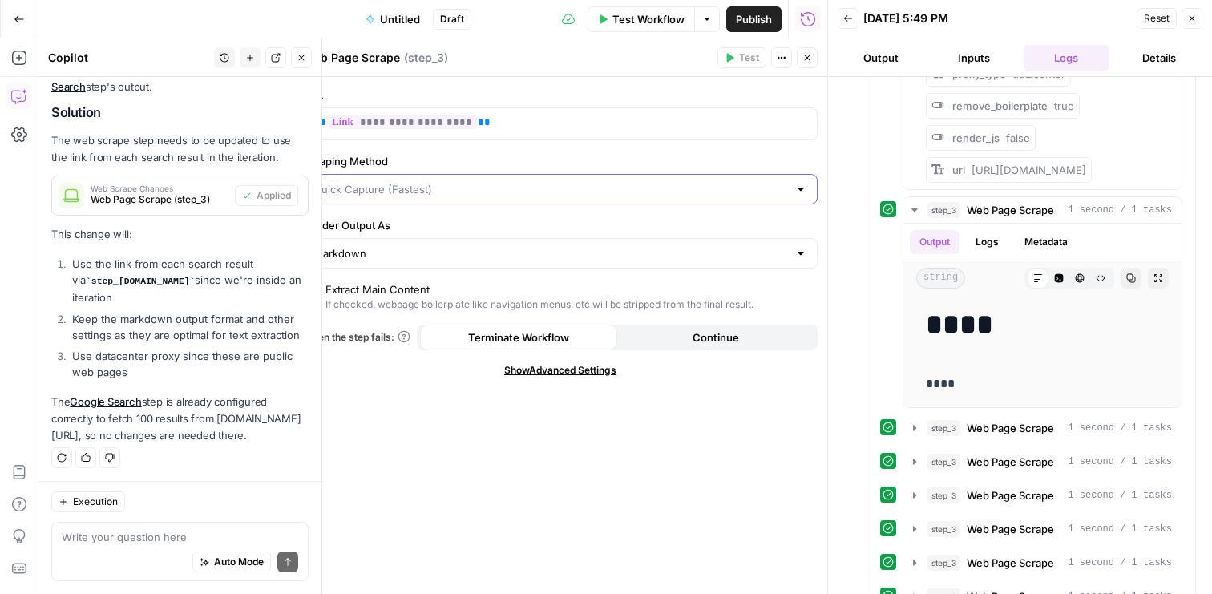
click at [500, 186] on input "Scraping Method" at bounding box center [550, 189] width 474 height 16
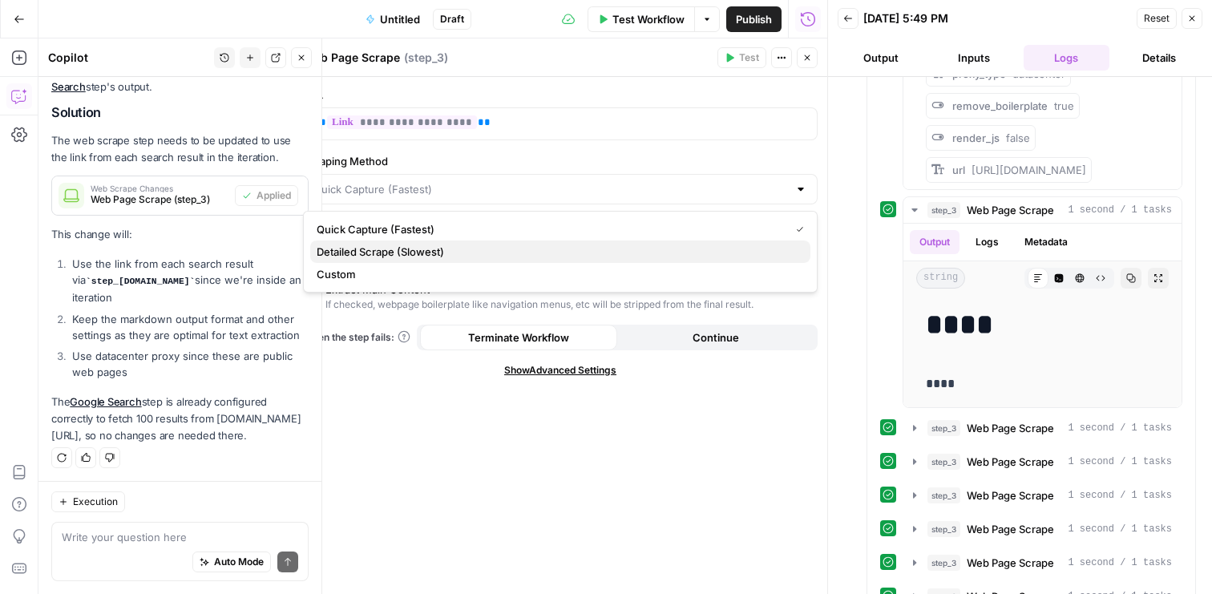
click at [490, 248] on span "Detailed Scrape (Slowest)" at bounding box center [557, 252] width 481 height 16
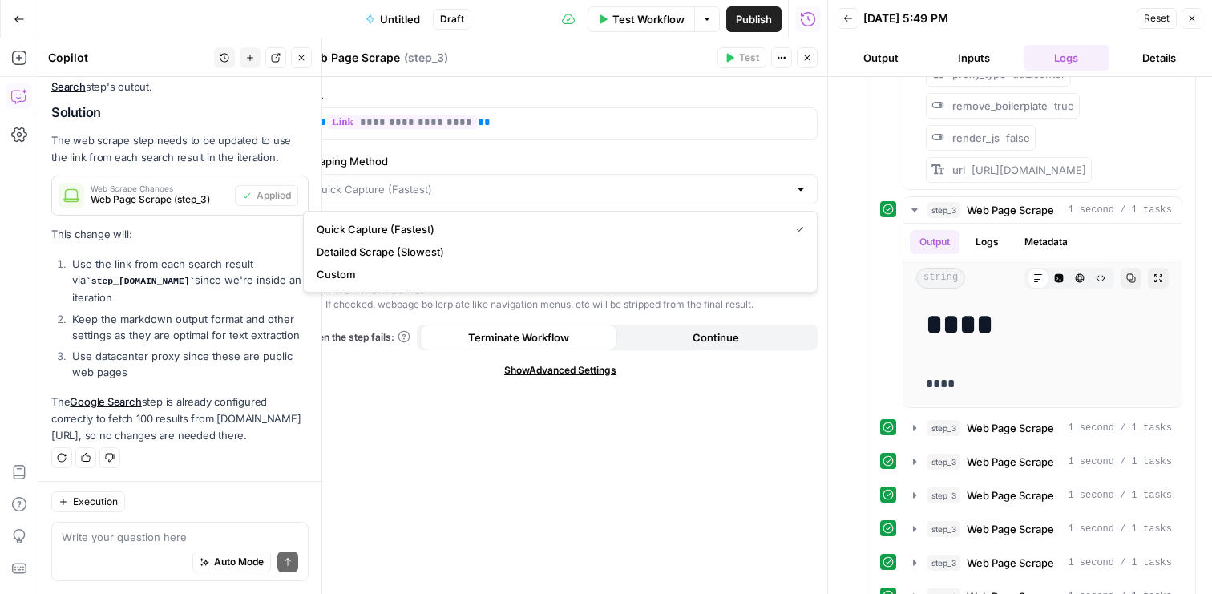
type input "Detailed Scrape (Slowest)"
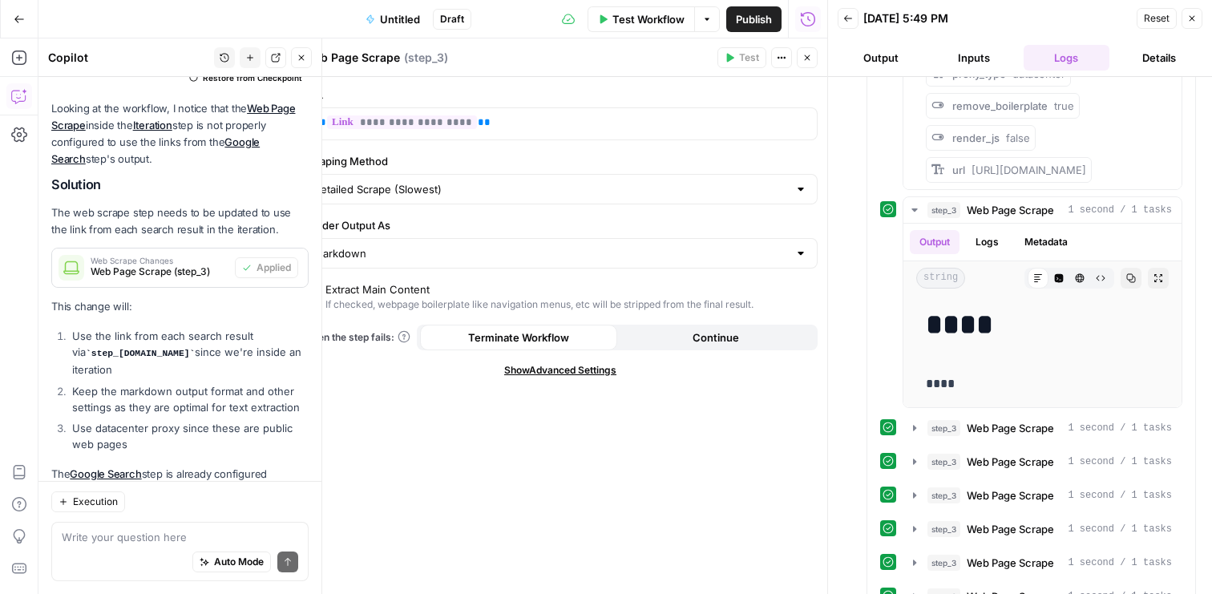
scroll to position [254, 0]
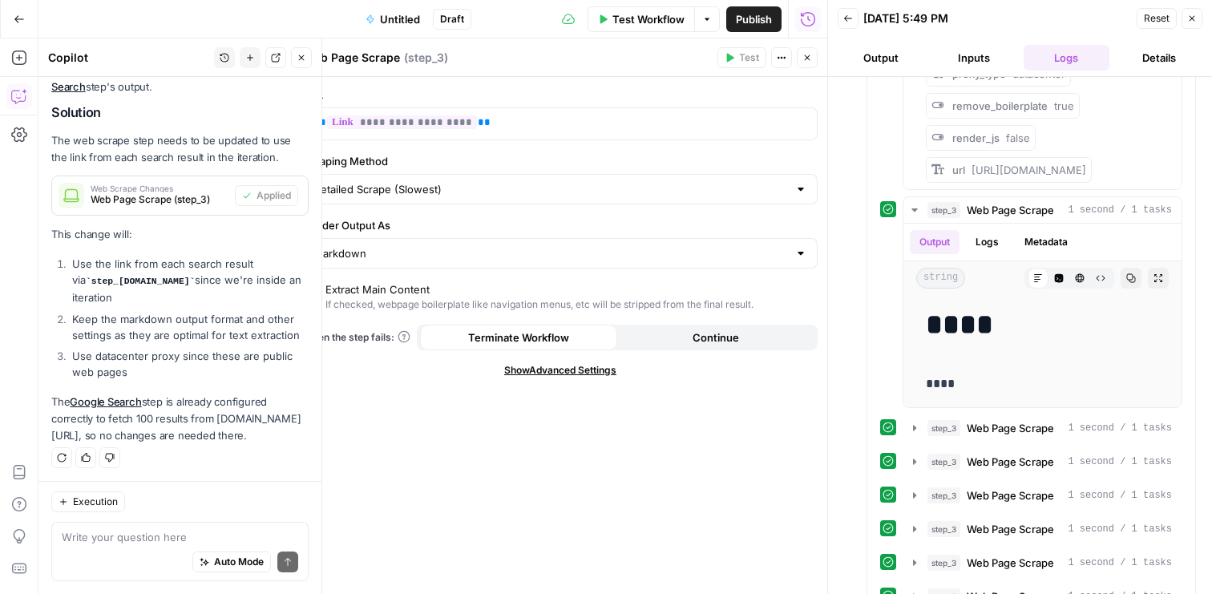
click at [1196, 22] on button "Close" at bounding box center [1191, 18] width 21 height 21
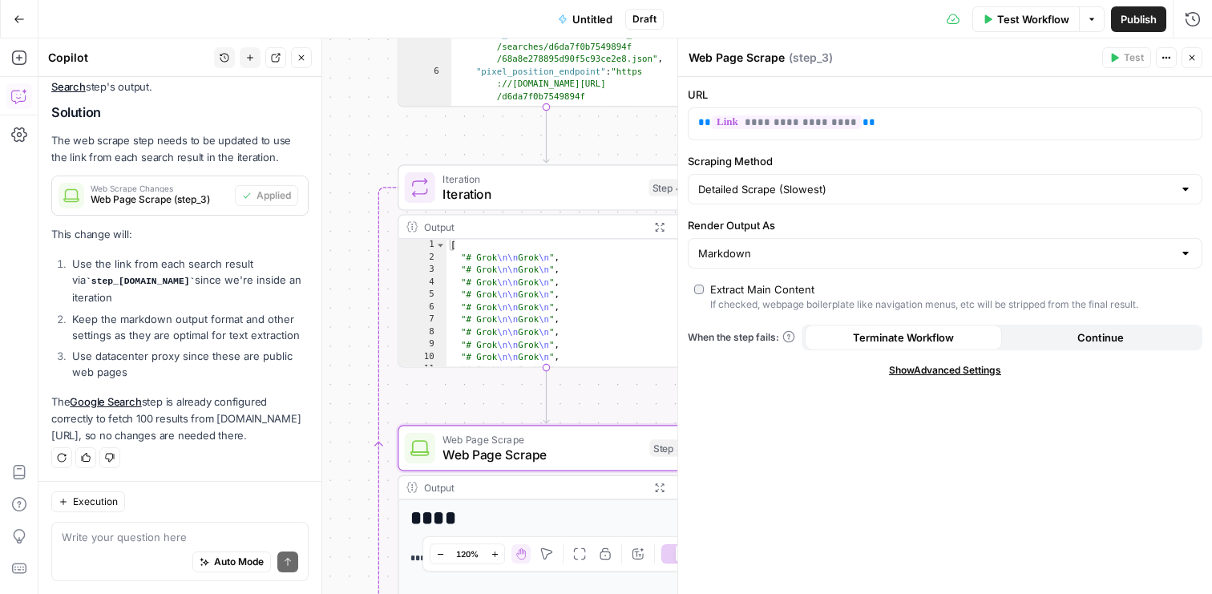
click at [1189, 56] on icon "button" at bounding box center [1192, 58] width 10 height 10
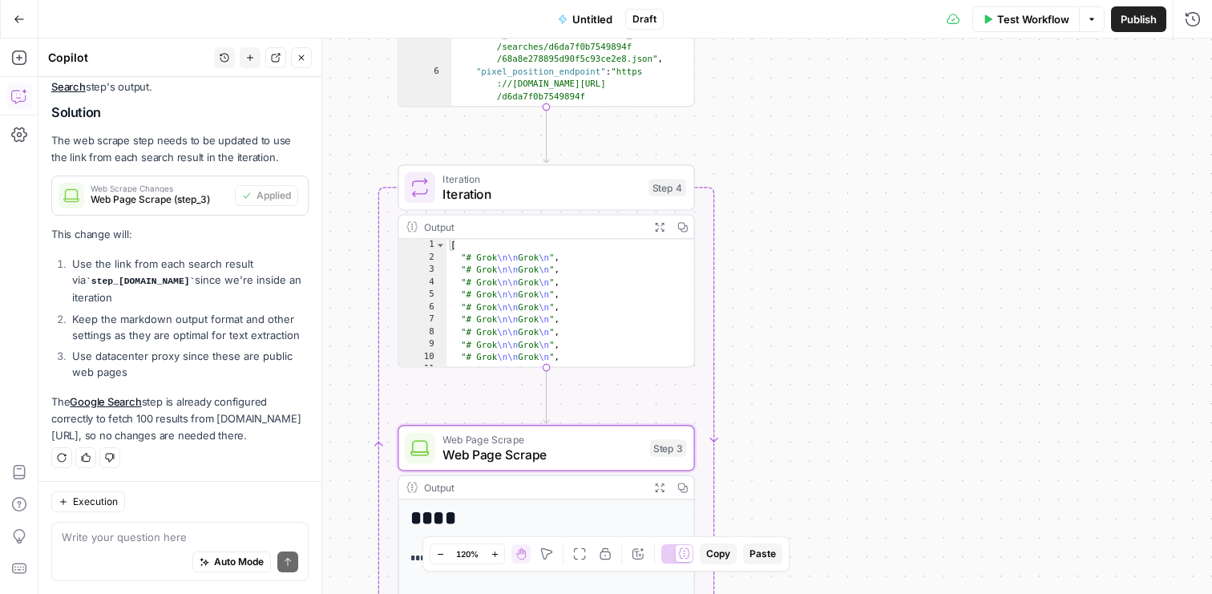
click at [606, 188] on span "Iteration" at bounding box center [541, 193] width 198 height 19
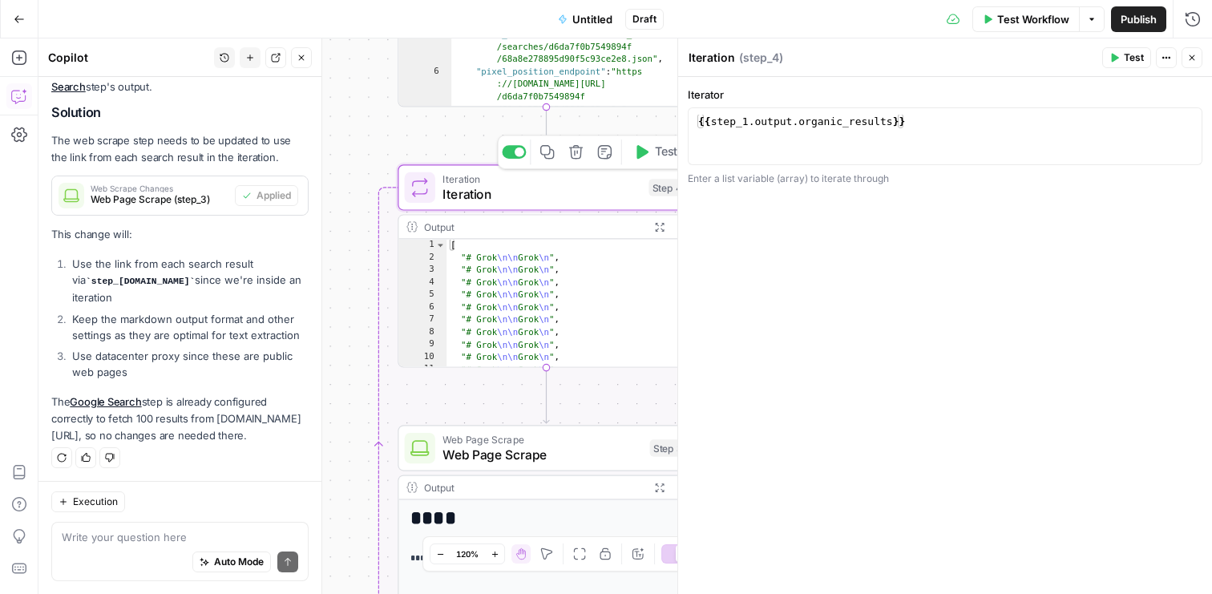
click at [647, 158] on icon "button" at bounding box center [640, 151] width 15 height 15
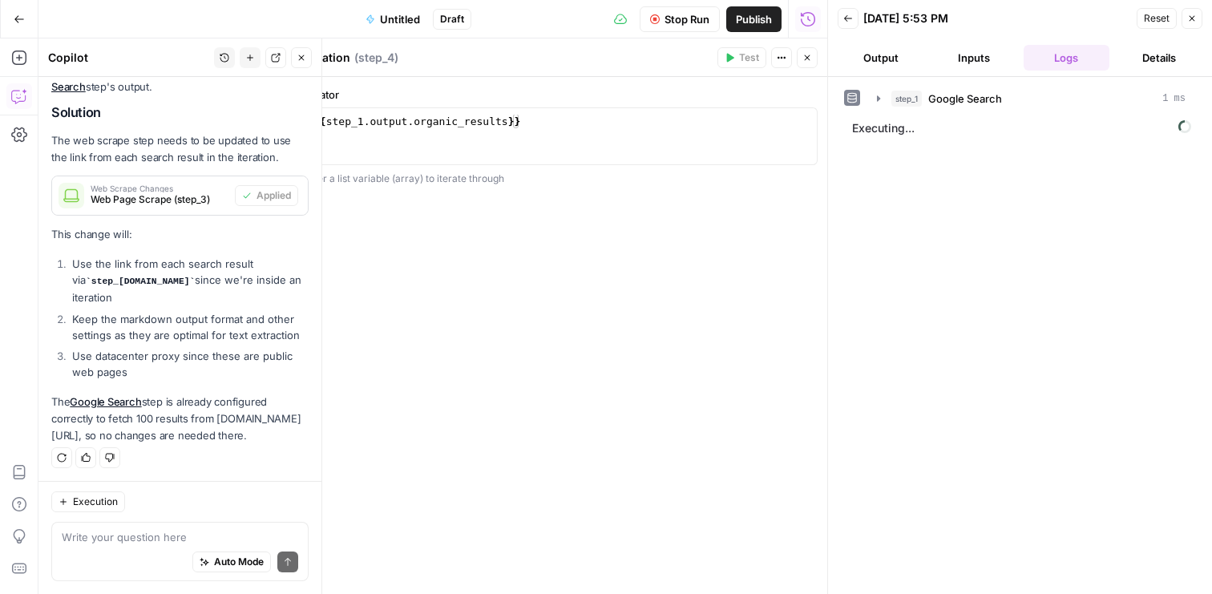
click at [849, 24] on button "Back" at bounding box center [847, 18] width 21 height 21
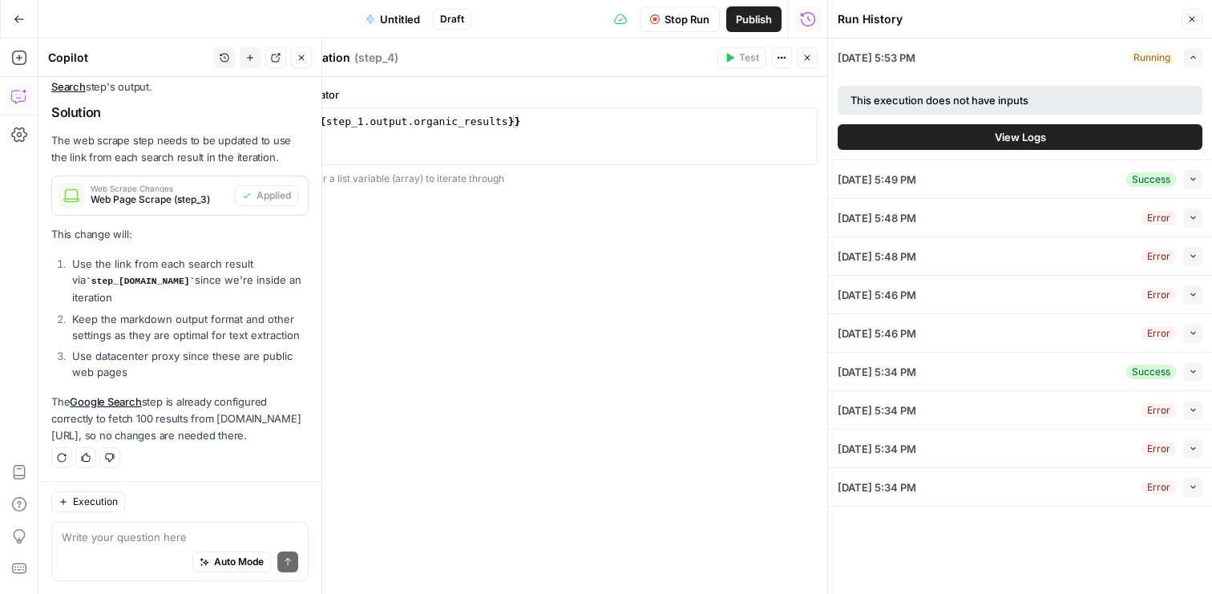
click at [1184, 23] on button "Close" at bounding box center [1191, 19] width 21 height 21
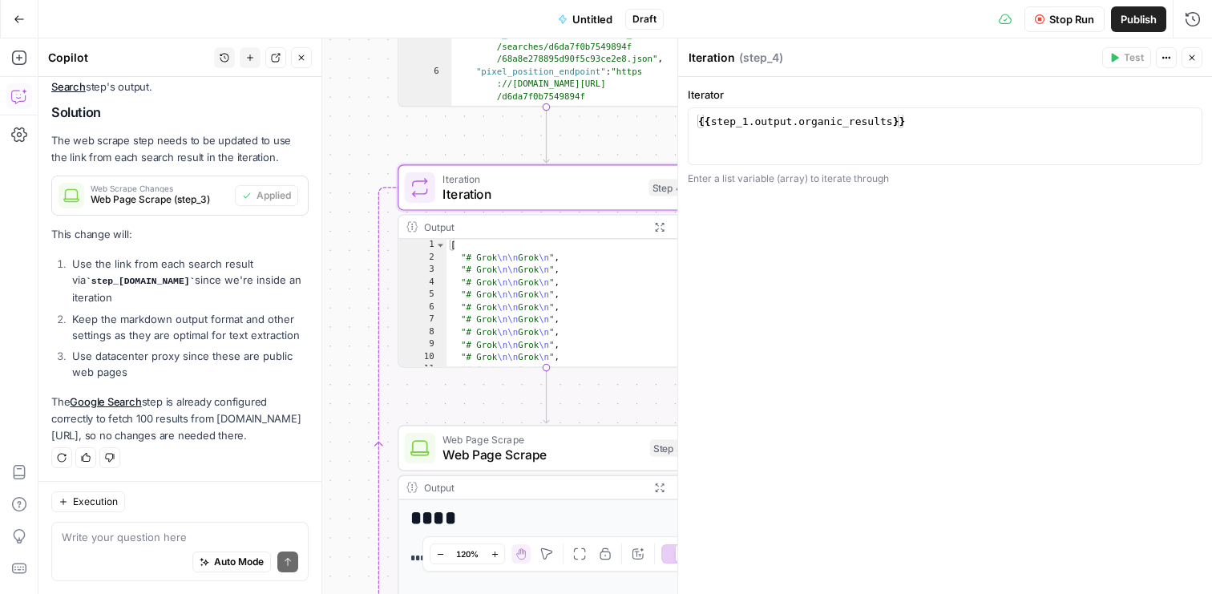
click at [1190, 59] on icon "button" at bounding box center [1192, 58] width 6 height 6
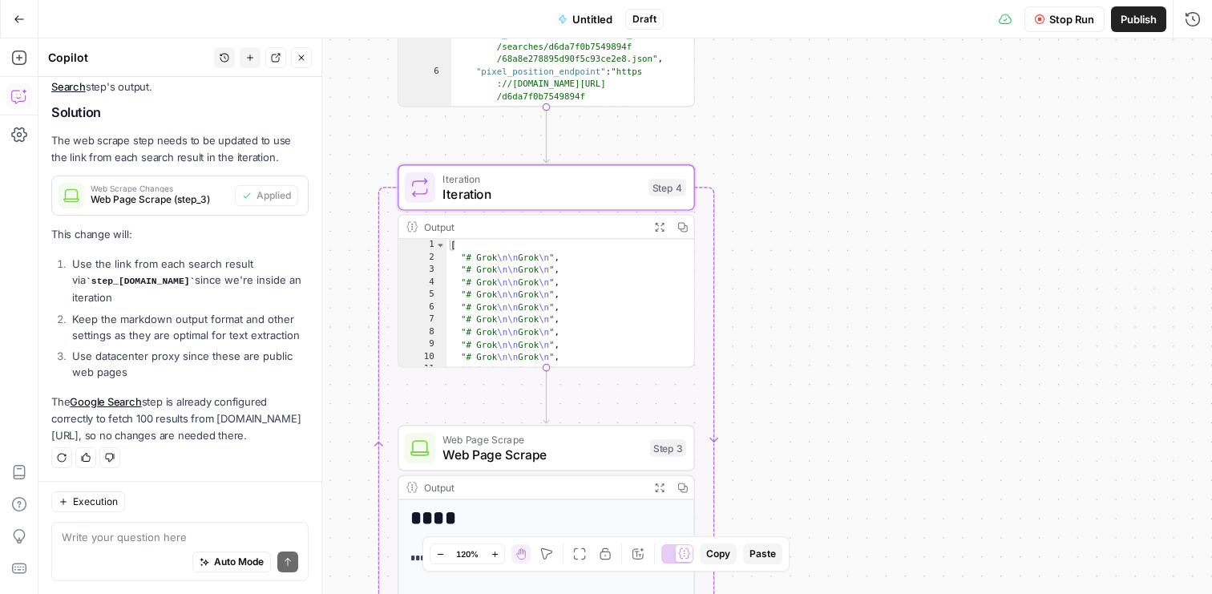
click at [598, 18] on span "Untitled" at bounding box center [592, 19] width 40 height 16
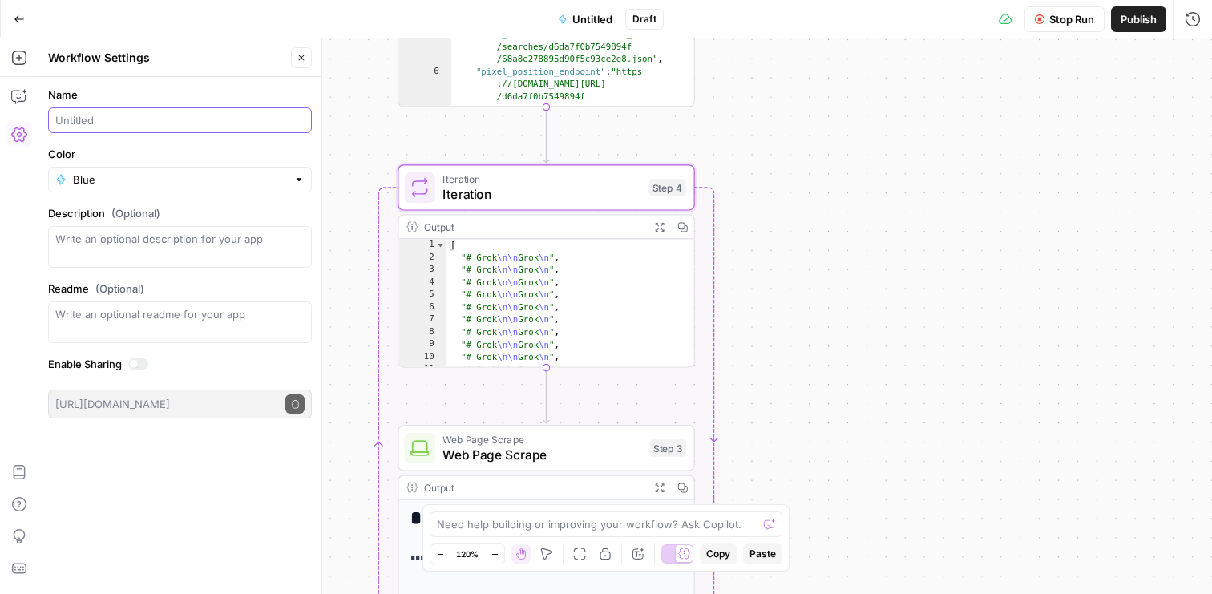
click at [184, 127] on input "Name" at bounding box center [179, 120] width 249 height 16
type input "Parse grok results"
click at [220, 94] on label "Name" at bounding box center [180, 95] width 264 height 16
click at [220, 112] on input "Parse grok results" at bounding box center [179, 120] width 249 height 16
click at [1189, 22] on icon "button" at bounding box center [1192, 19] width 16 height 16
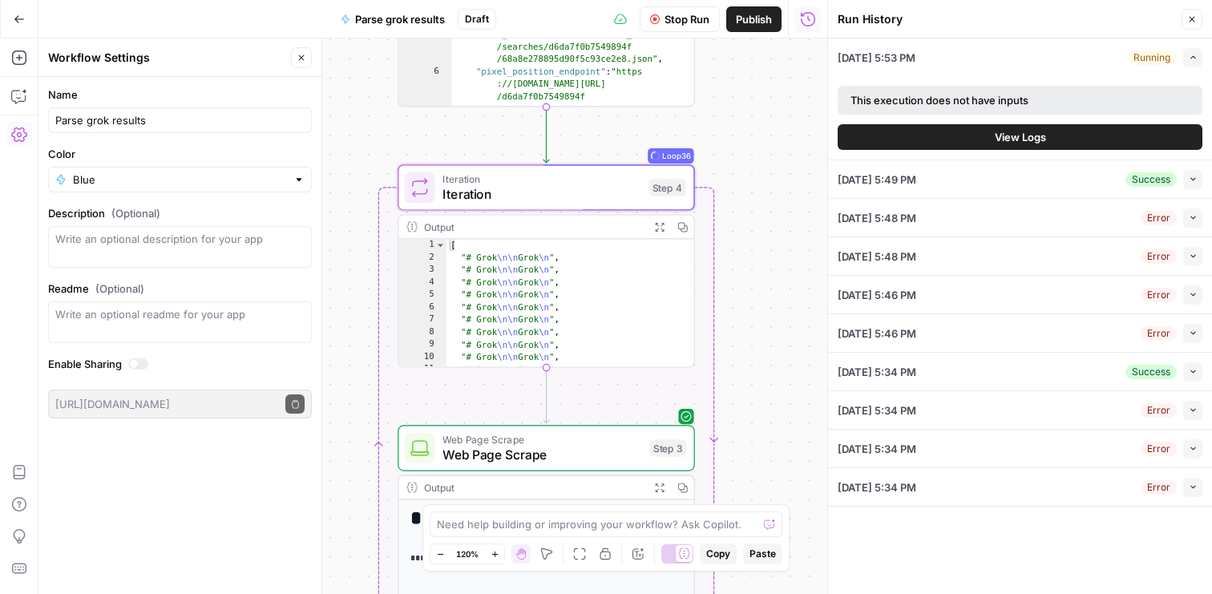
click at [1064, 136] on button "View Logs" at bounding box center [1019, 137] width 365 height 26
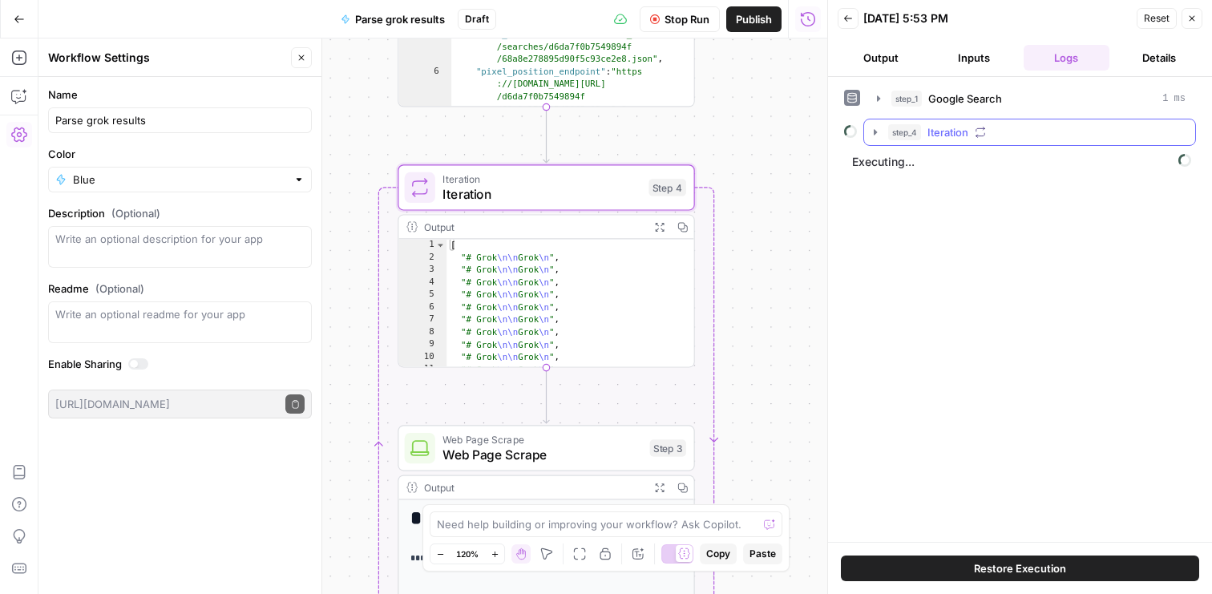
click at [877, 140] on button "step_4 Iteration" at bounding box center [1029, 132] width 331 height 26
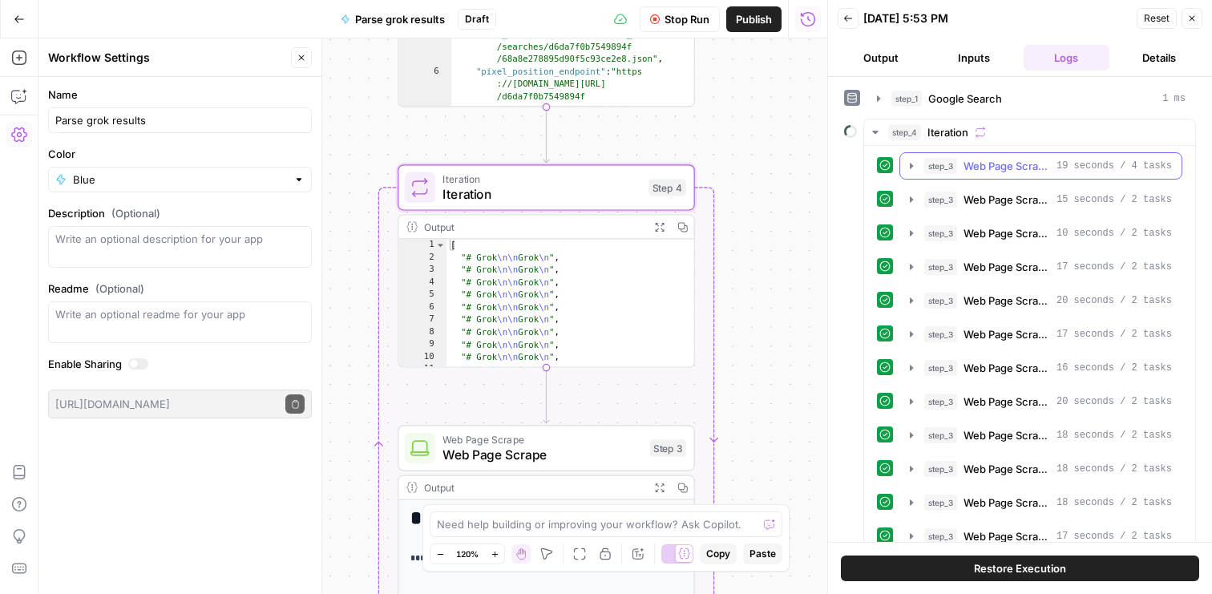
click at [914, 162] on icon "button" at bounding box center [911, 165] width 13 height 13
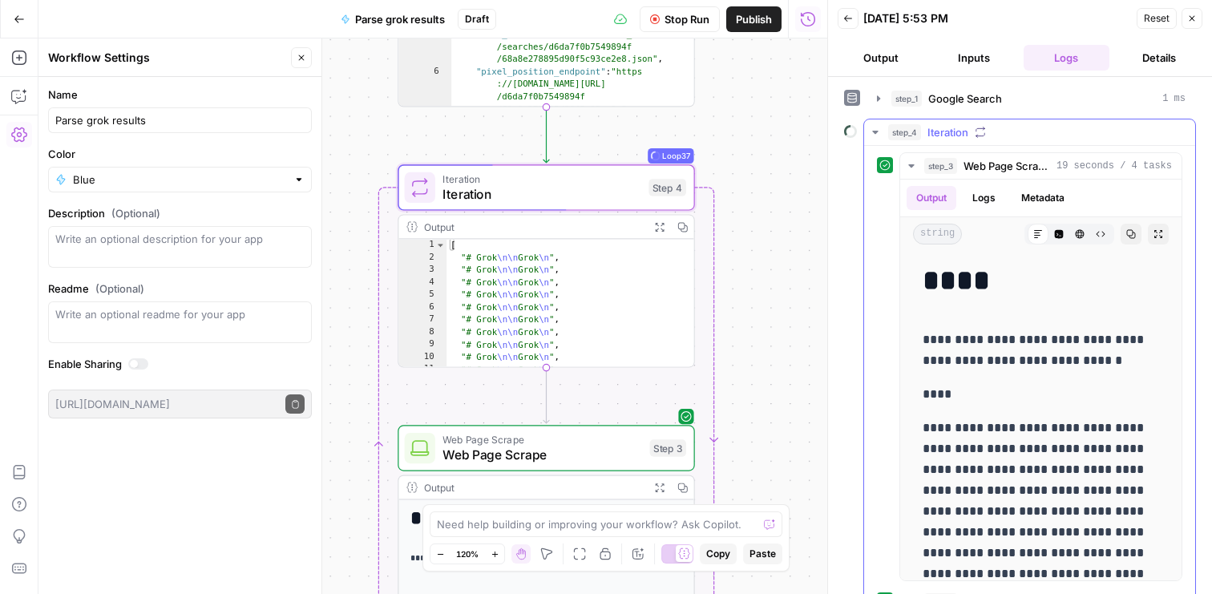
click at [880, 134] on icon "button" at bounding box center [875, 132] width 13 height 13
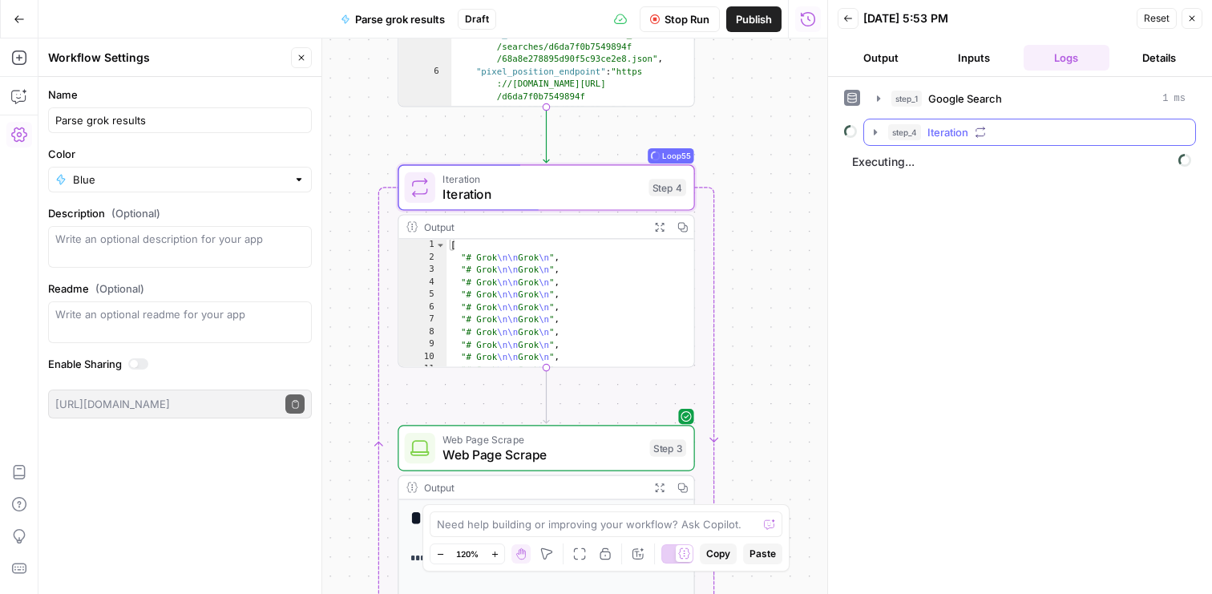
click at [874, 135] on icon "button" at bounding box center [875, 132] width 13 height 13
